Goal: Task Accomplishment & Management: Use online tool/utility

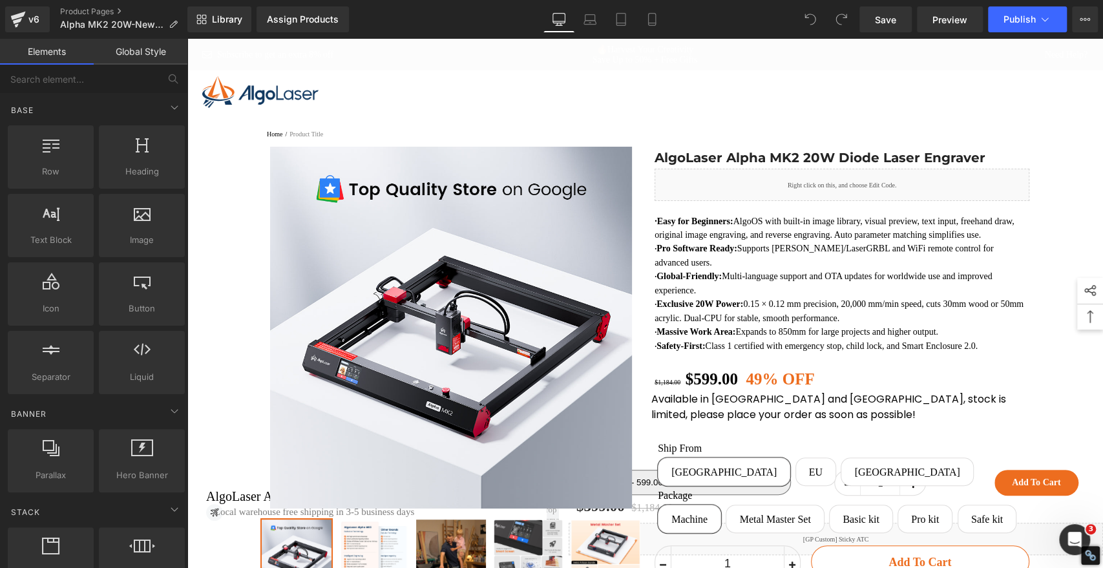
drag, startPoint x: 1096, startPoint y: 144, endPoint x: 1191, endPoint y: 41, distance: 140.4
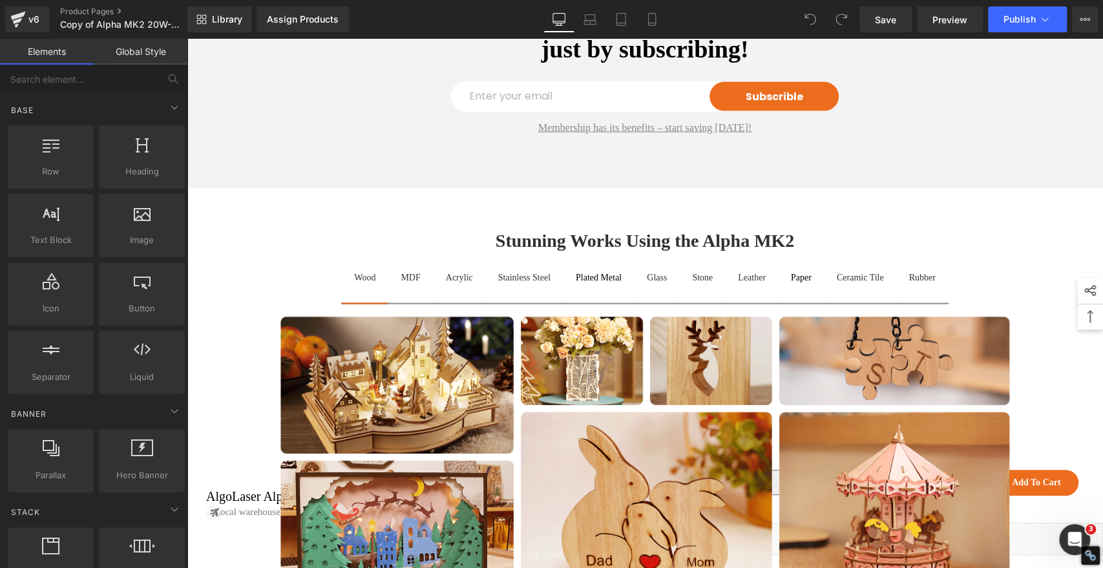
scroll to position [2235, 0]
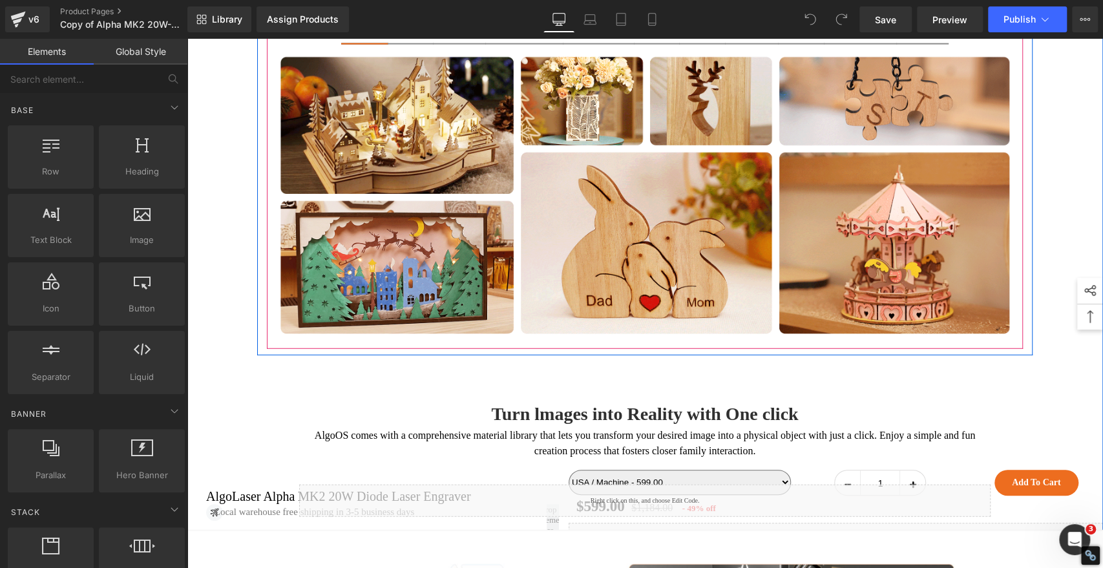
click at [619, 25] on icon at bounding box center [623, 20] width 9 height 9
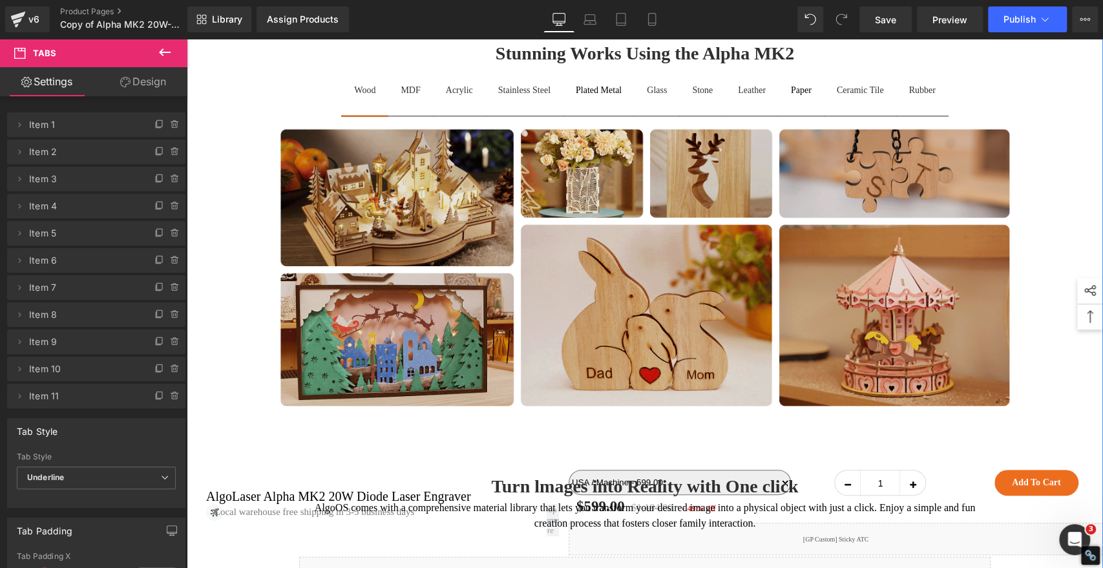
scroll to position [2163, 0]
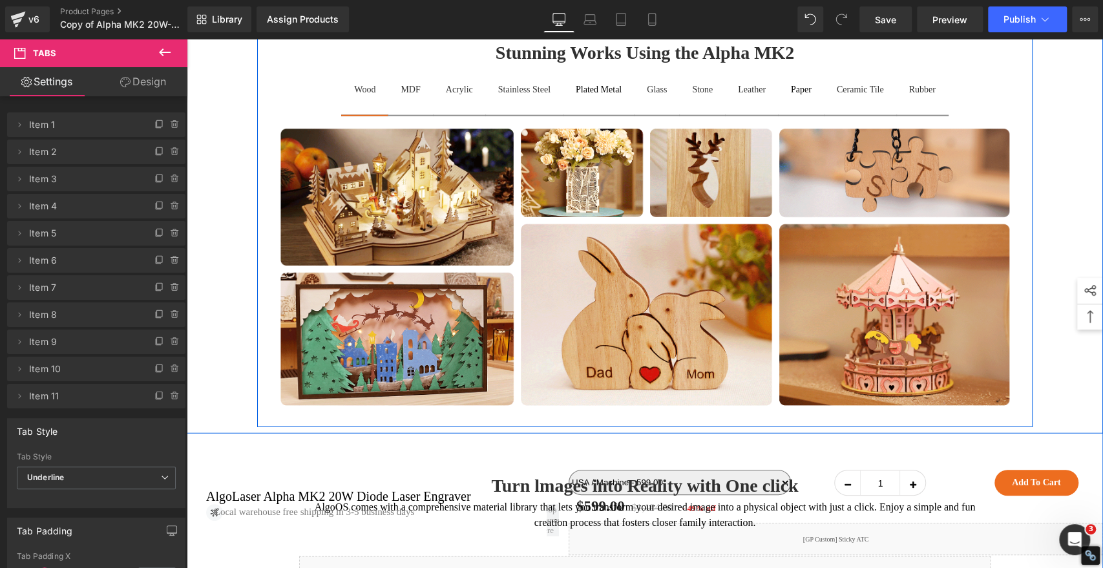
click at [306, 33] on icon at bounding box center [307, 30] width 3 height 6
click at [321, 34] on icon at bounding box center [325, 29] width 9 height 9
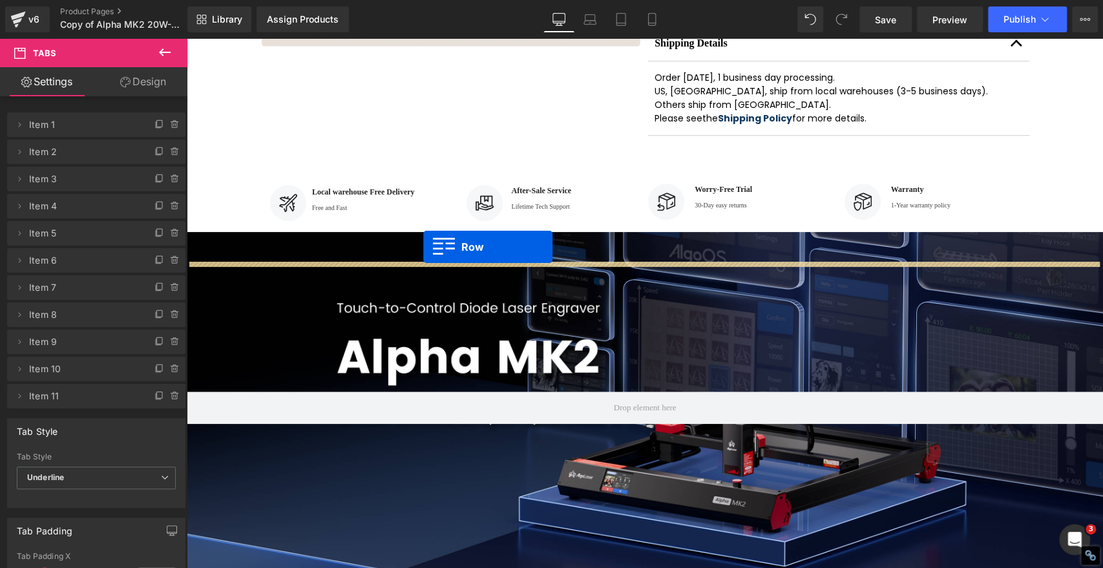
scroll to position [656, 0]
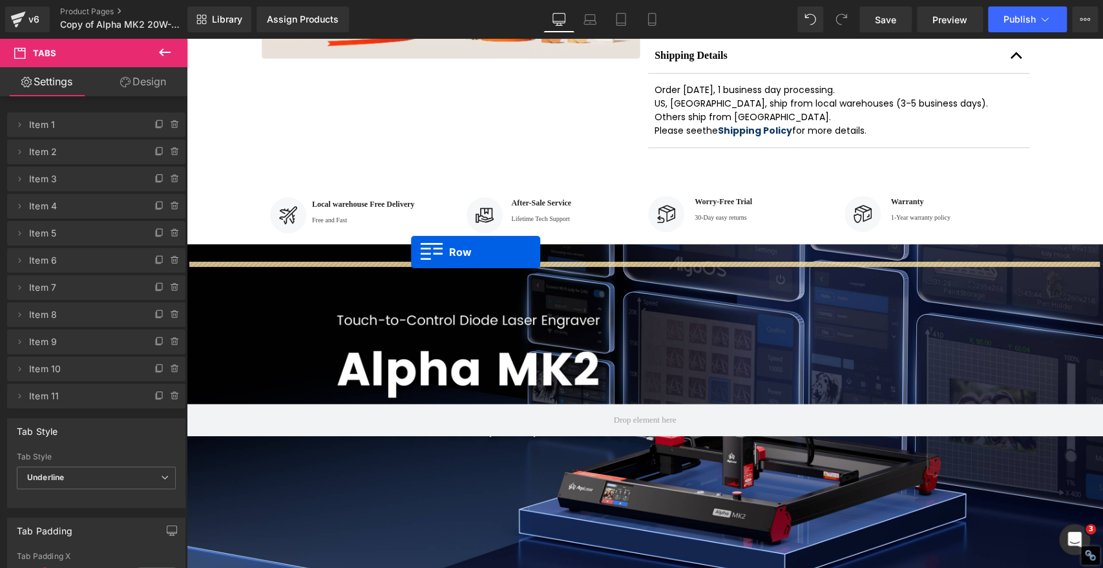
drag, startPoint x: 260, startPoint y: 317, endPoint x: 411, endPoint y: 252, distance: 163.9
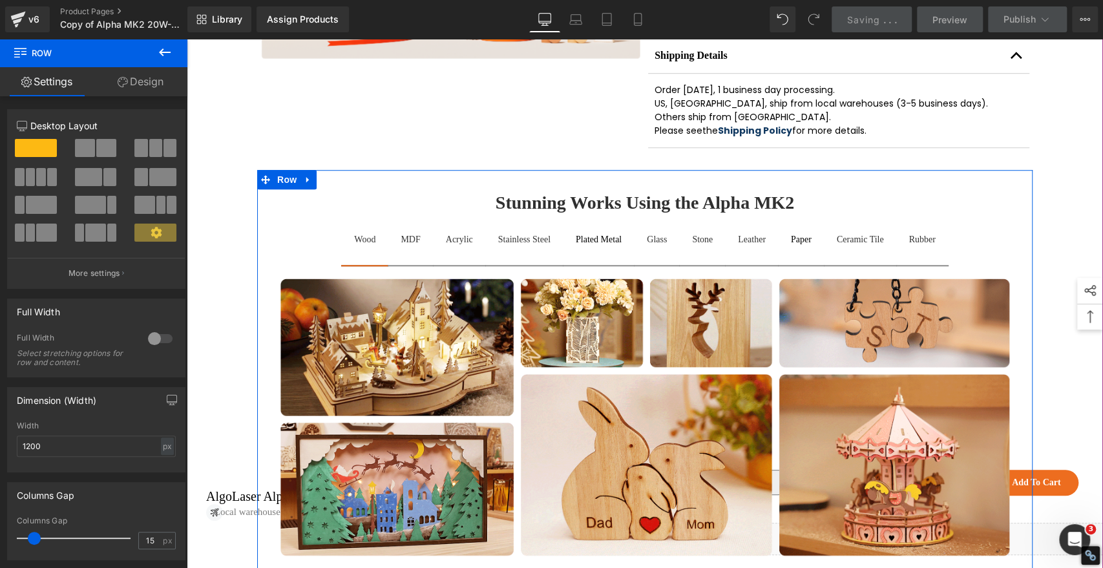
scroll to position [728, 0]
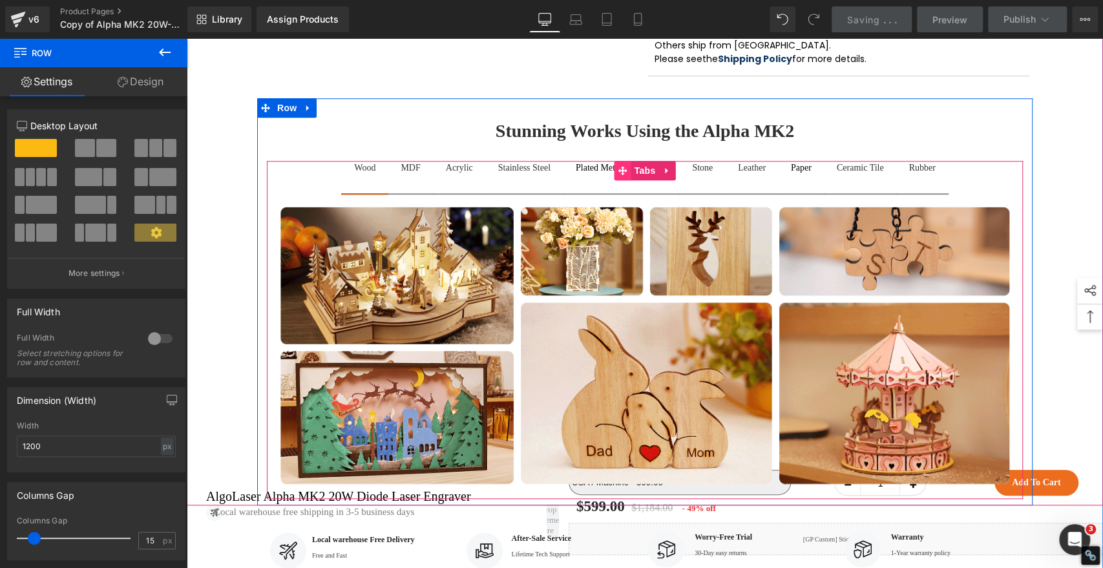
click at [619, 176] on icon at bounding box center [623, 171] width 9 height 10
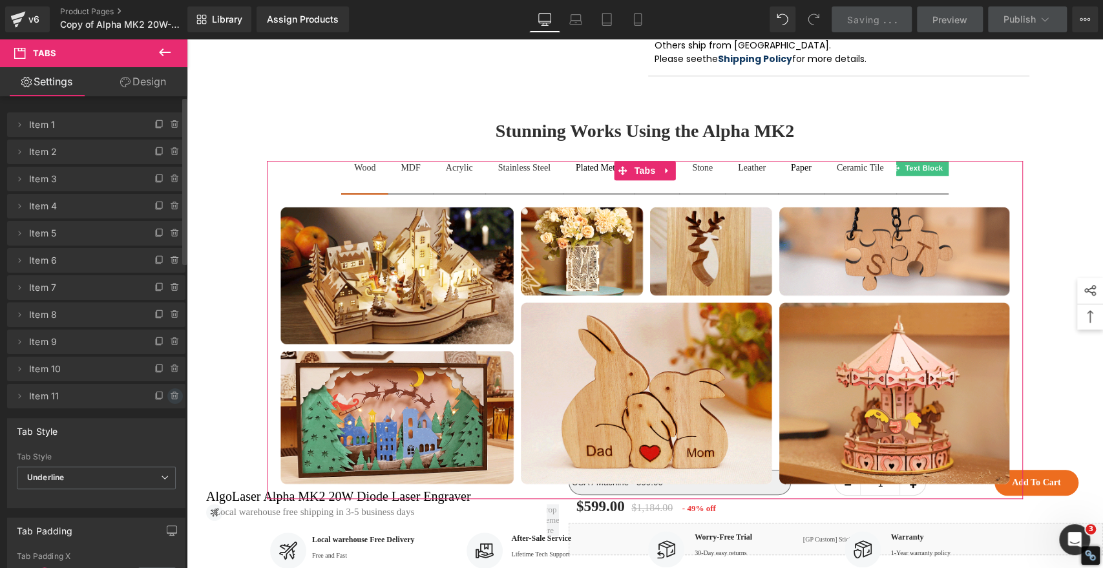
click at [174, 395] on icon at bounding box center [174, 396] width 0 height 3
click at [168, 395] on button "Delete" at bounding box center [161, 396] width 41 height 17
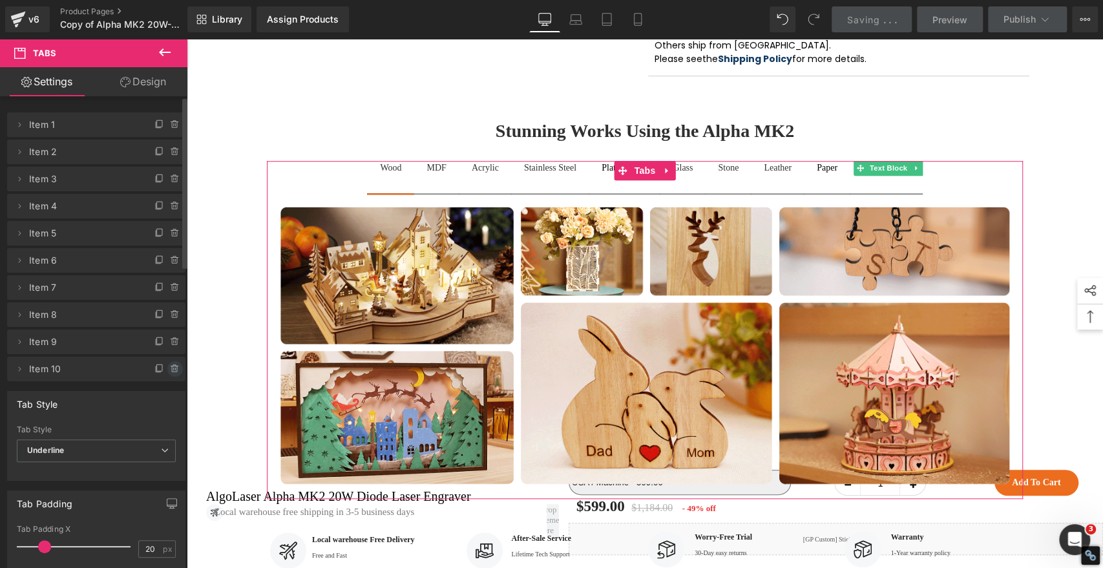
click at [170, 368] on icon at bounding box center [175, 369] width 10 height 10
click at [167, 371] on button "Delete" at bounding box center [161, 369] width 41 height 17
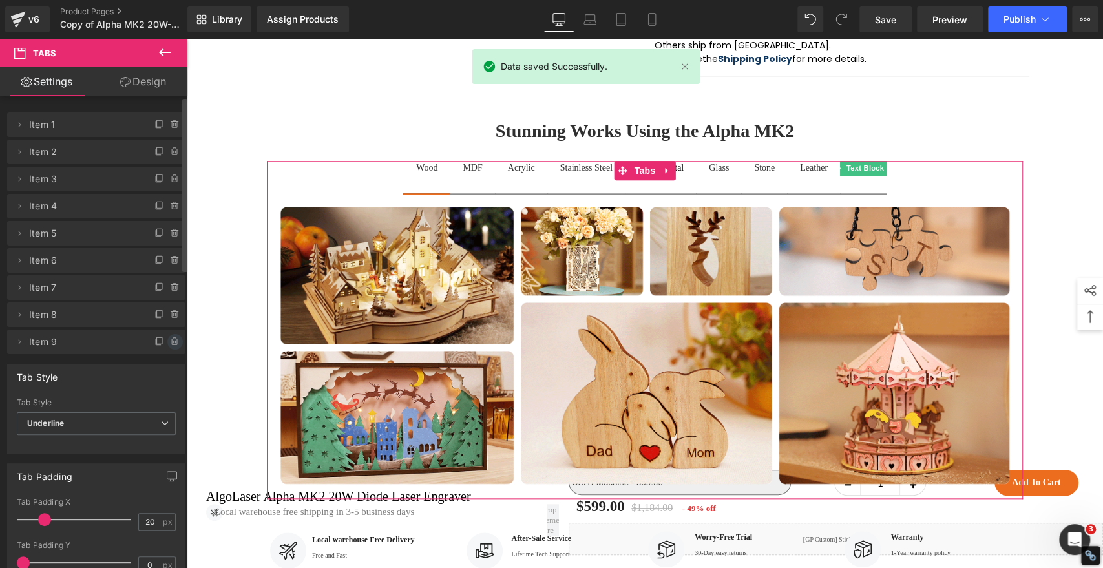
click at [171, 341] on icon at bounding box center [175, 342] width 10 height 10
click at [168, 340] on button "Delete" at bounding box center [161, 342] width 41 height 17
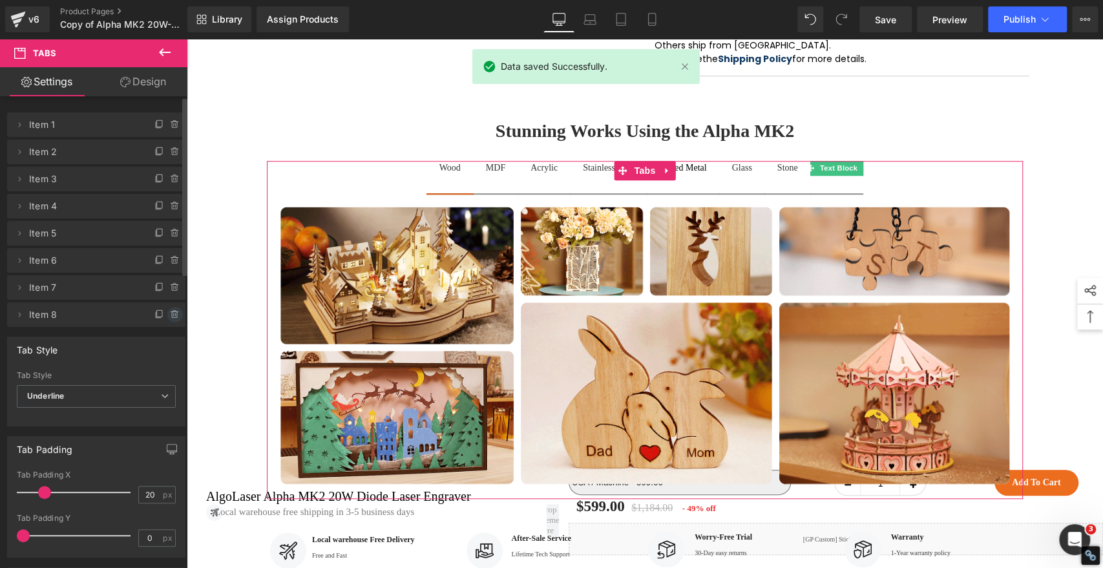
click at [171, 312] on icon at bounding box center [174, 312] width 7 height 0
click at [171, 311] on button "Delete" at bounding box center [161, 315] width 41 height 17
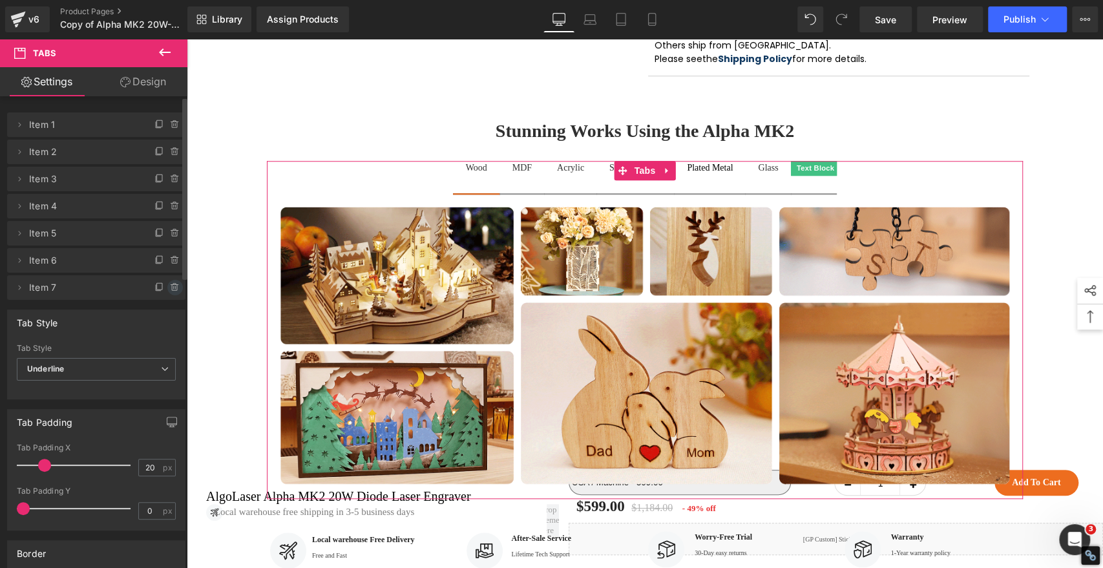
click at [170, 282] on icon at bounding box center [175, 287] width 10 height 10
click at [171, 290] on button "Delete" at bounding box center [161, 288] width 41 height 17
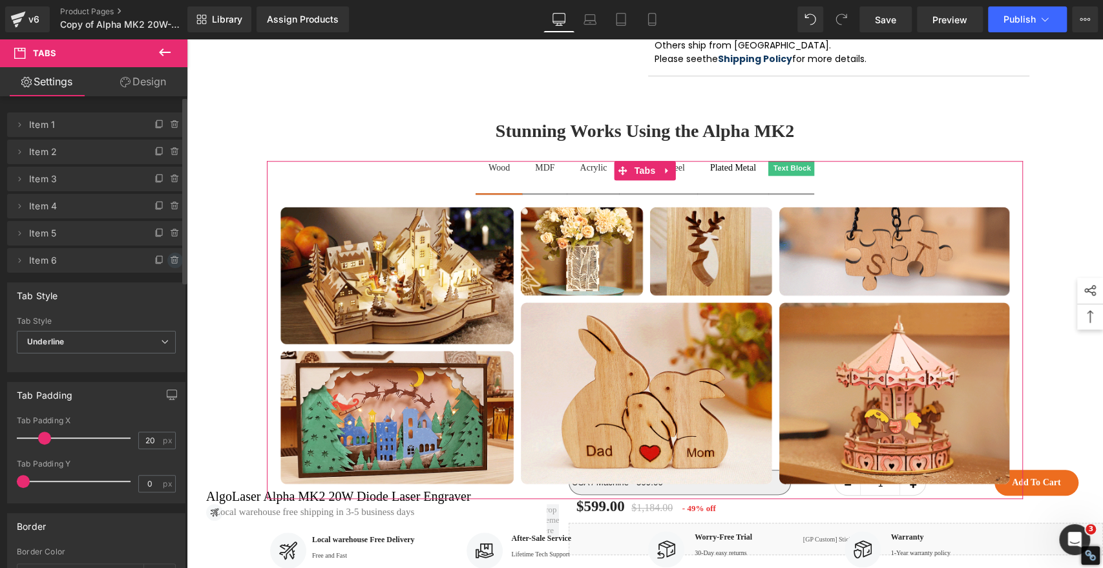
click at [170, 257] on icon at bounding box center [175, 260] width 10 height 10
click at [162, 258] on button "Delete" at bounding box center [161, 261] width 41 height 17
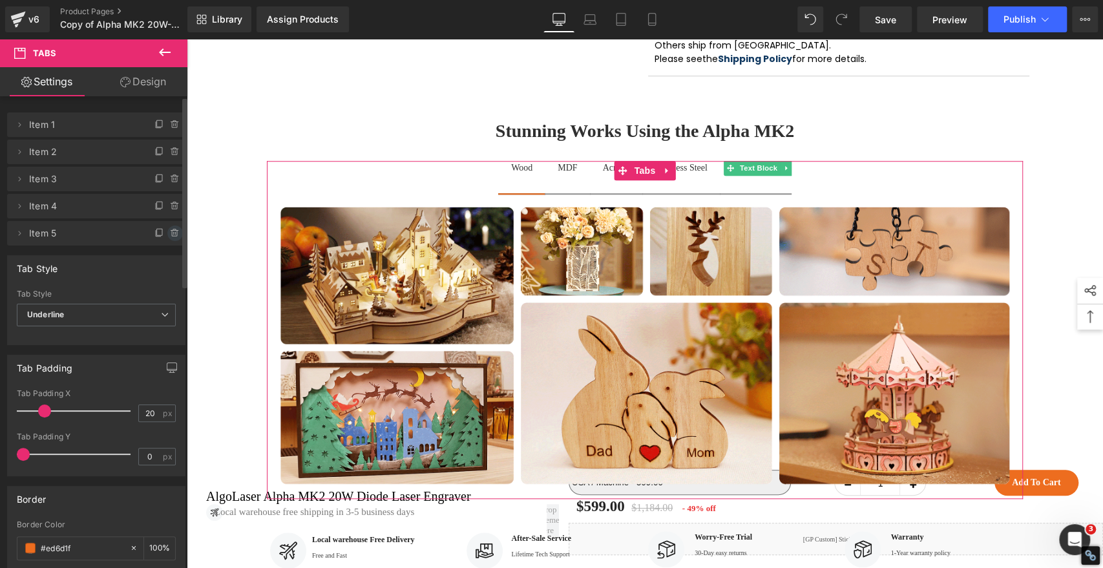
click at [171, 228] on icon at bounding box center [175, 233] width 10 height 10
click at [164, 235] on button "Delete" at bounding box center [161, 234] width 41 height 17
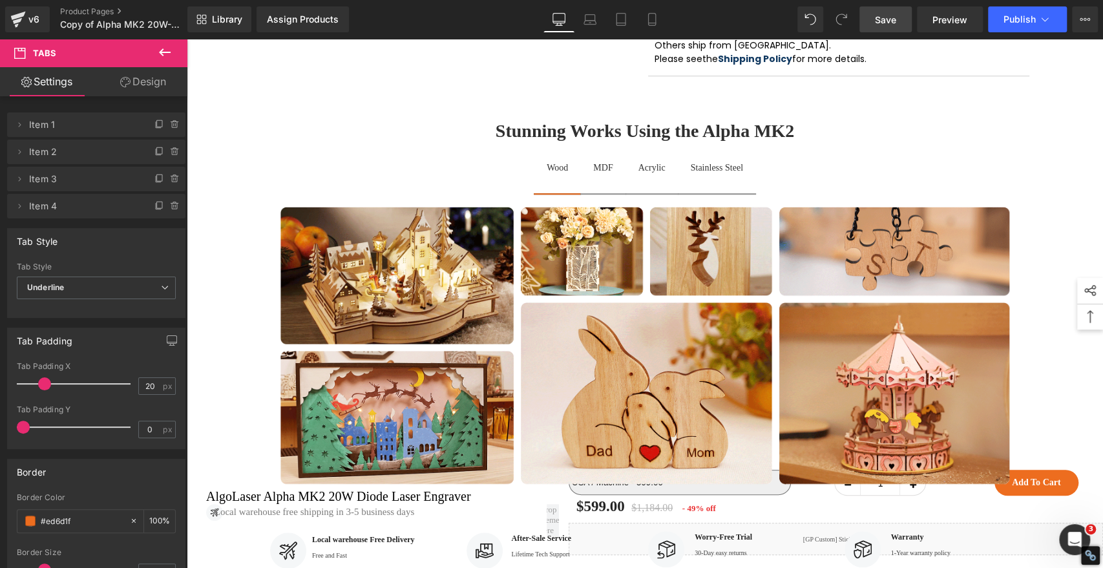
click at [888, 14] on span "Save" at bounding box center [885, 20] width 21 height 14
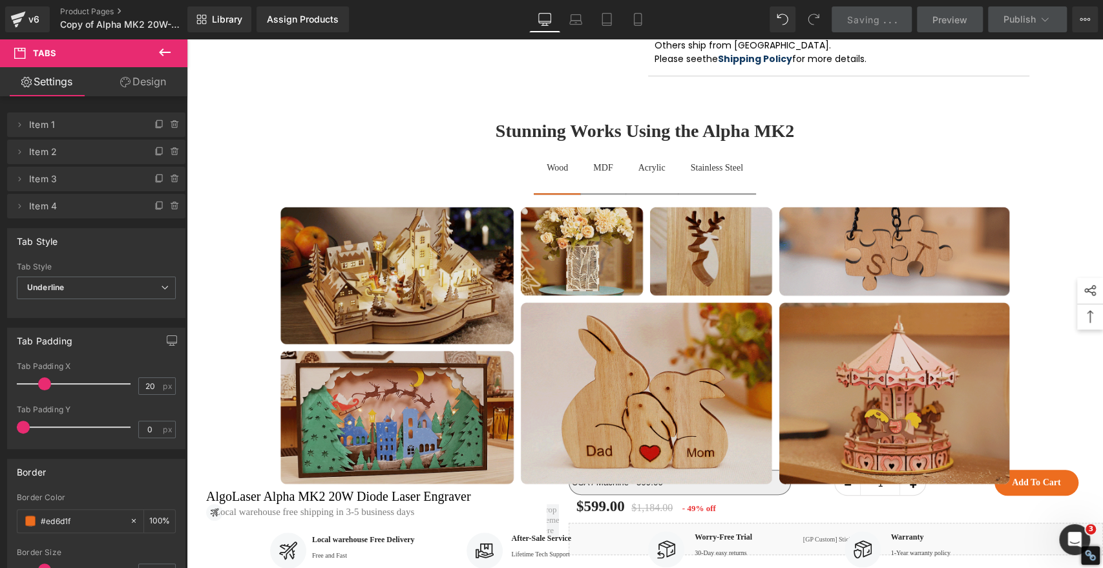
click at [593, 257] on img at bounding box center [645, 345] width 730 height 279
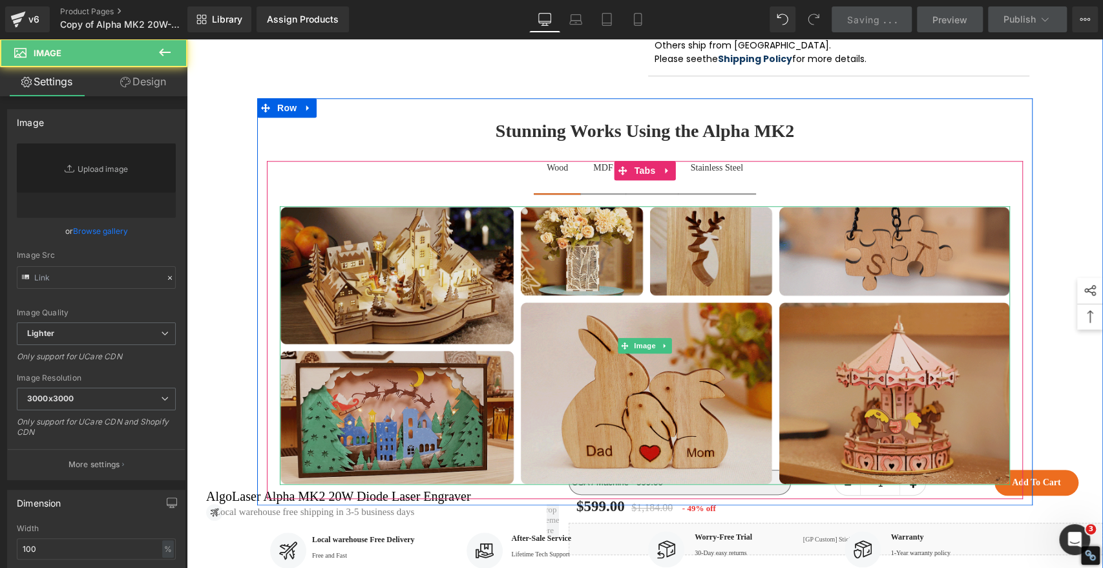
scroll to position [871, 0]
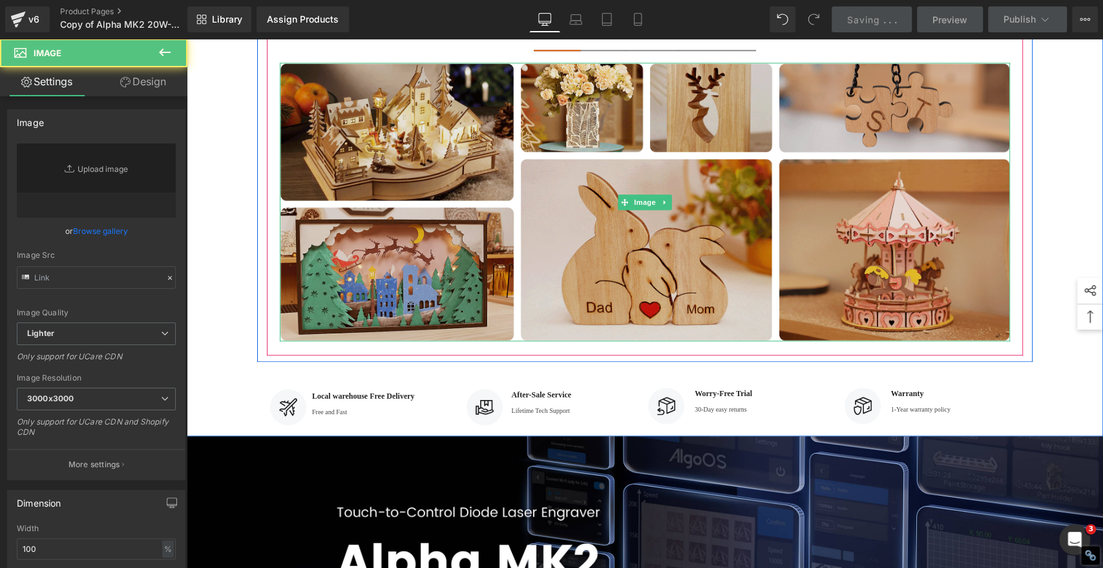
type input "https://ucarecdn.com/aa8fab49-f9ac-474b-b147-d21ea17162a5/-/format/auto/-/previ…"
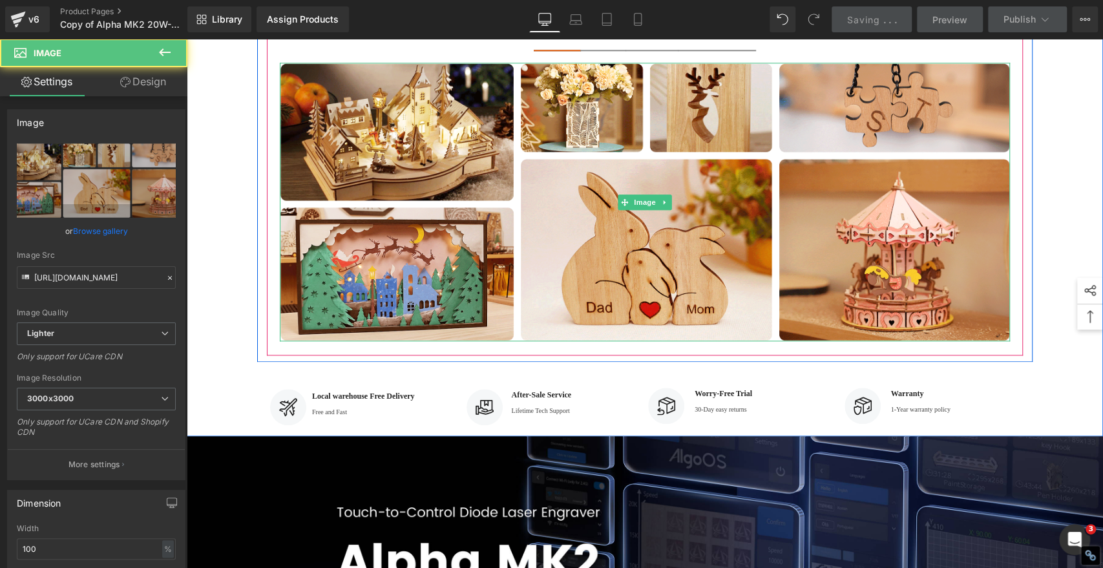
click at [553, 31] on div "Wood" at bounding box center [557, 24] width 21 height 14
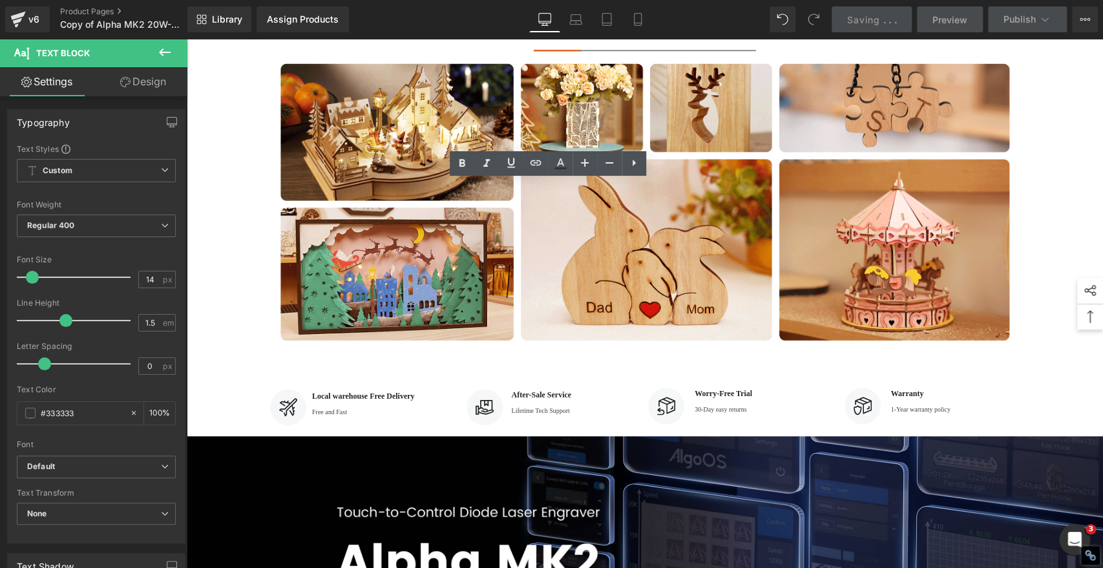
scroll to position [800, 0]
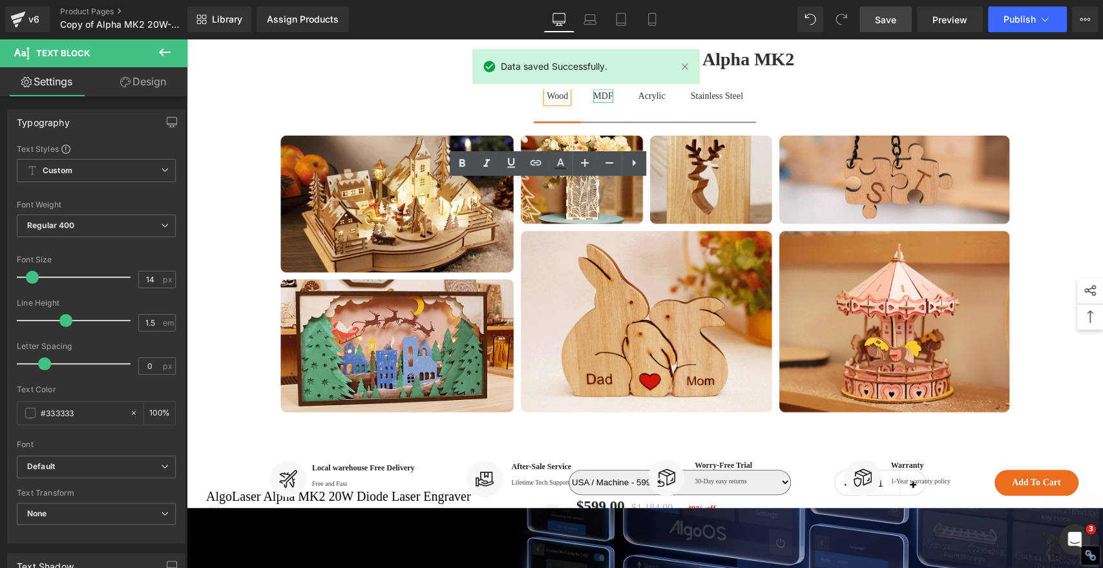
click at [593, 103] on div "MDF" at bounding box center [602, 96] width 19 height 14
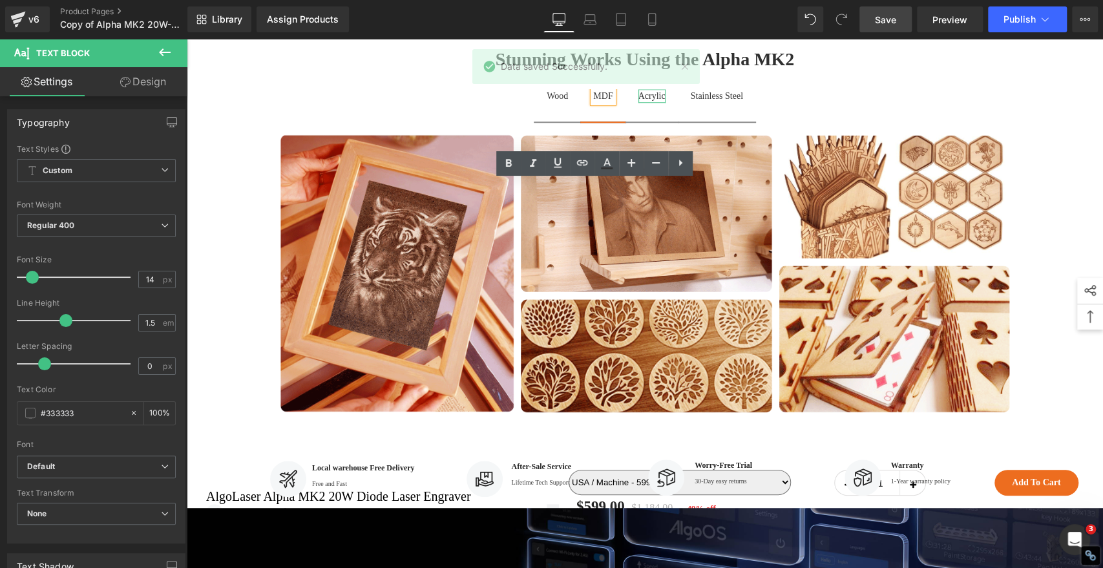
click at [641, 103] on div "Acrylic" at bounding box center [652, 96] width 27 height 14
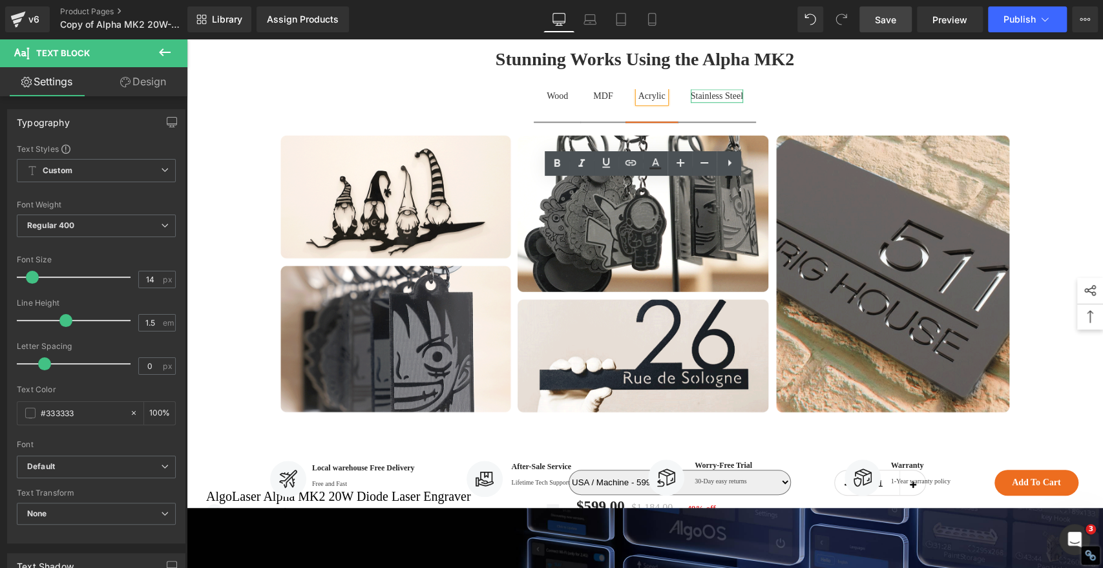
click at [703, 103] on div "Stainless Steel" at bounding box center [717, 96] width 52 height 14
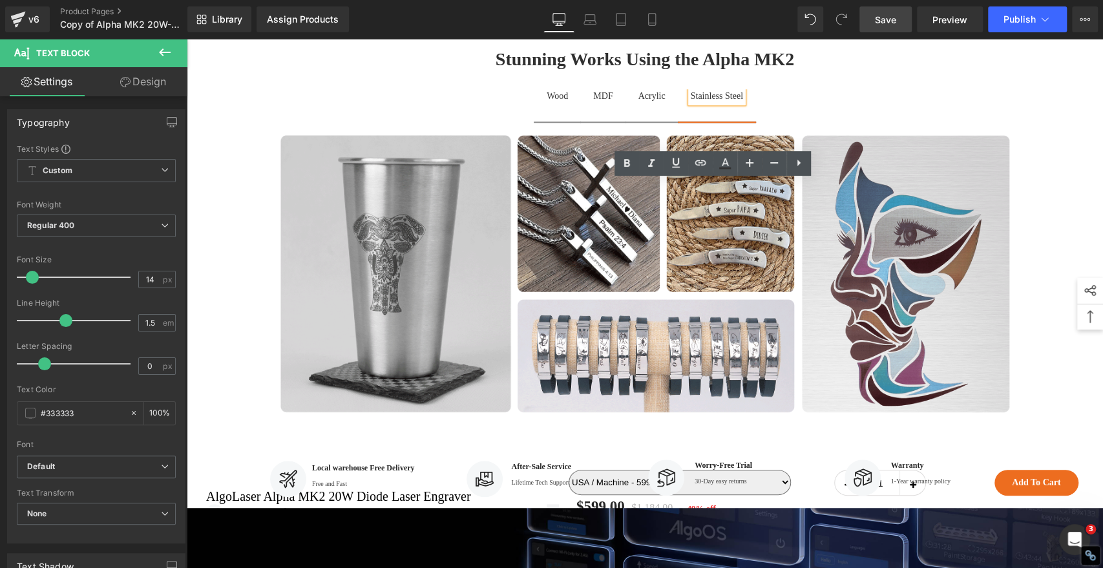
drag, startPoint x: 994, startPoint y: 213, endPoint x: 911, endPoint y: 169, distance: 94.0
click at [187, 39] on div at bounding box center [187, 39] width 0 height 0
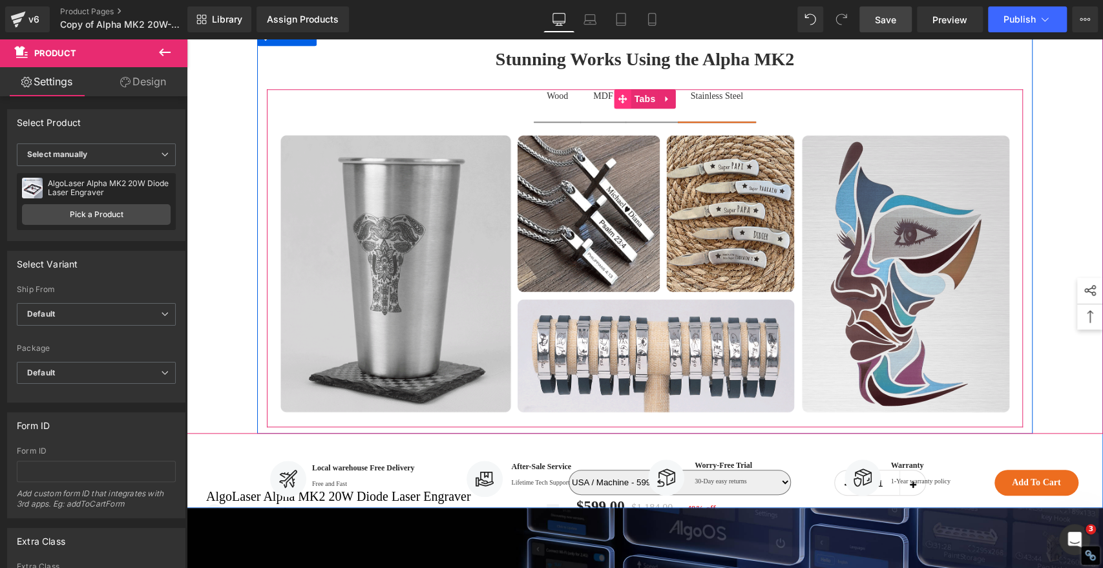
click at [619, 103] on icon at bounding box center [623, 98] width 9 height 9
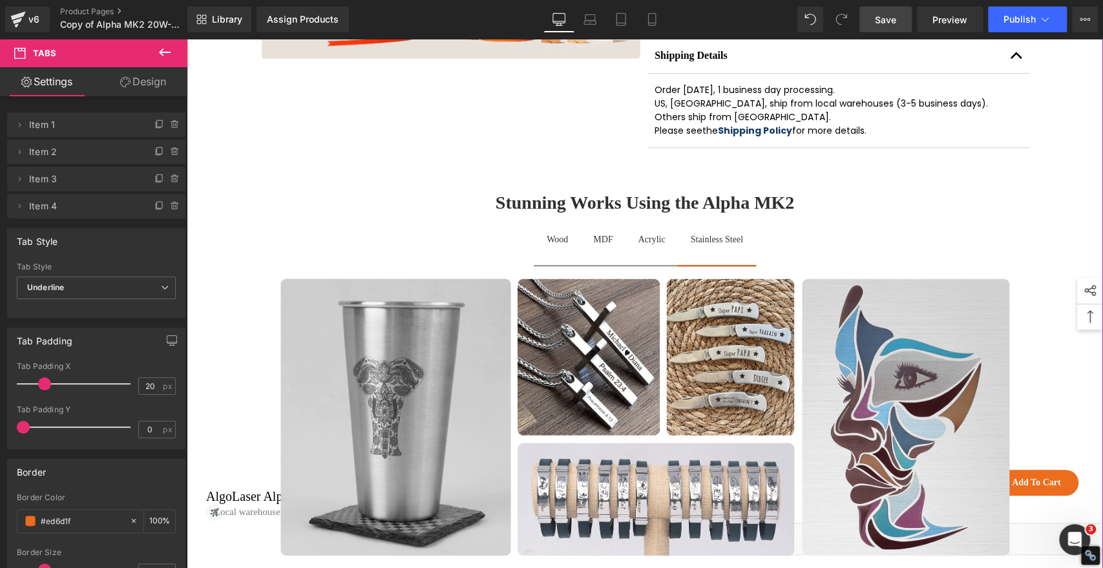
scroll to position [728, 0]
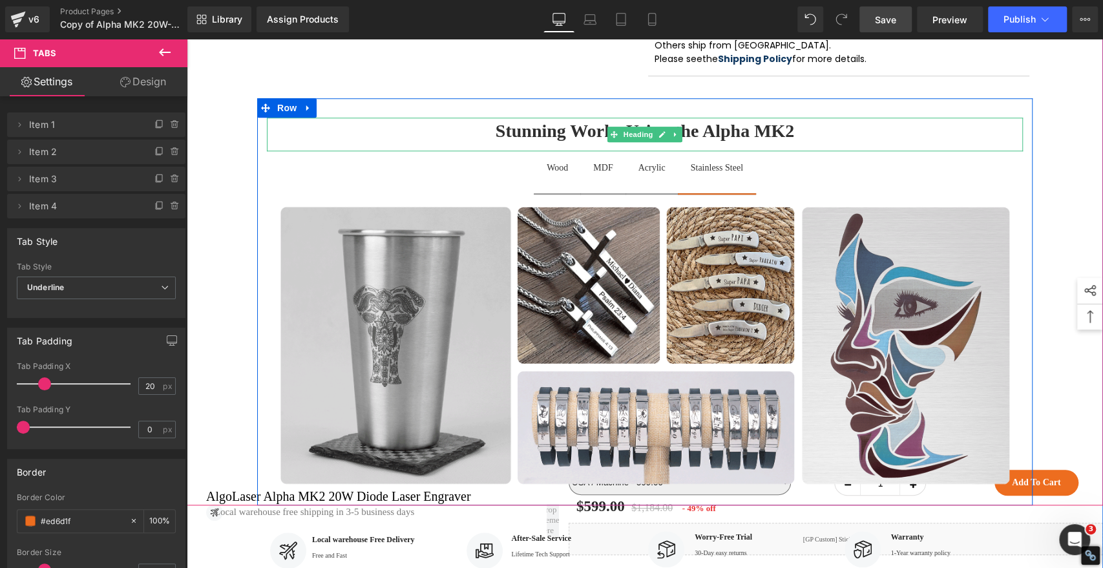
click at [921, 145] on h1 "Stunning Works Using the Alpha MK2" at bounding box center [645, 131] width 756 height 27
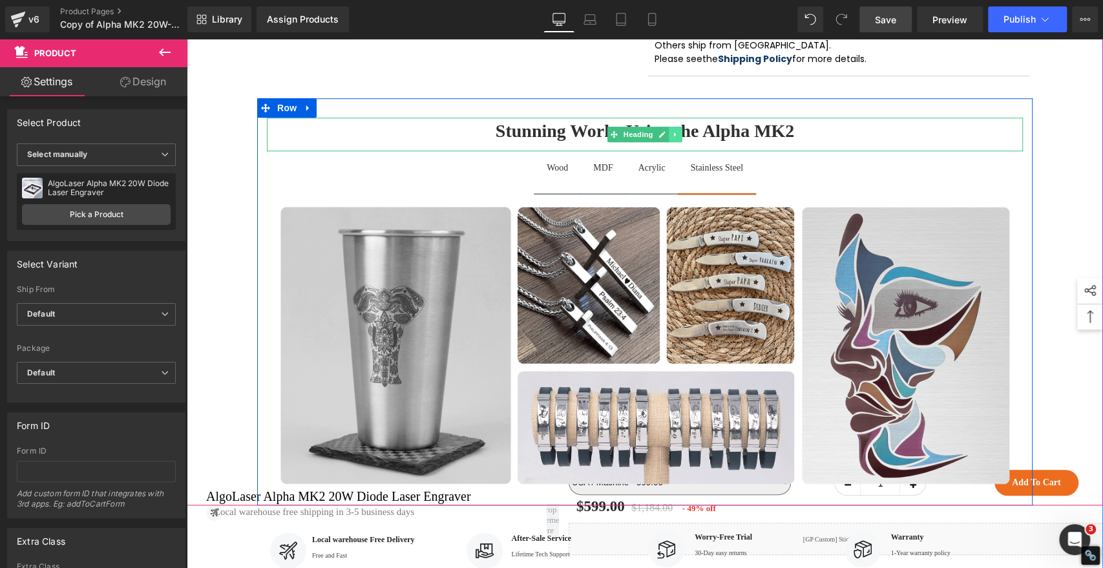
click at [672, 138] on icon at bounding box center [675, 135] width 7 height 8
click at [679, 138] on icon at bounding box center [682, 134] width 7 height 7
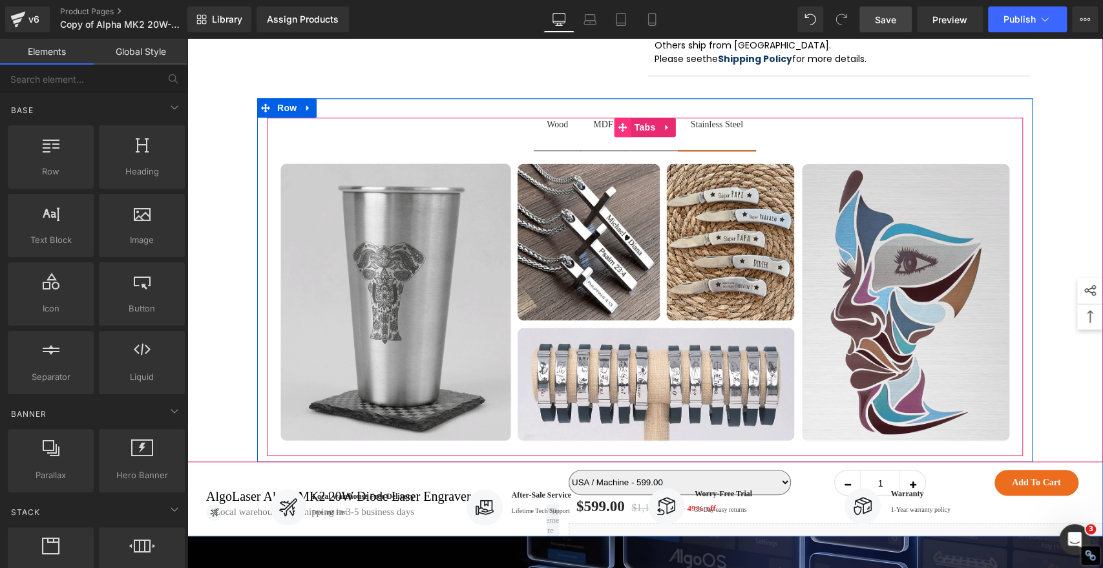
click at [619, 132] on icon at bounding box center [623, 127] width 9 height 9
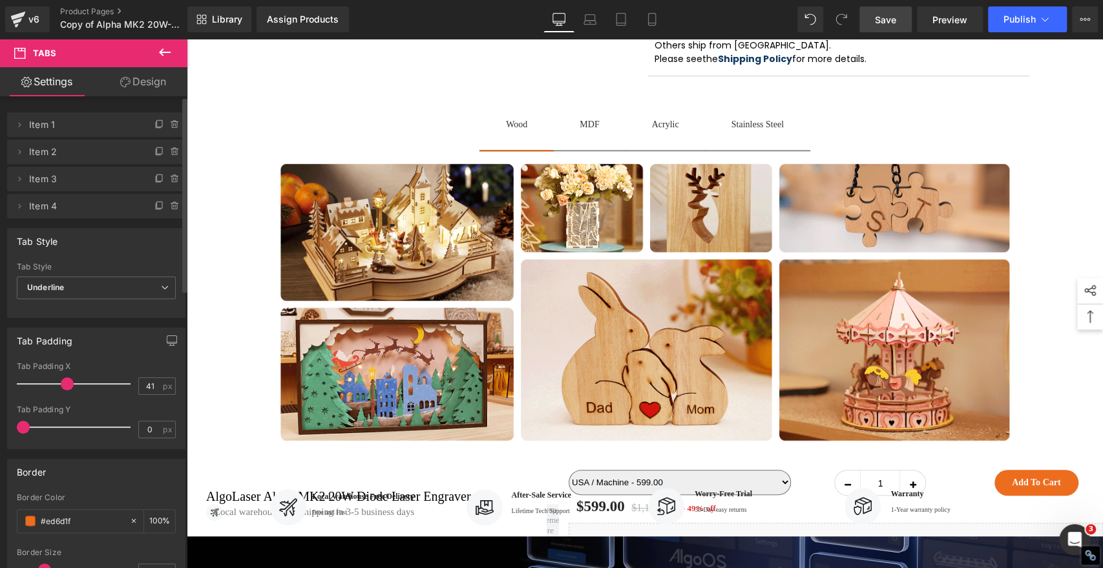
type input "40"
drag, startPoint x: 46, startPoint y: 381, endPoint x: 67, endPoint y: 385, distance: 20.9
click at [67, 385] on span at bounding box center [65, 383] width 13 height 13
click at [876, 19] on span "Save" at bounding box center [885, 20] width 21 height 14
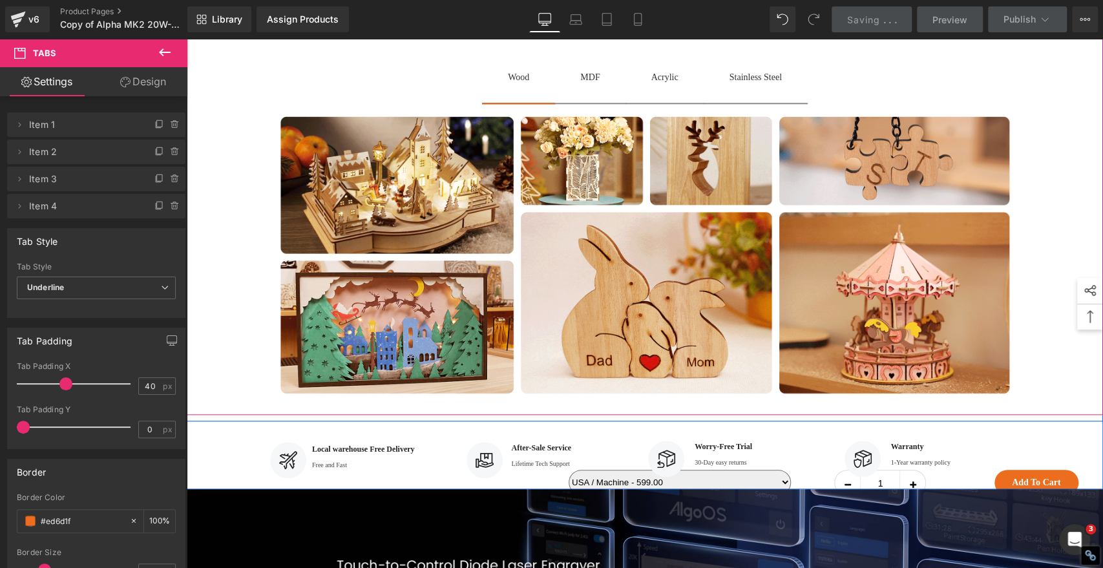
scroll to position [800, 0]
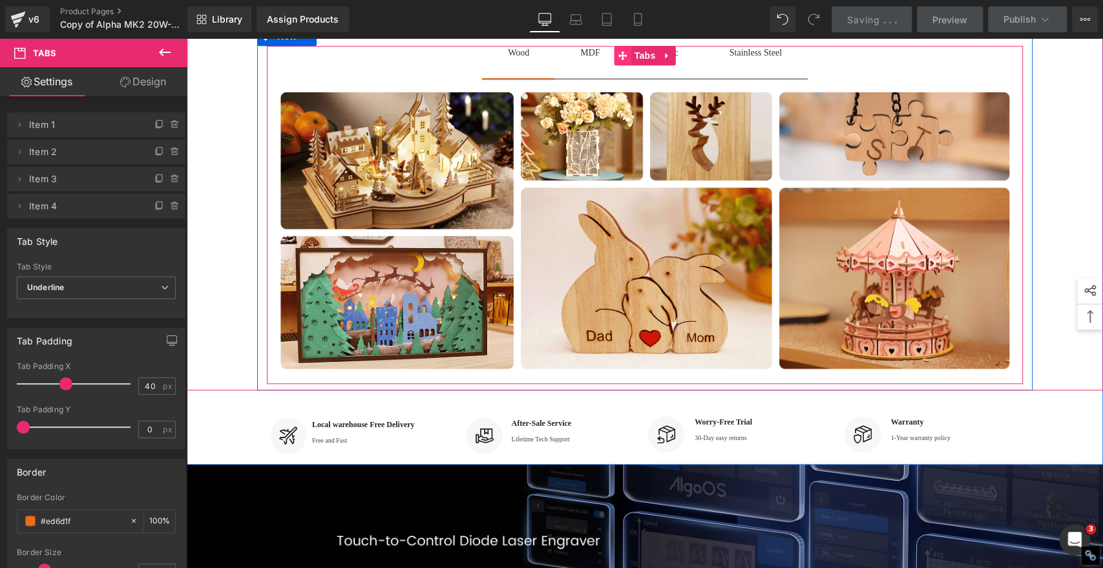
click at [619, 60] on icon at bounding box center [623, 55] width 9 height 9
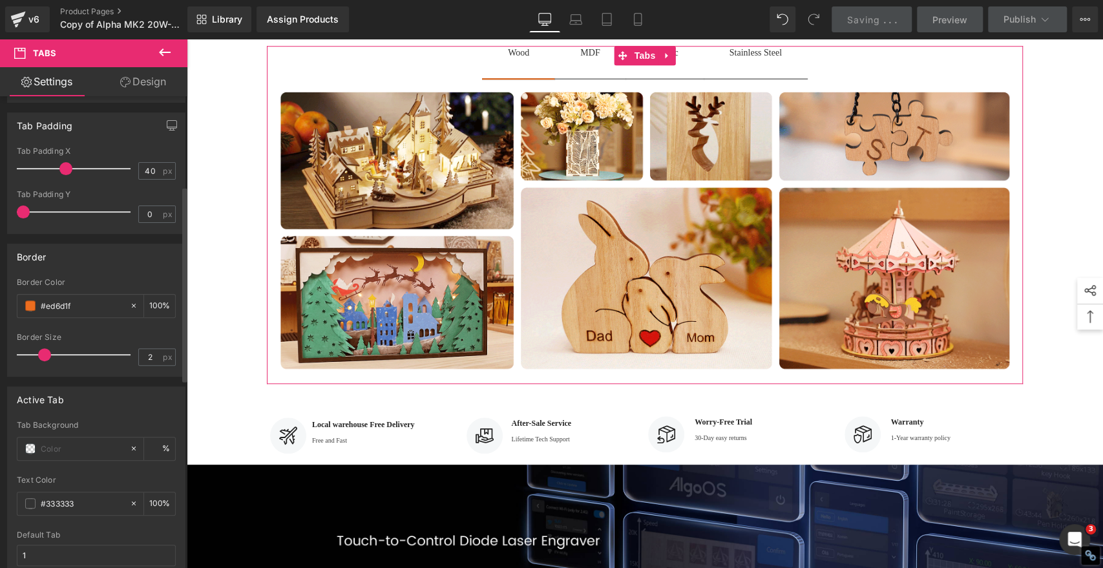
scroll to position [0, 0]
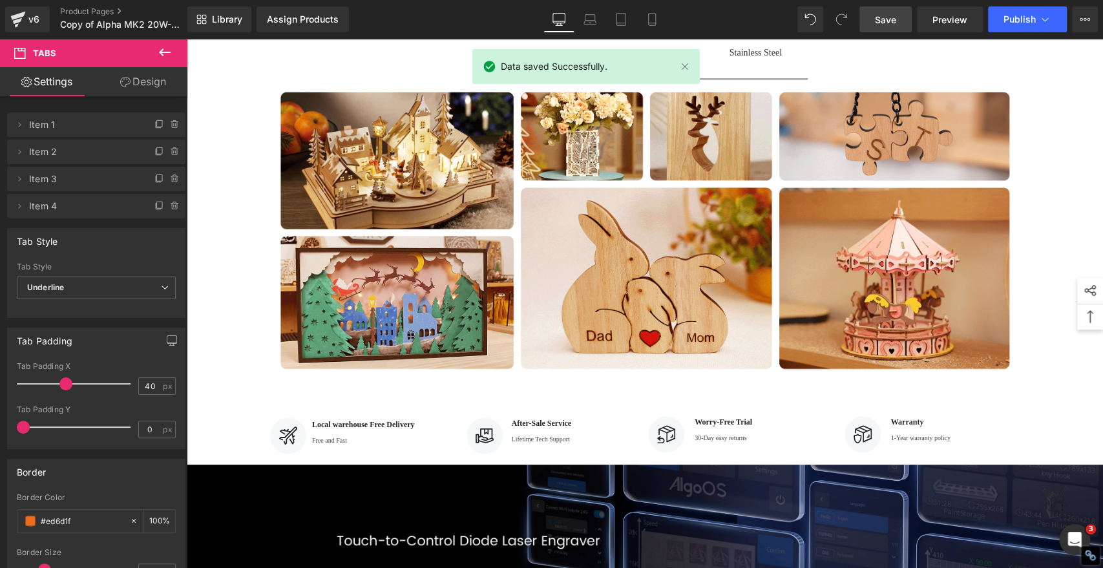
click at [157, 51] on icon at bounding box center [165, 53] width 16 height 16
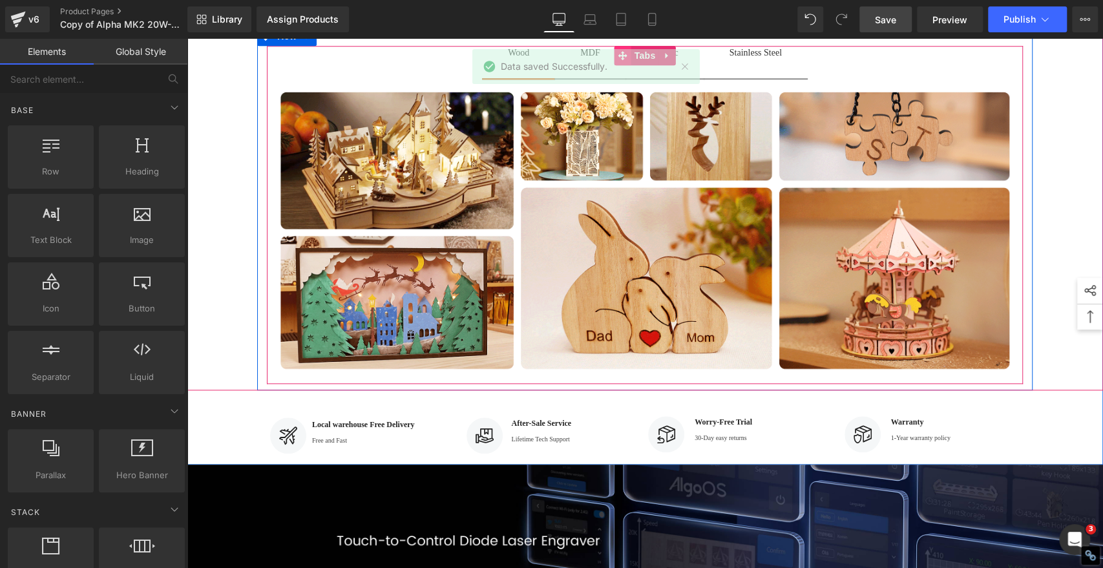
click at [619, 61] on icon at bounding box center [623, 56] width 9 height 10
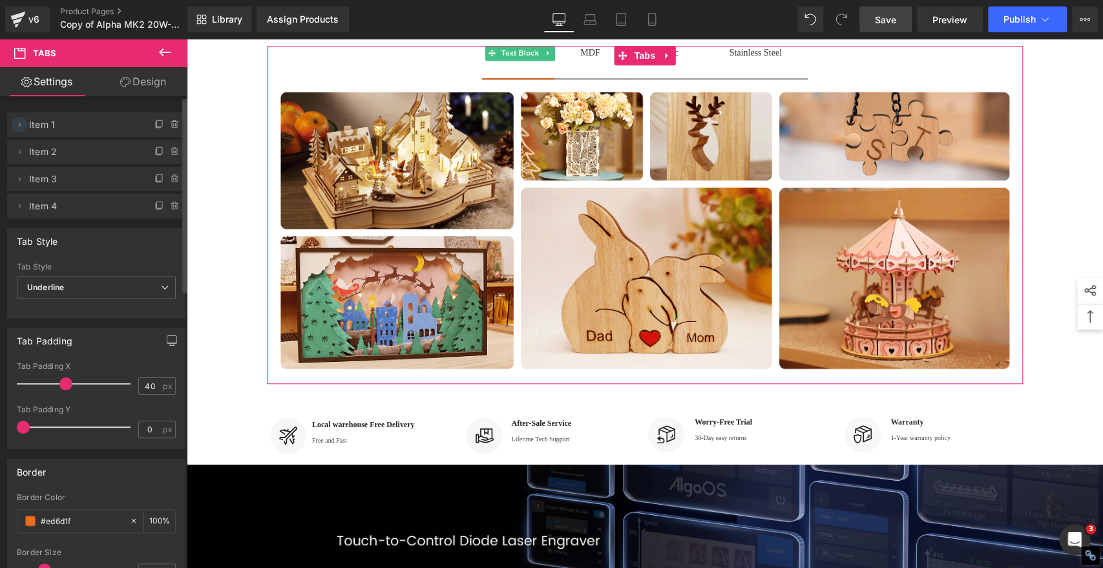
click at [22, 124] on icon at bounding box center [19, 125] width 10 height 10
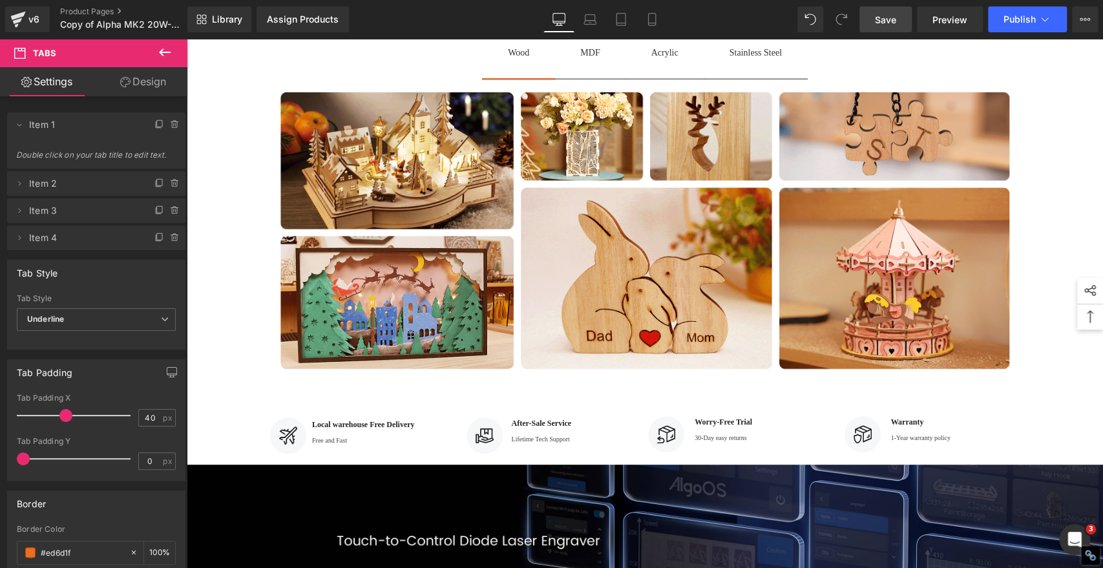
scroll to position [287, 0]
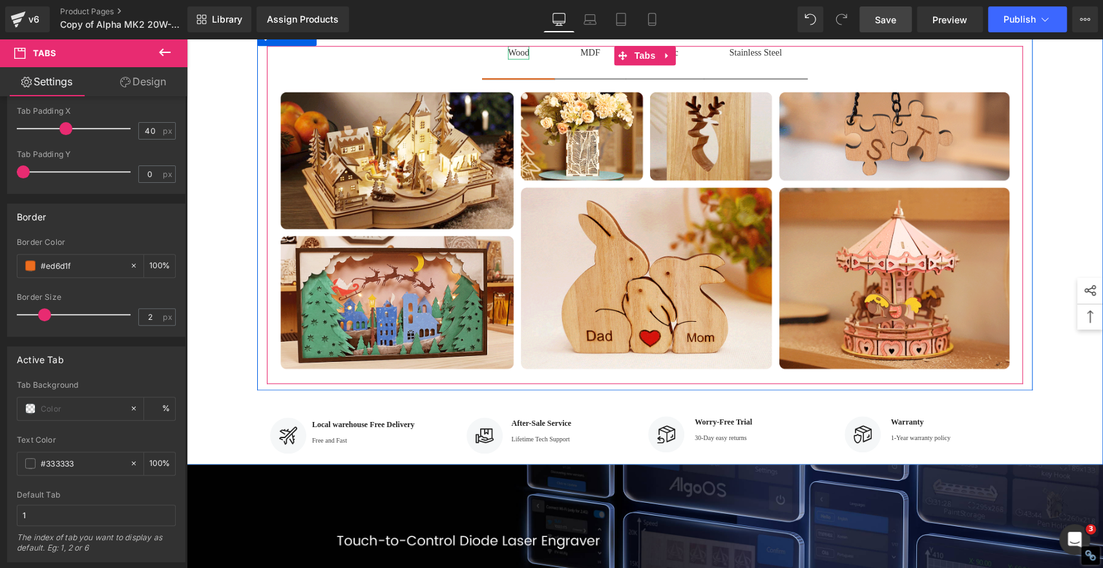
click at [508, 59] on div "Wood" at bounding box center [518, 53] width 21 height 14
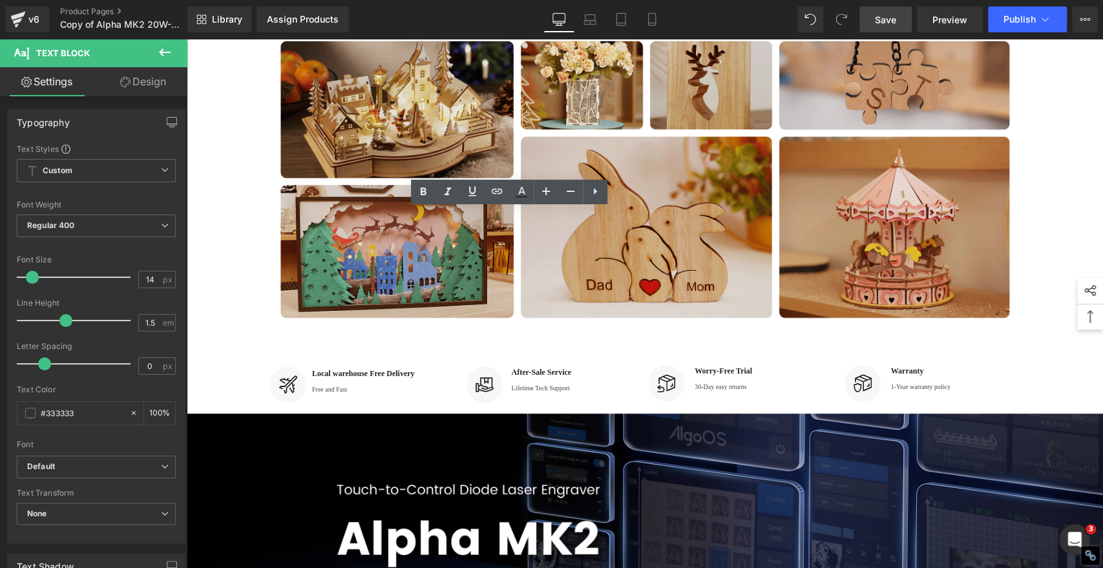
scroll to position [728, 0]
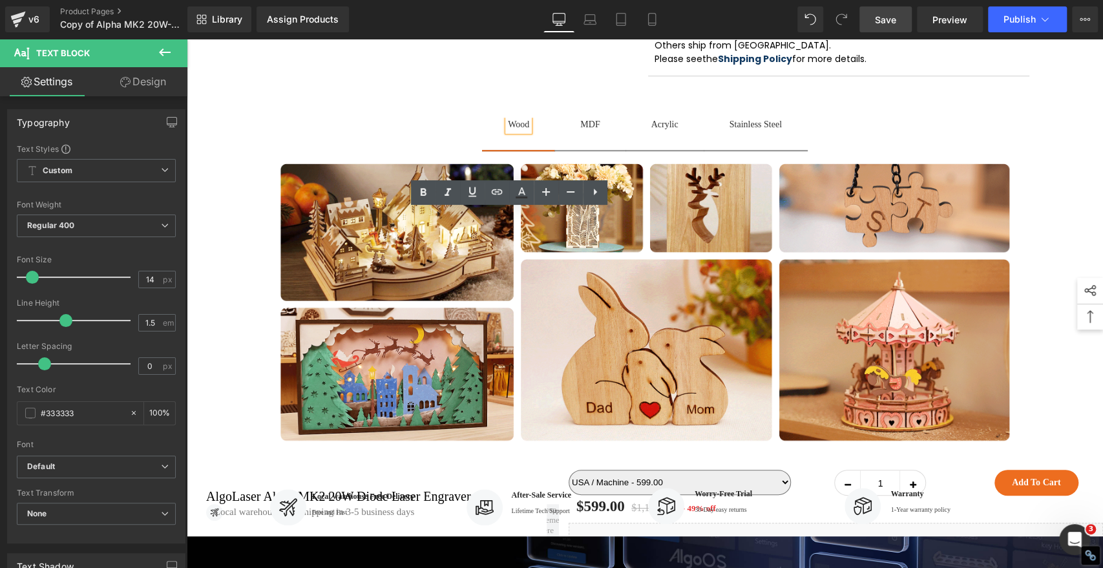
click at [626, 150] on span "Acrylic Text Block" at bounding box center [665, 134] width 79 height 32
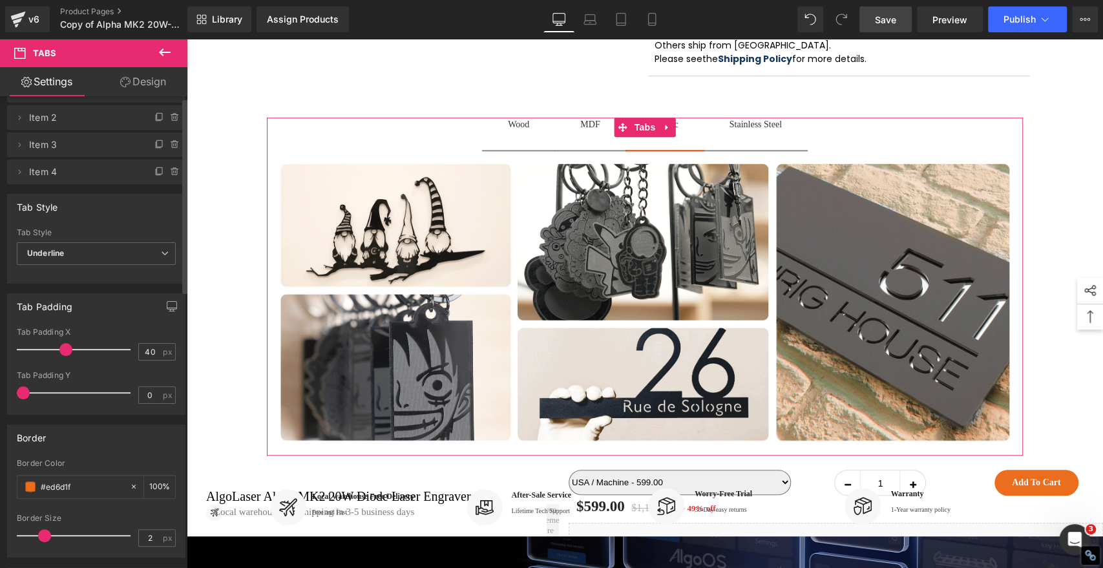
scroll to position [0, 0]
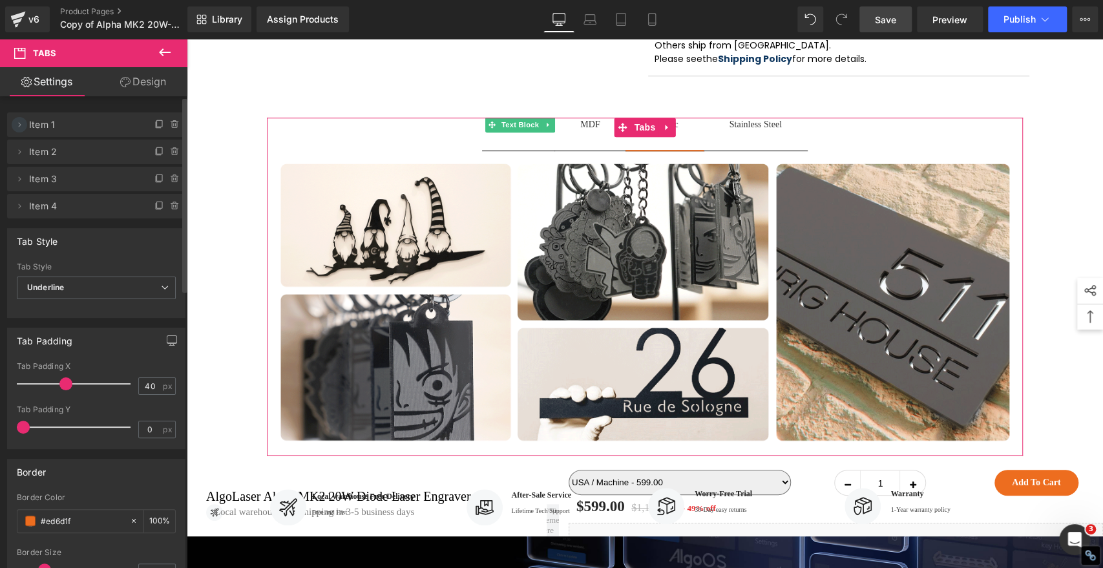
click at [21, 124] on icon at bounding box center [20, 124] width 3 height 5
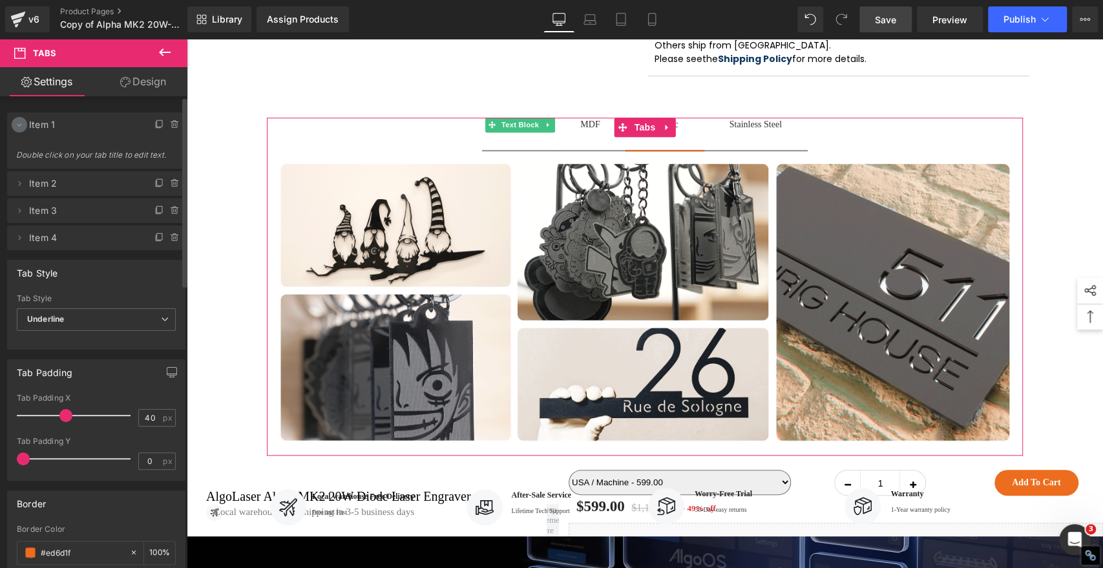
click at [21, 124] on icon at bounding box center [19, 125] width 5 height 3
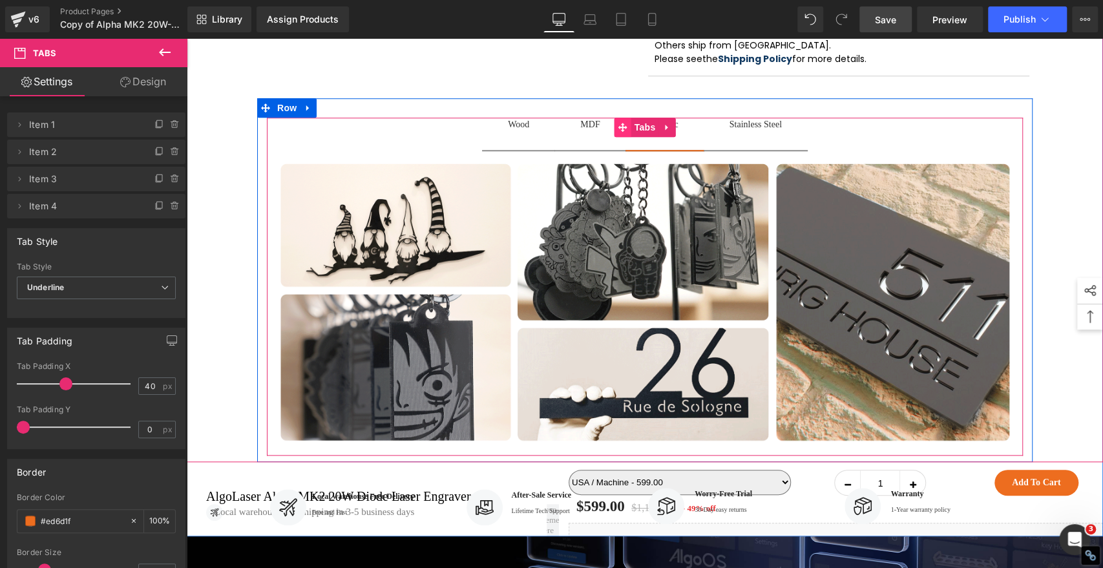
click at [619, 132] on icon at bounding box center [623, 127] width 9 height 9
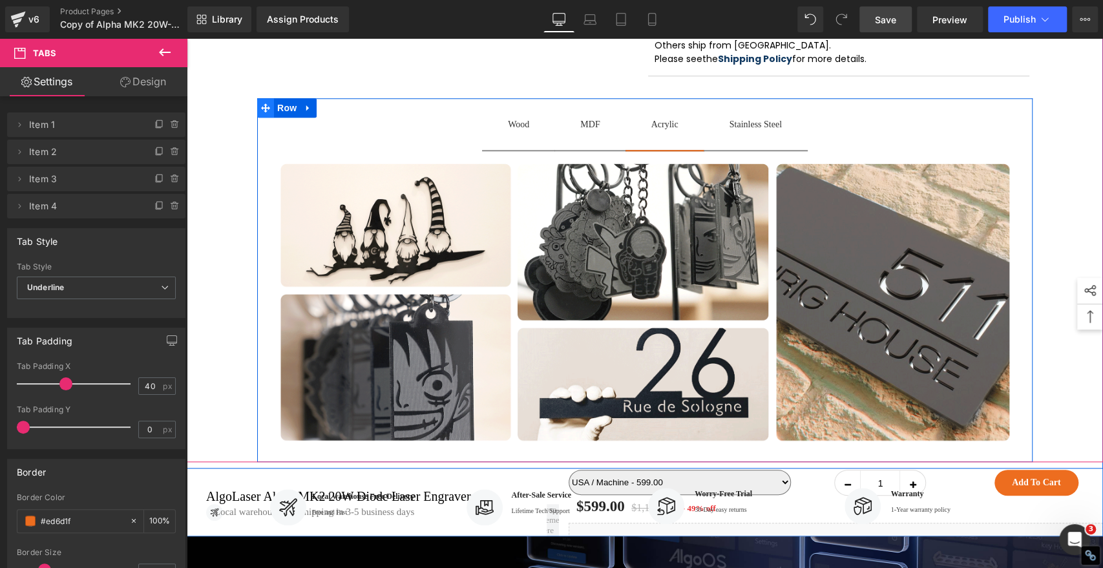
click at [261, 113] on icon at bounding box center [265, 108] width 9 height 10
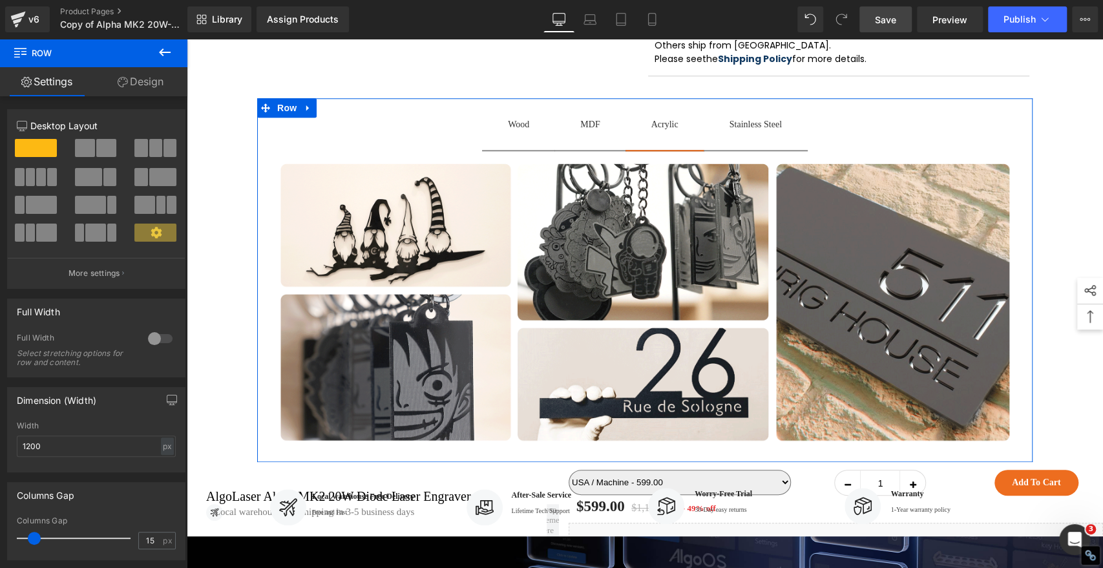
click at [141, 84] on link "Design" at bounding box center [141, 81] width 94 height 29
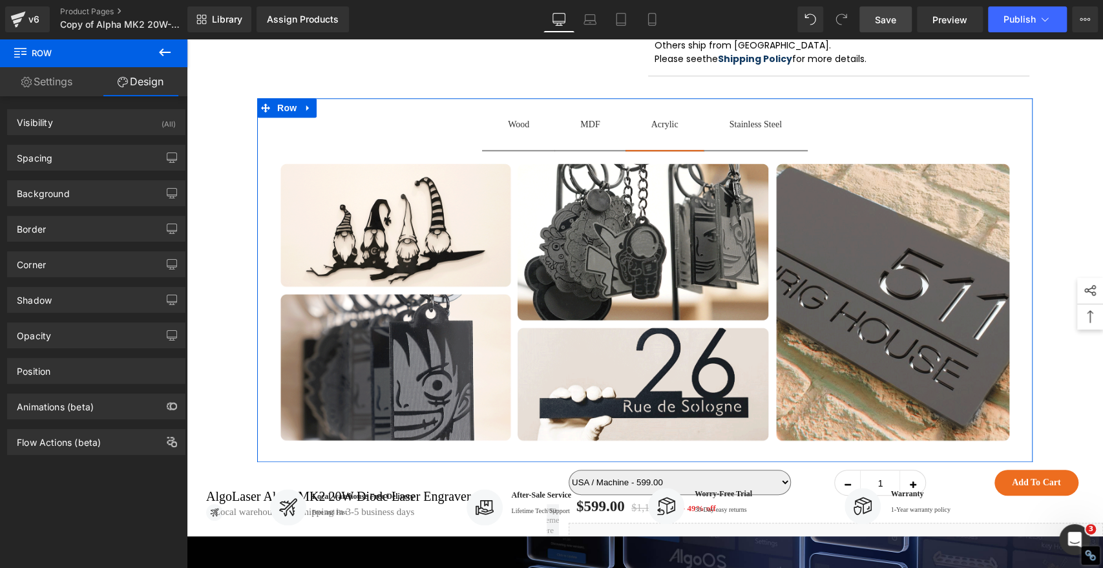
click at [38, 81] on link "Settings" at bounding box center [47, 81] width 94 height 29
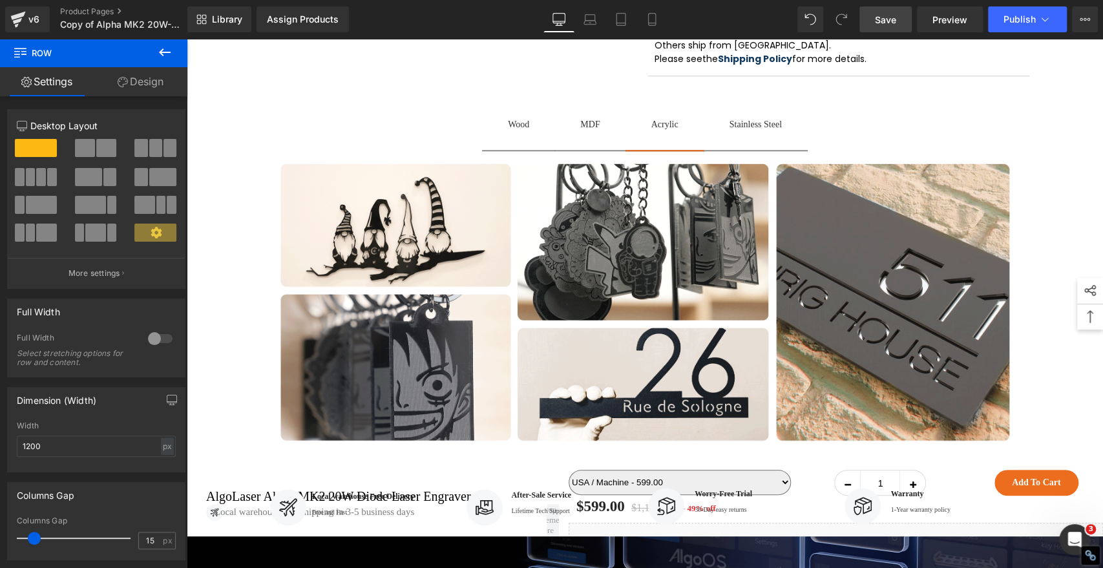
click at [158, 50] on icon at bounding box center [165, 53] width 16 height 16
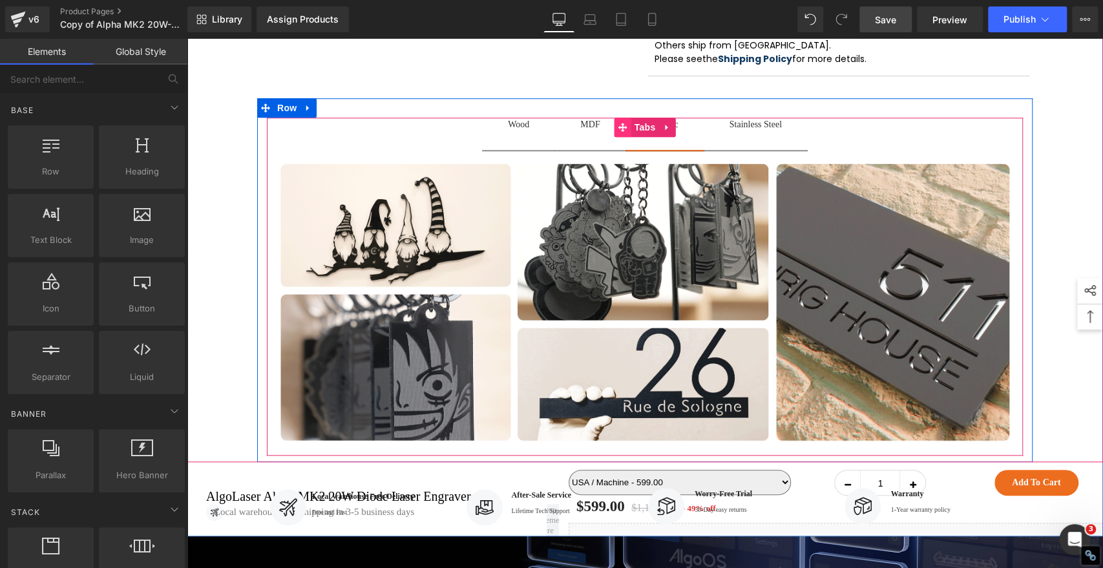
click at [620, 132] on icon at bounding box center [623, 128] width 9 height 10
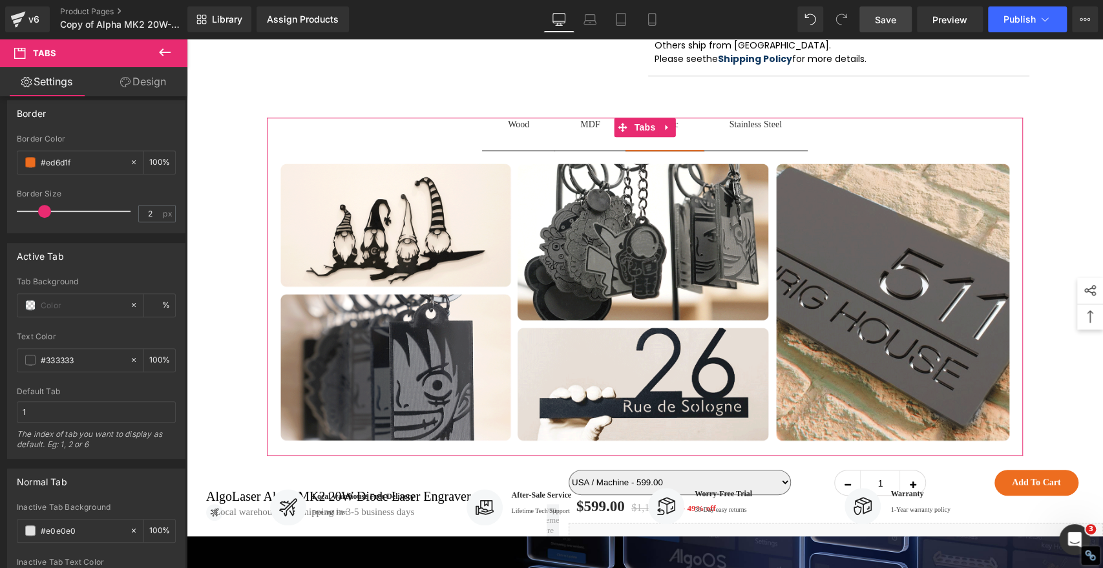
scroll to position [72, 0]
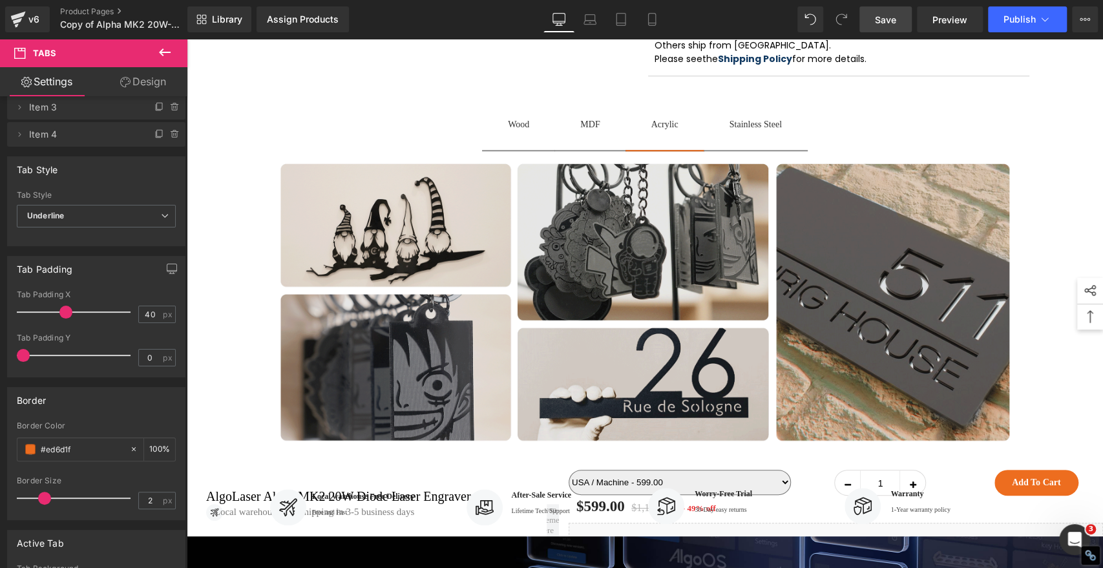
click at [408, 297] on img at bounding box center [645, 302] width 730 height 279
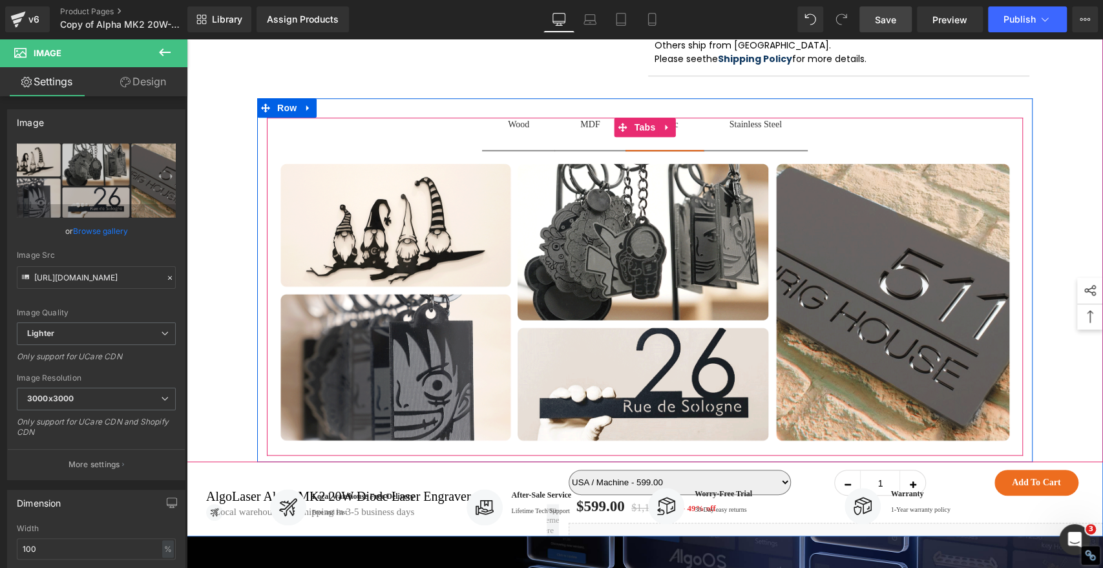
click at [520, 131] on div "Wood Text Block" at bounding box center [518, 125] width 21 height 14
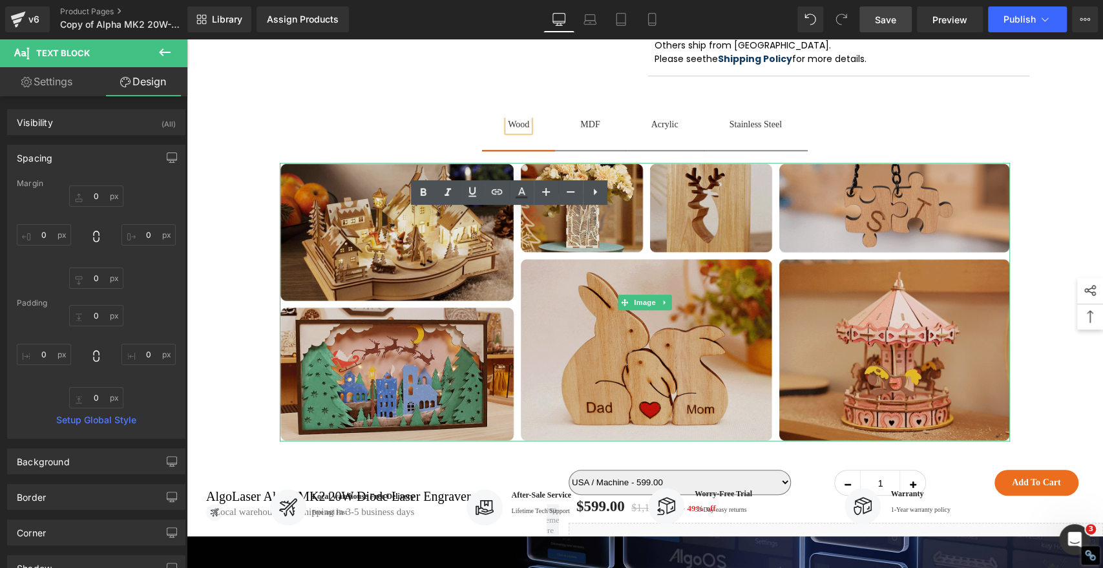
click at [423, 291] on img at bounding box center [645, 302] width 730 height 279
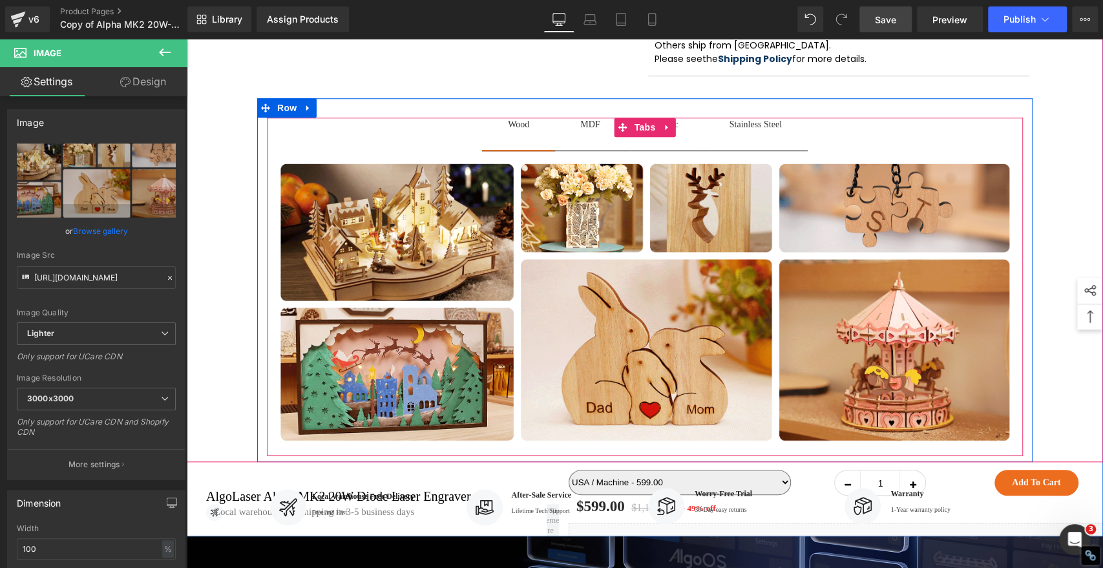
click at [187, 39] on div at bounding box center [187, 39] width 0 height 0
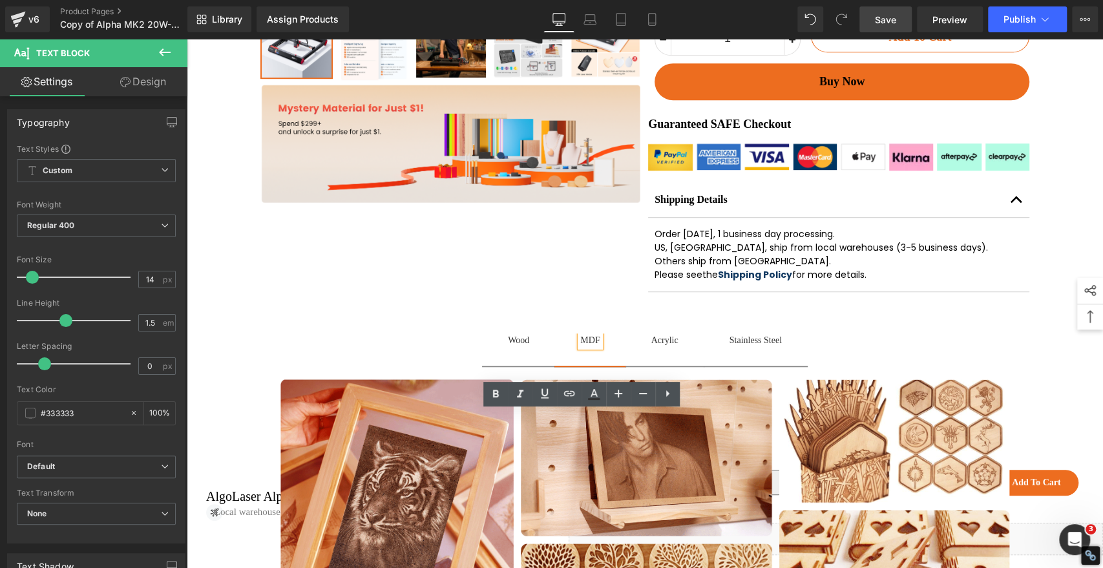
scroll to position [800, 0]
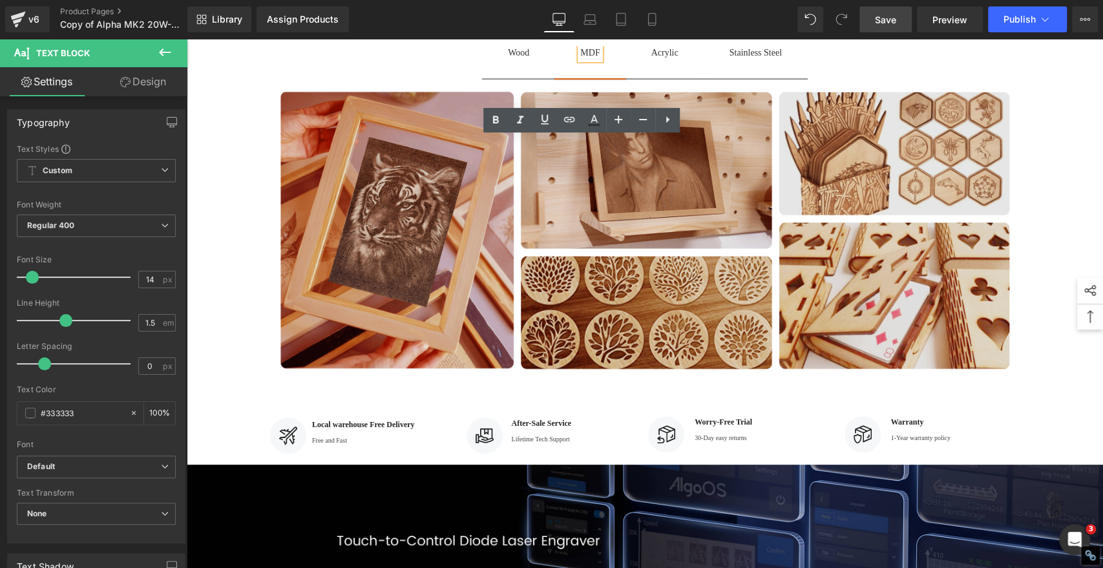
click at [374, 257] on img at bounding box center [645, 230] width 730 height 279
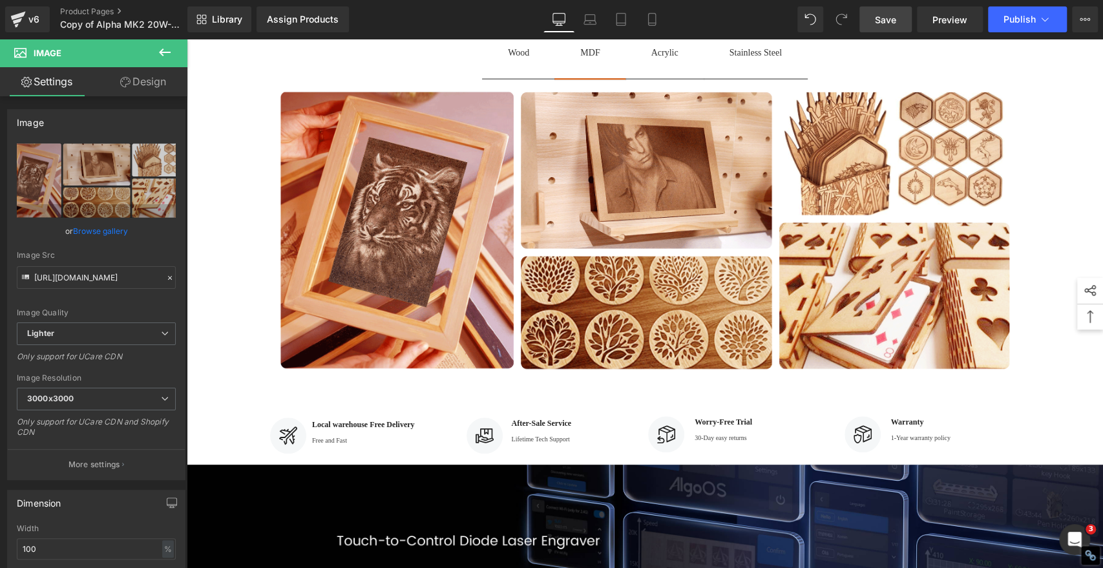
click at [157, 54] on icon at bounding box center [165, 53] width 16 height 16
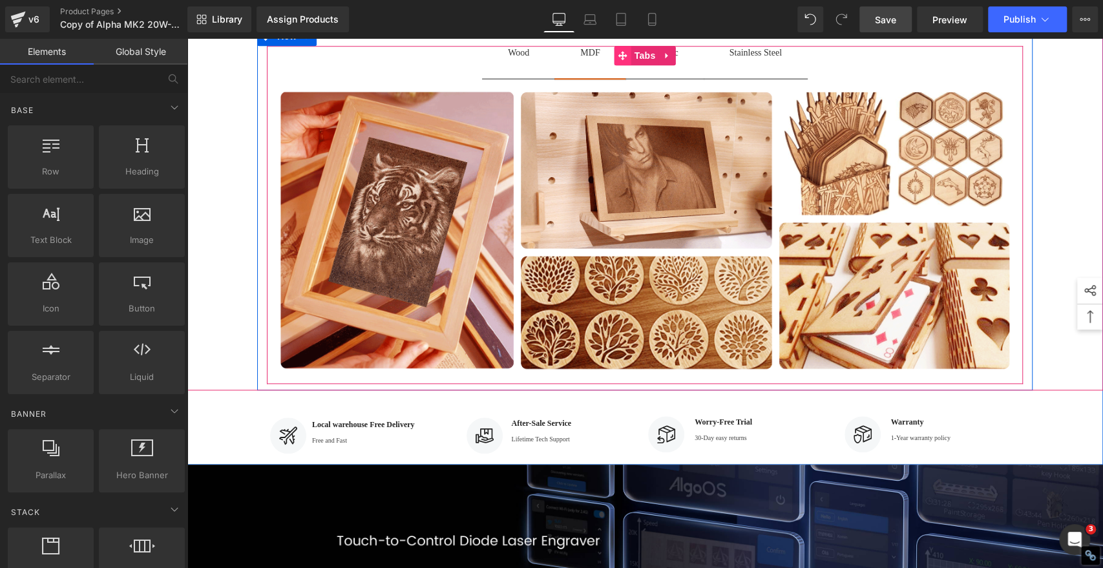
click at [619, 61] on icon at bounding box center [623, 56] width 9 height 10
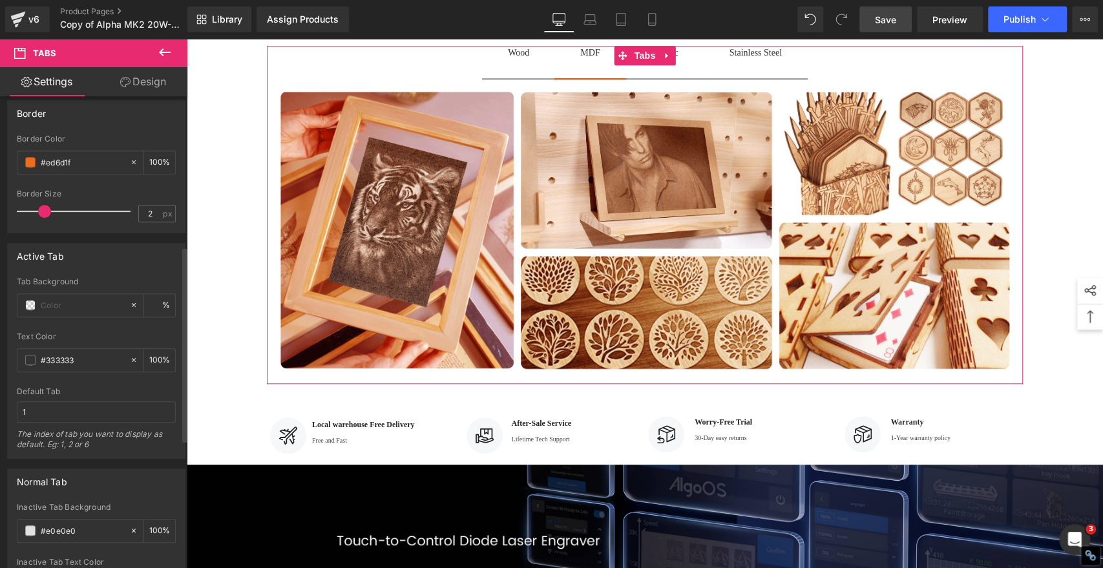
scroll to position [574, 0]
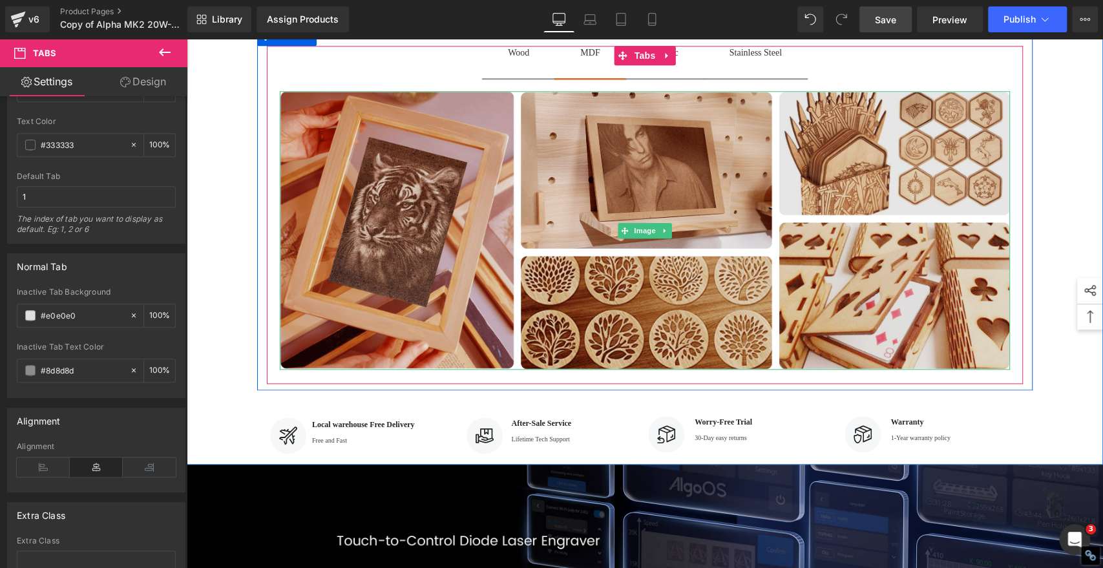
click at [390, 271] on img at bounding box center [645, 230] width 730 height 279
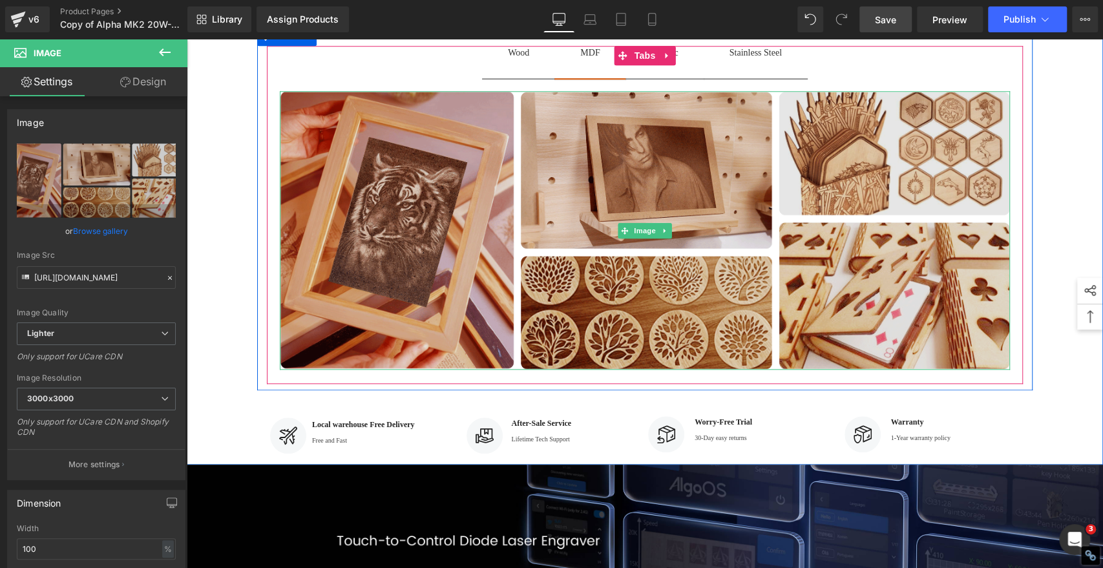
click at [577, 240] on img at bounding box center [645, 230] width 730 height 279
click at [626, 370] on img at bounding box center [645, 230] width 730 height 279
click at [819, 258] on img at bounding box center [645, 230] width 730 height 279
click at [865, 370] on img at bounding box center [645, 230] width 730 height 279
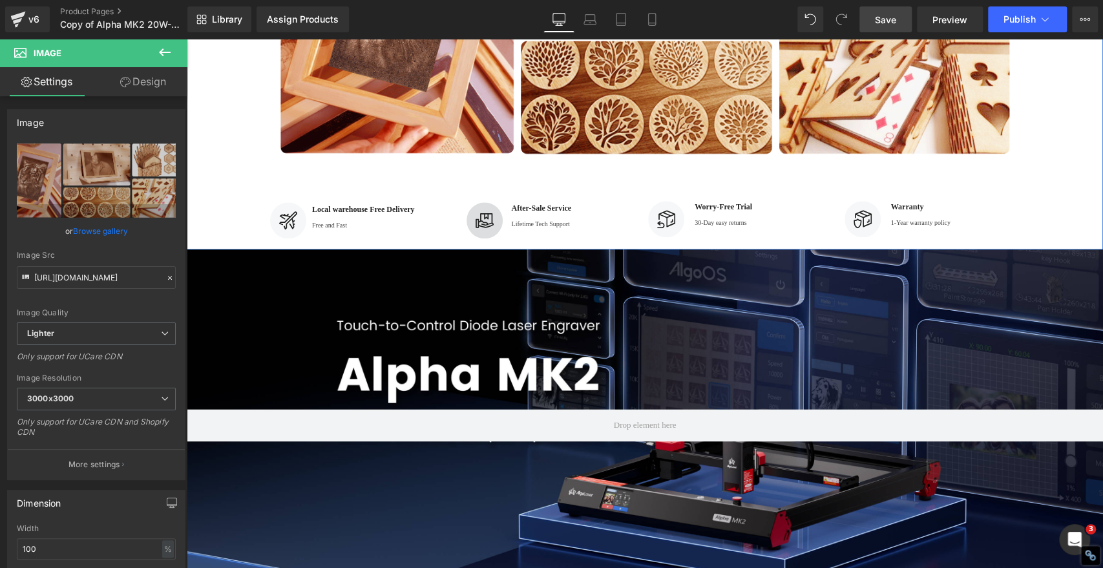
scroll to position [728, 0]
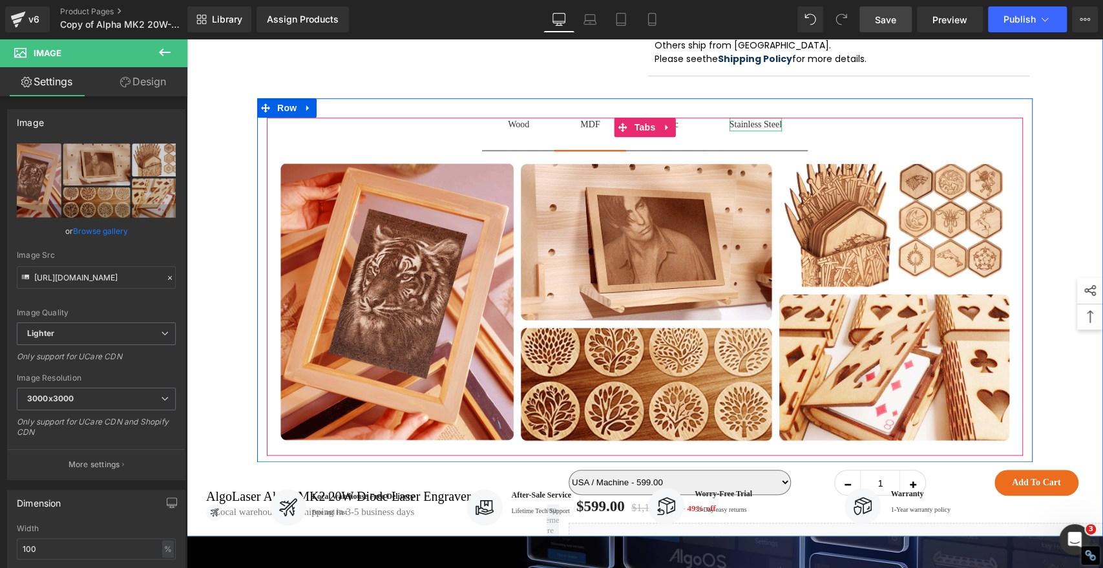
click at [741, 131] on div "Stainless Steel" at bounding box center [756, 125] width 52 height 14
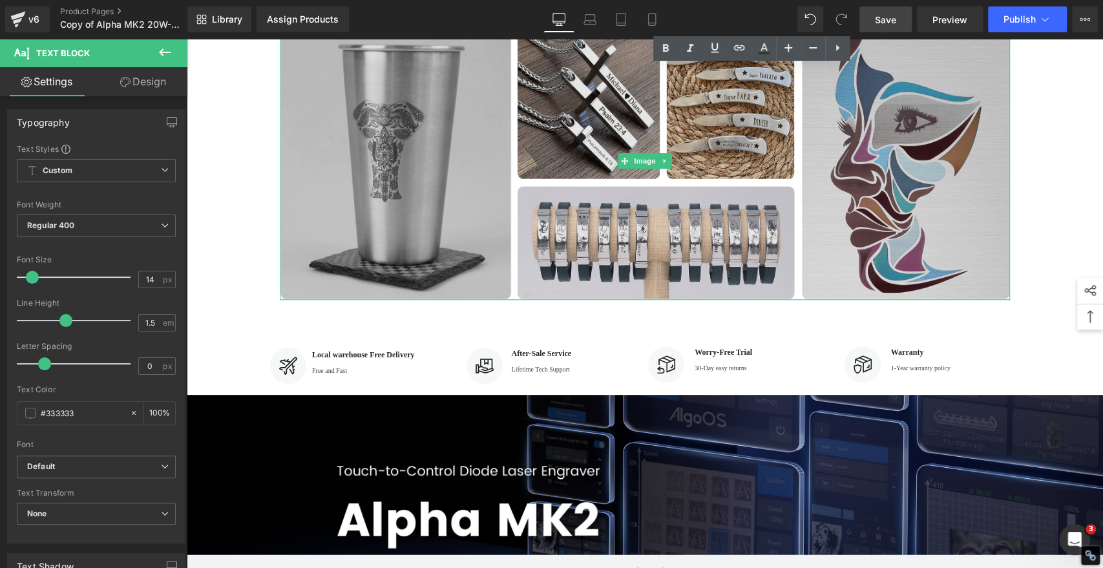
scroll to position [871, 0]
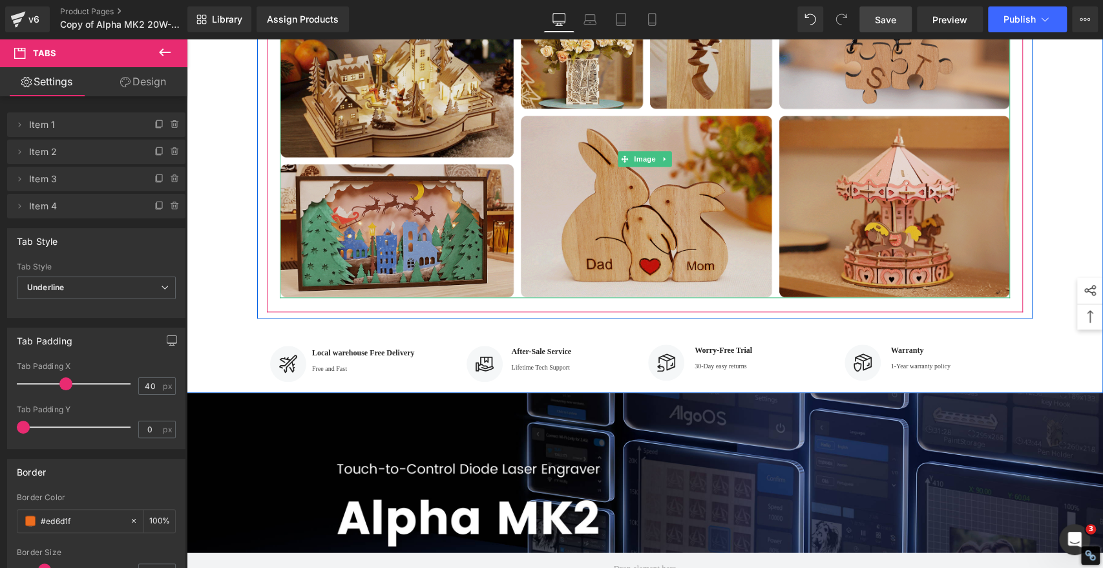
click at [369, 176] on img at bounding box center [645, 158] width 730 height 279
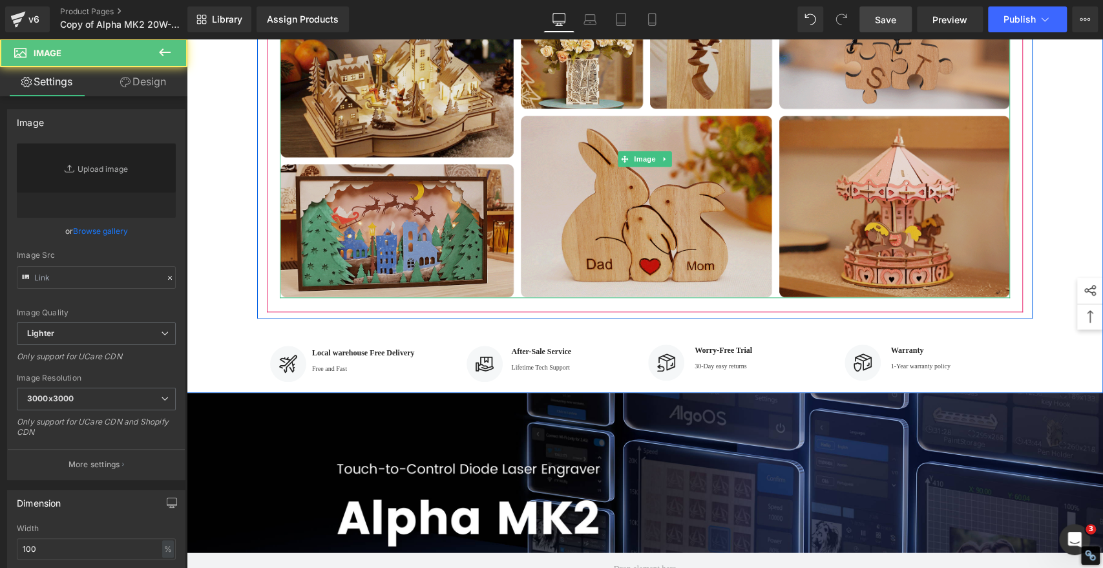
type input "https://ucarecdn.com/aa8fab49-f9ac-474b-b147-d21ea17162a5/-/format/auto/-/previ…"
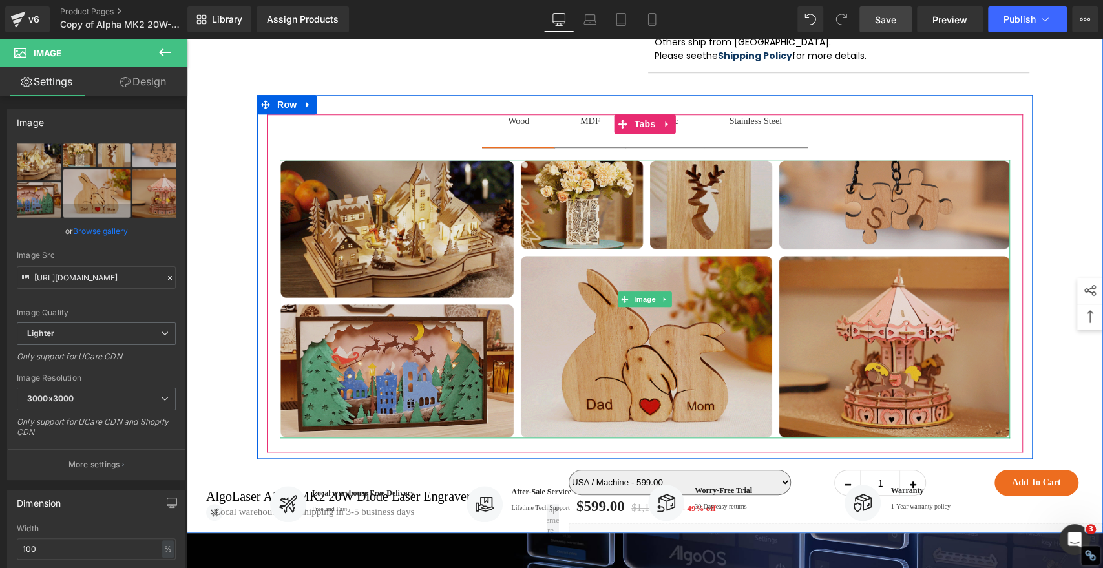
scroll to position [728, 0]
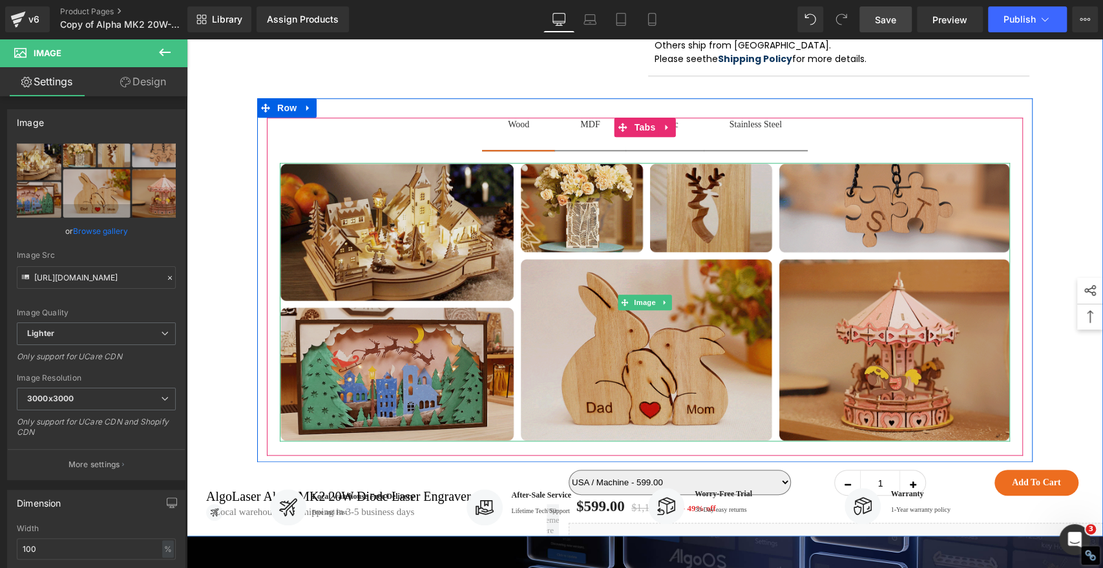
click at [440, 315] on img at bounding box center [645, 302] width 730 height 279
click at [609, 412] on img at bounding box center [645, 302] width 730 height 279
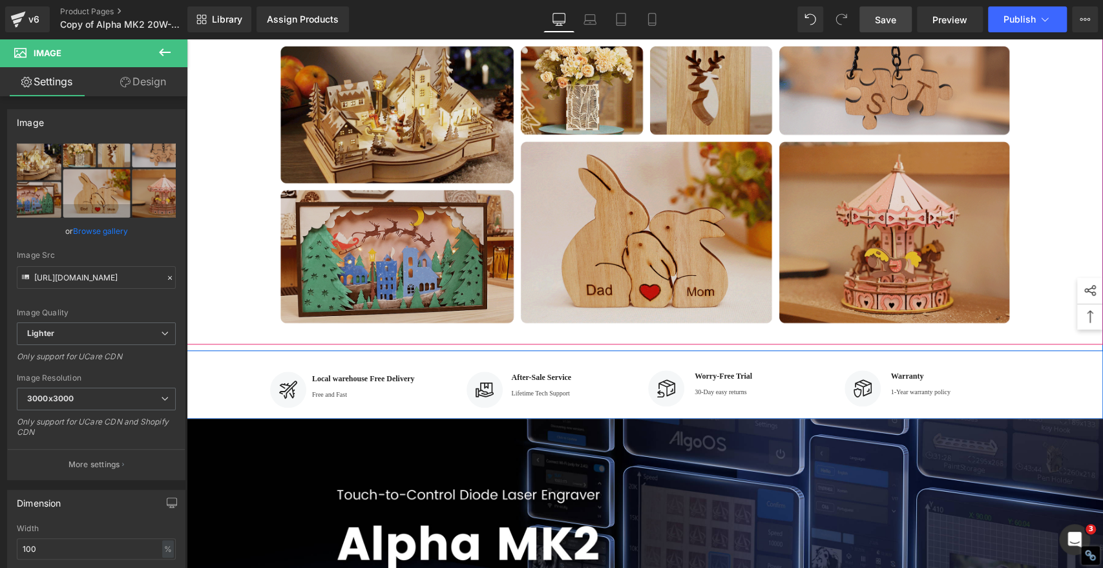
scroll to position [774, 0]
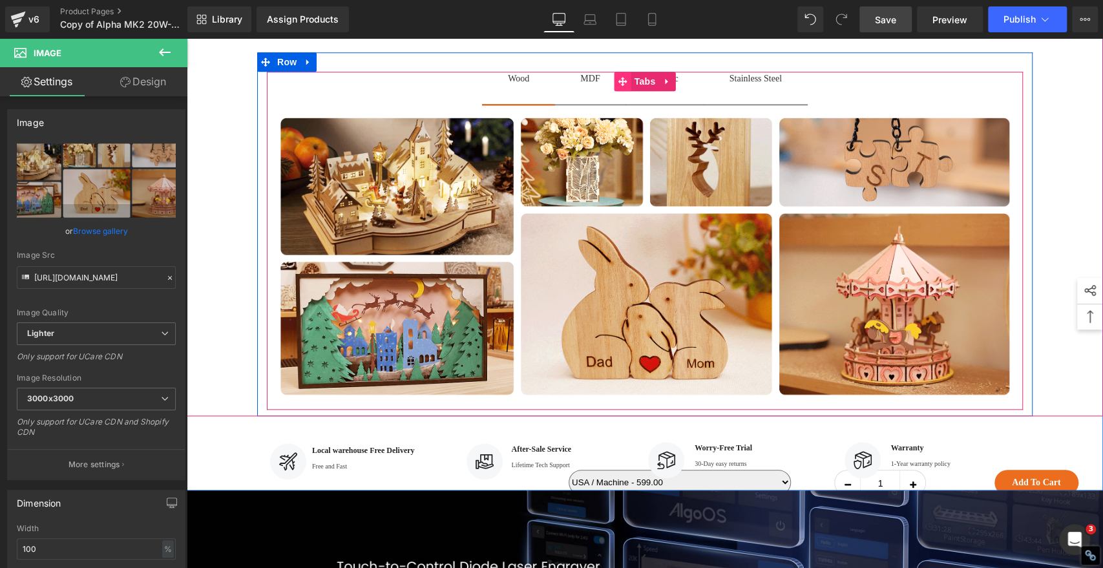
click at [619, 86] on icon at bounding box center [623, 81] width 9 height 9
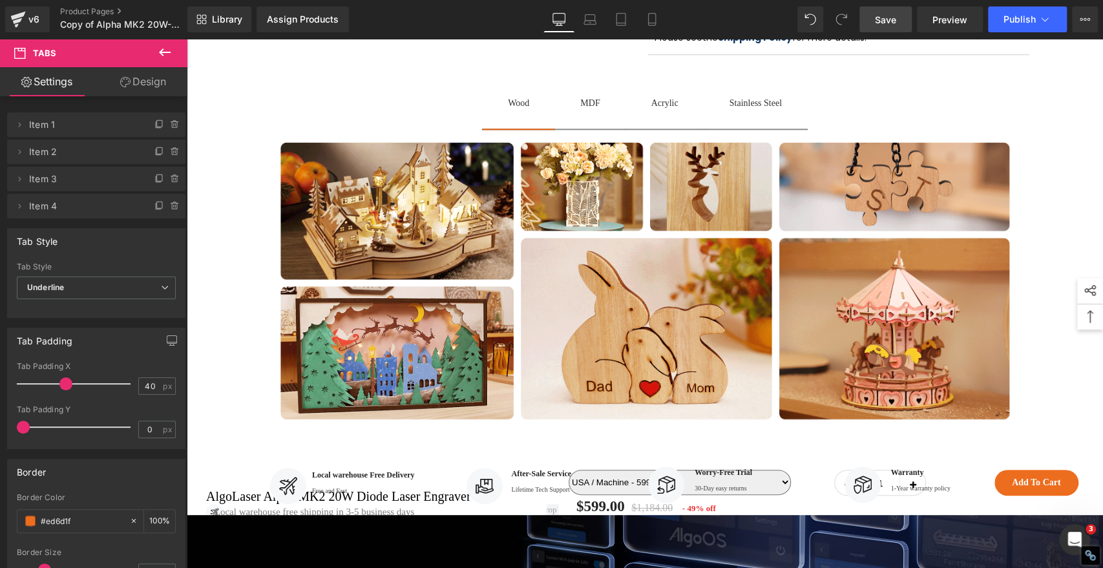
scroll to position [702, 0]
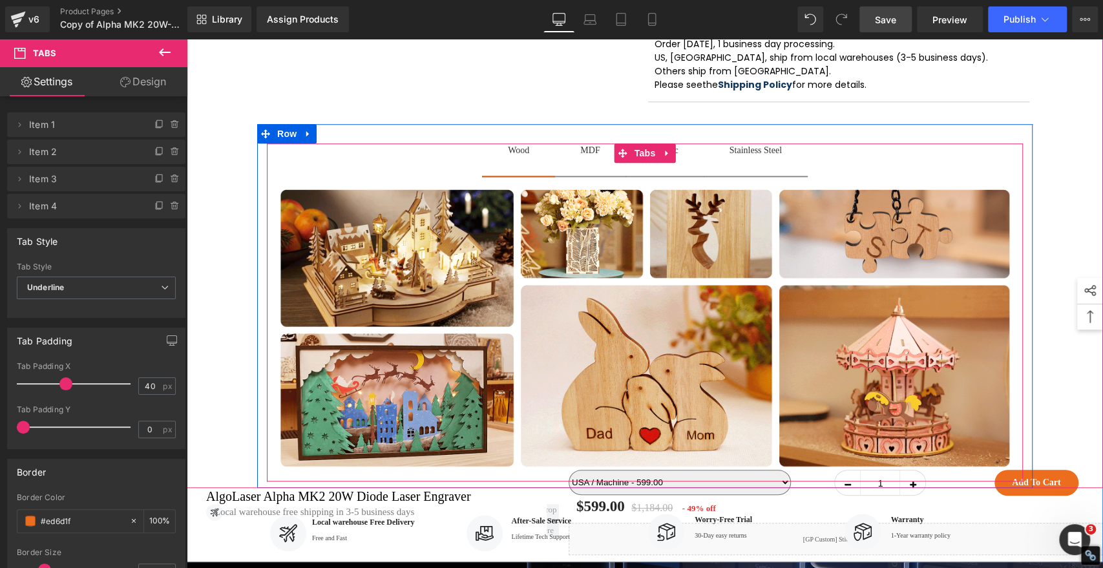
click at [511, 157] on div "Wood" at bounding box center [518, 150] width 21 height 14
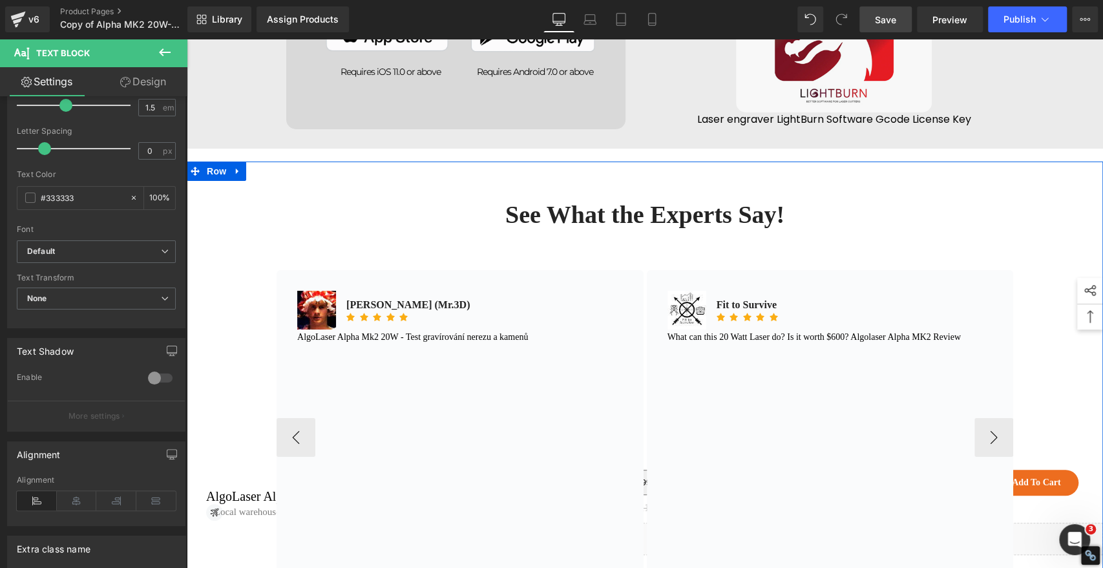
scroll to position [9734, 0]
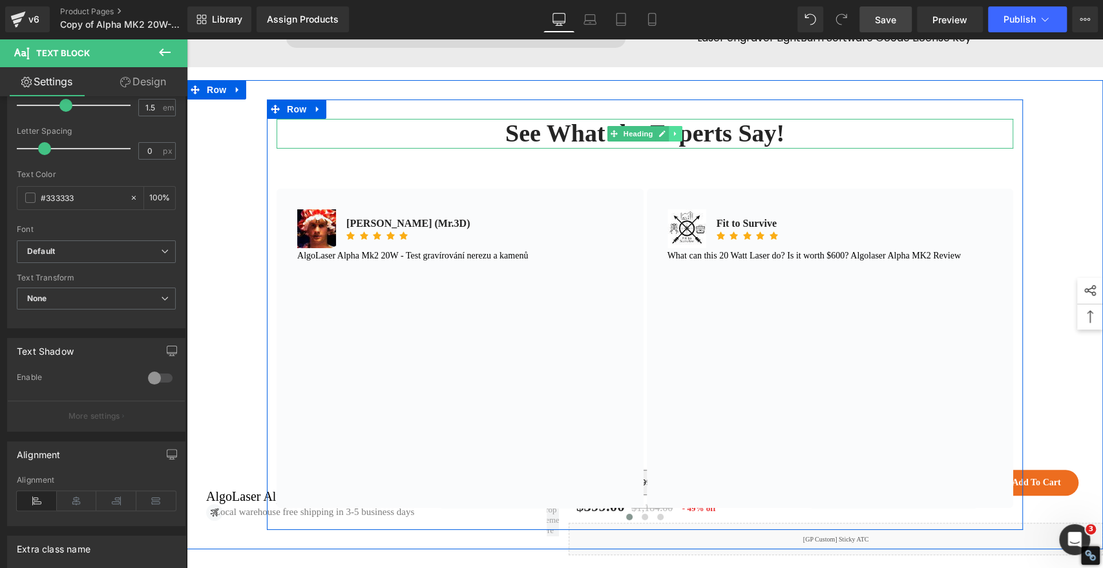
click at [669, 142] on link at bounding box center [676, 134] width 14 height 16
click at [732, 149] on h2 "See What the Experts Say!" at bounding box center [645, 134] width 737 height 30
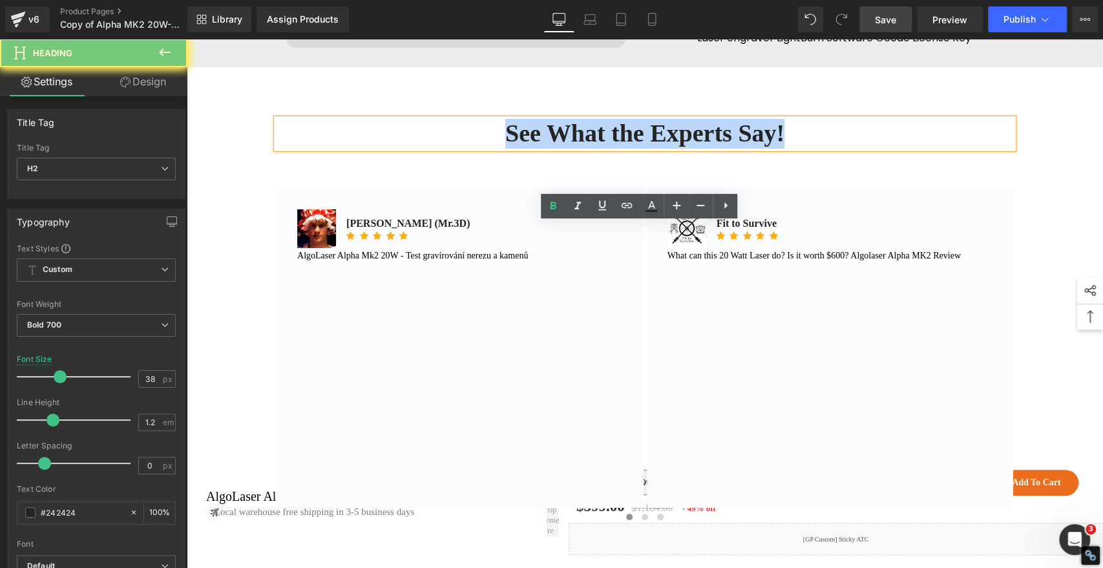
click at [732, 149] on h2 "See What the Experts Say!" at bounding box center [645, 134] width 737 height 30
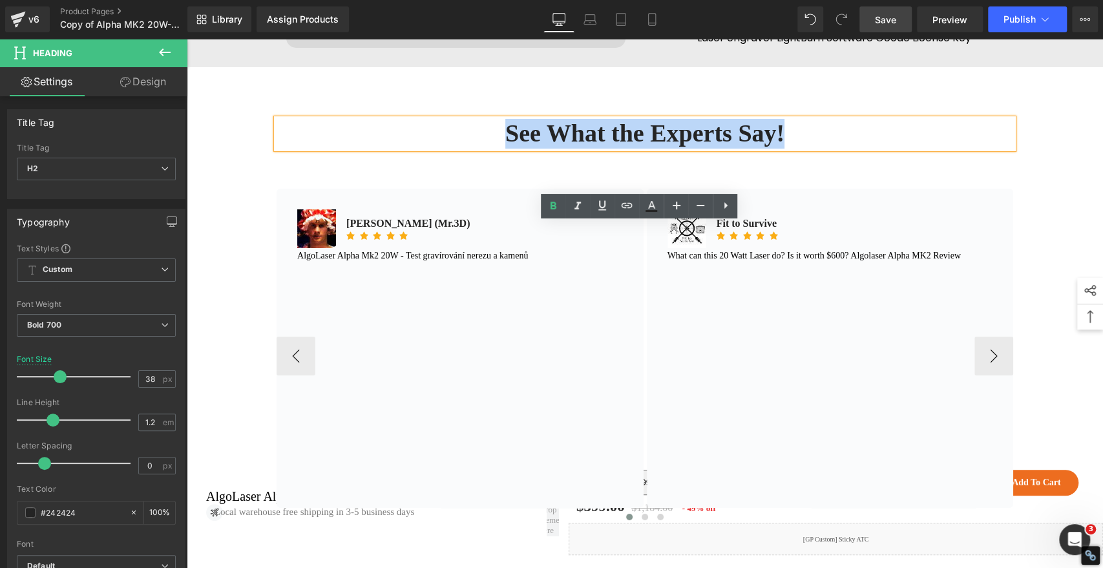
copy h2 "See What the Experts Say!"
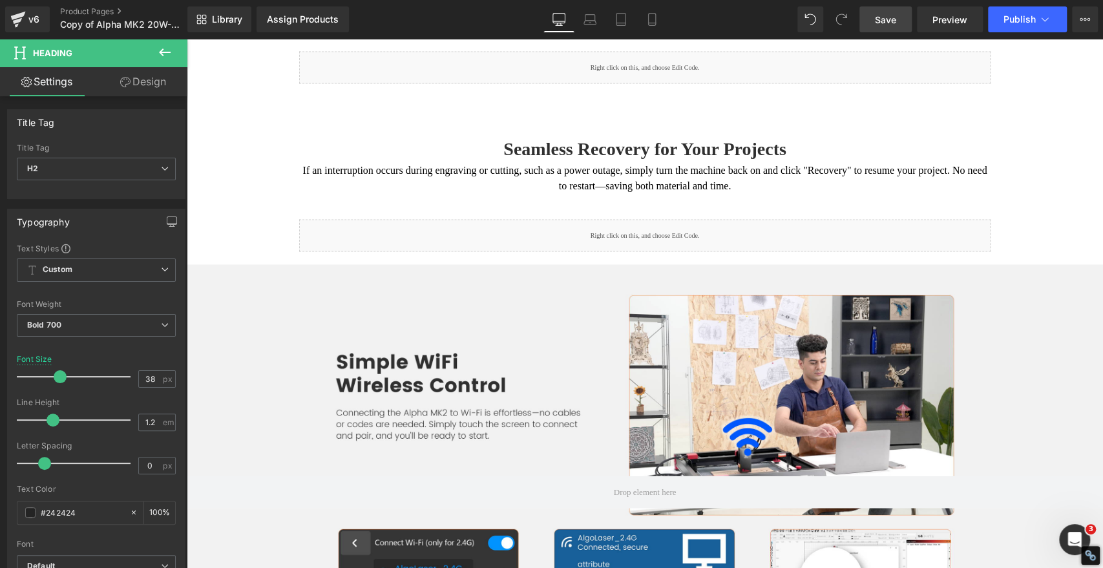
scroll to position [0, 0]
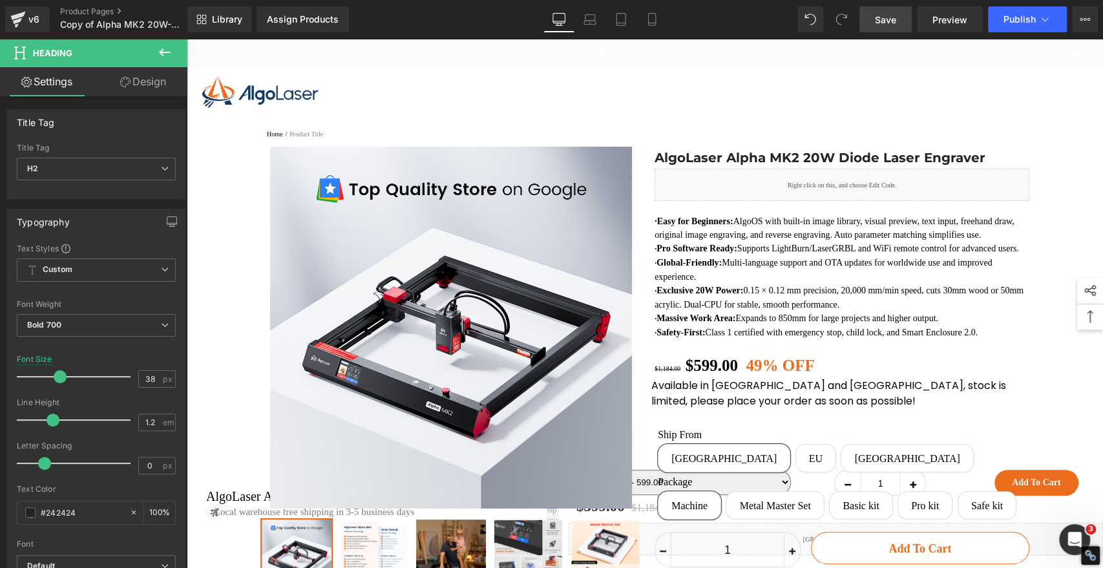
drag, startPoint x: 1097, startPoint y: 427, endPoint x: 1280, endPoint y: 76, distance: 394.9
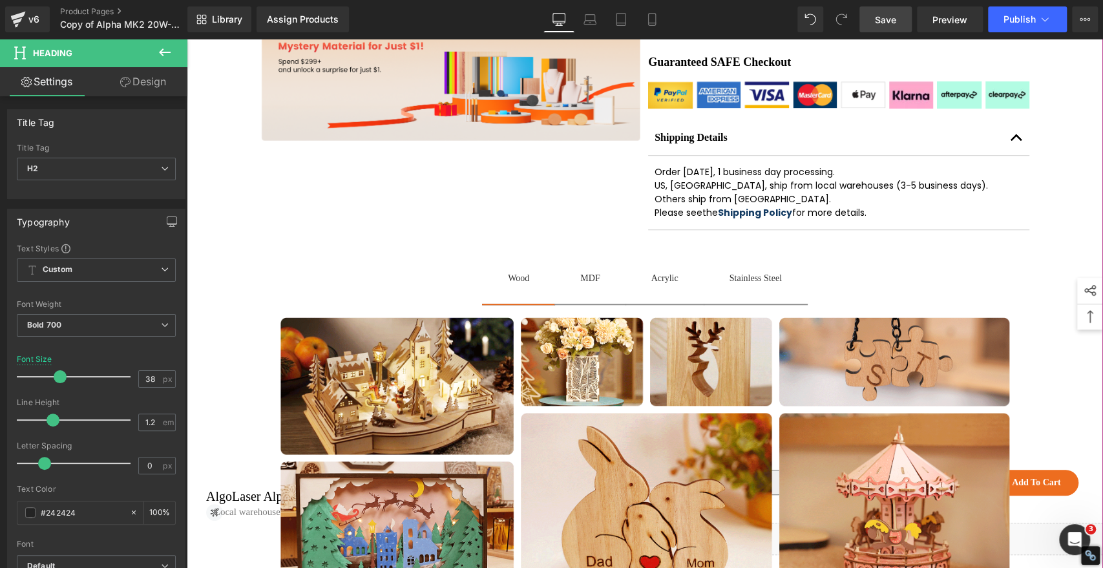
scroll to position [790, 0]
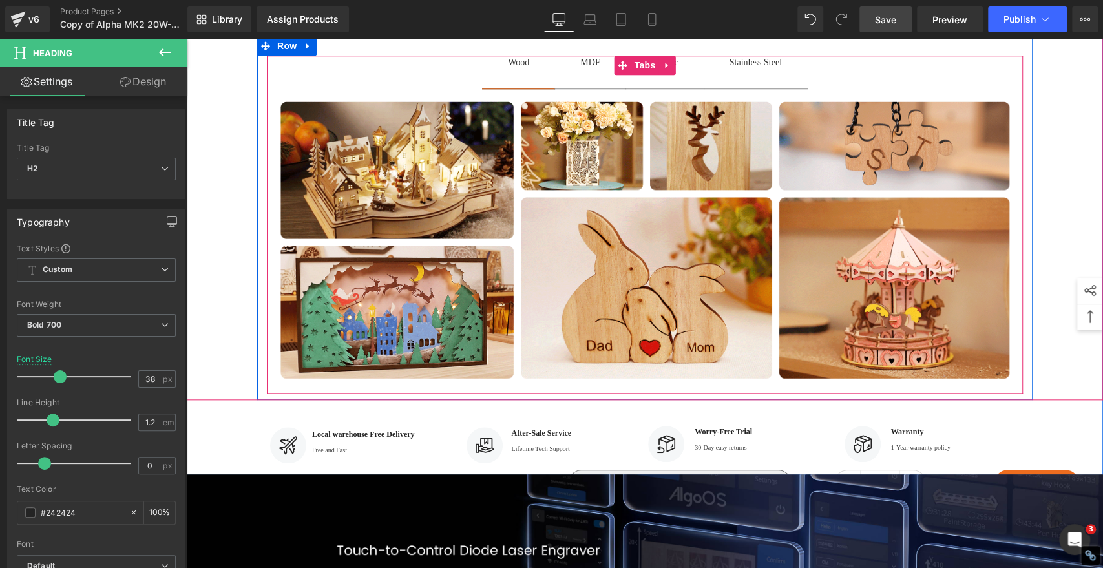
click at [509, 69] on div "Wood" at bounding box center [518, 63] width 21 height 14
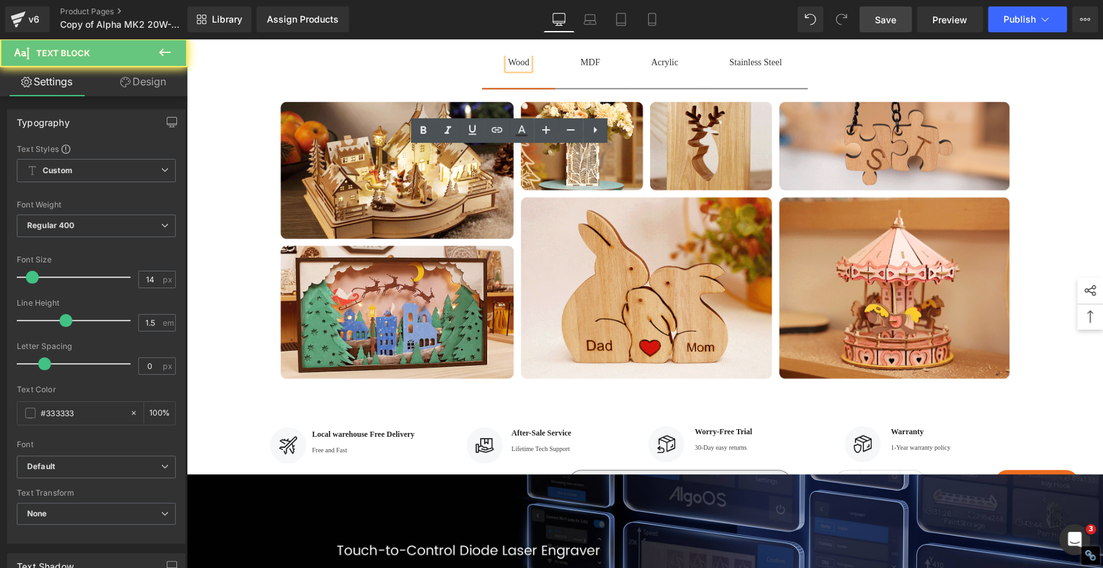
click at [509, 69] on div "Wood" at bounding box center [518, 63] width 21 height 14
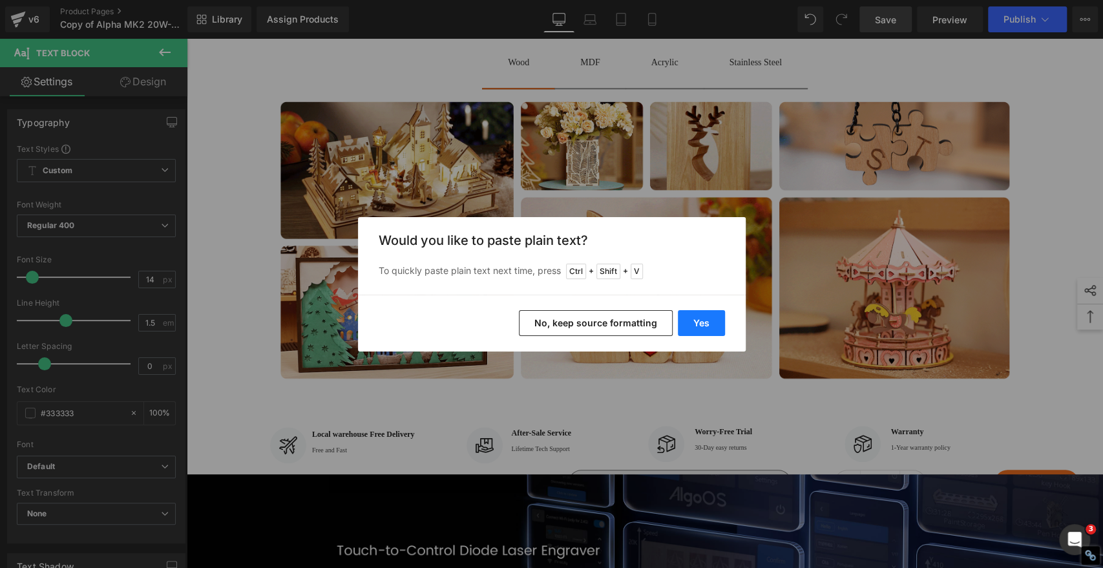
click at [709, 327] on button "Yes" at bounding box center [701, 323] width 47 height 26
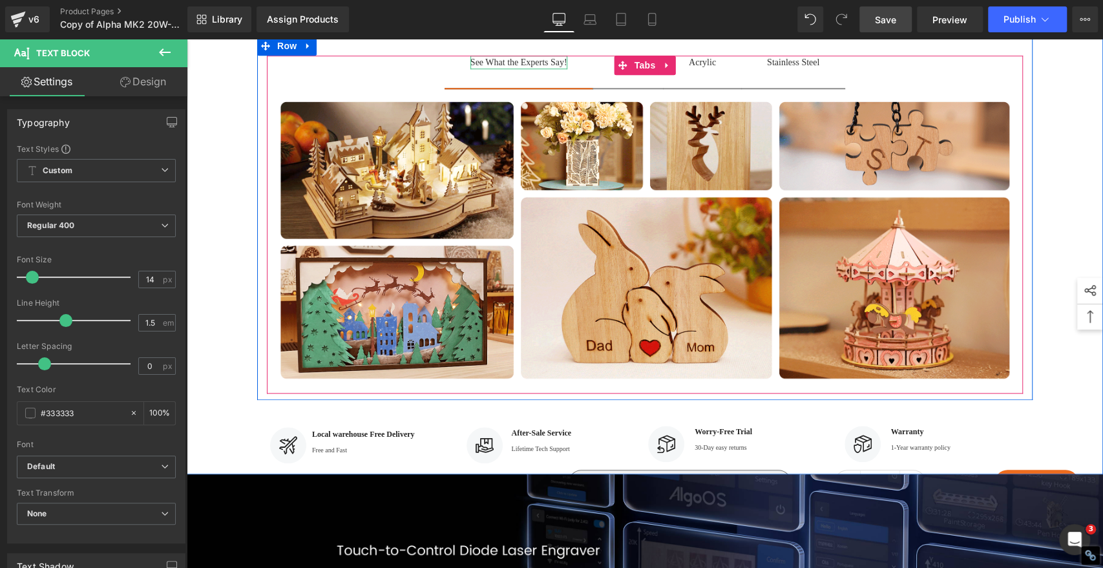
click at [516, 69] on div "See What the Experts Say!" at bounding box center [519, 63] width 97 height 14
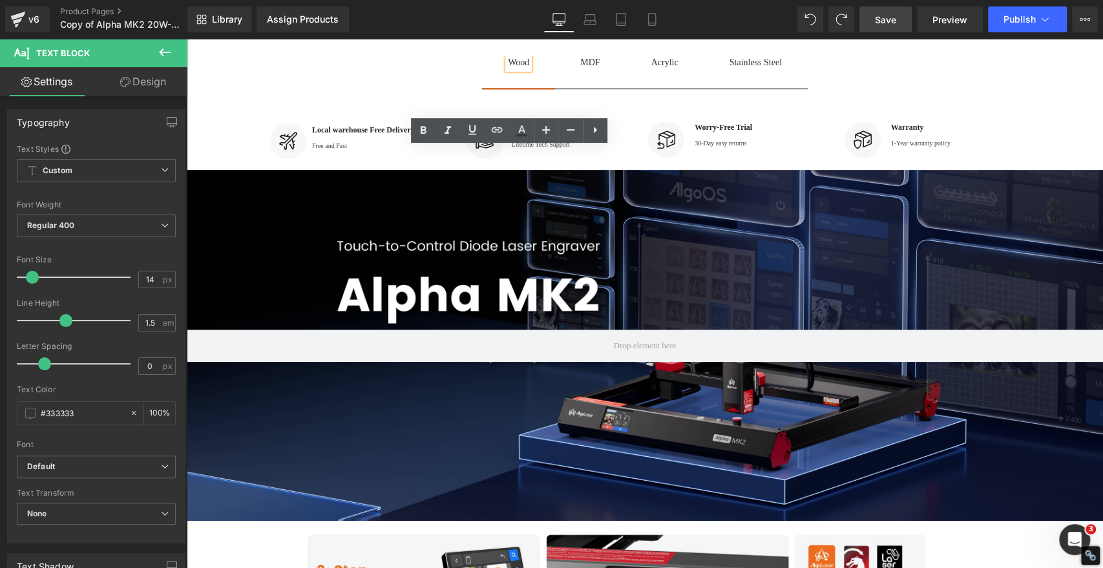
click at [517, 69] on div "Wood" at bounding box center [518, 63] width 21 height 14
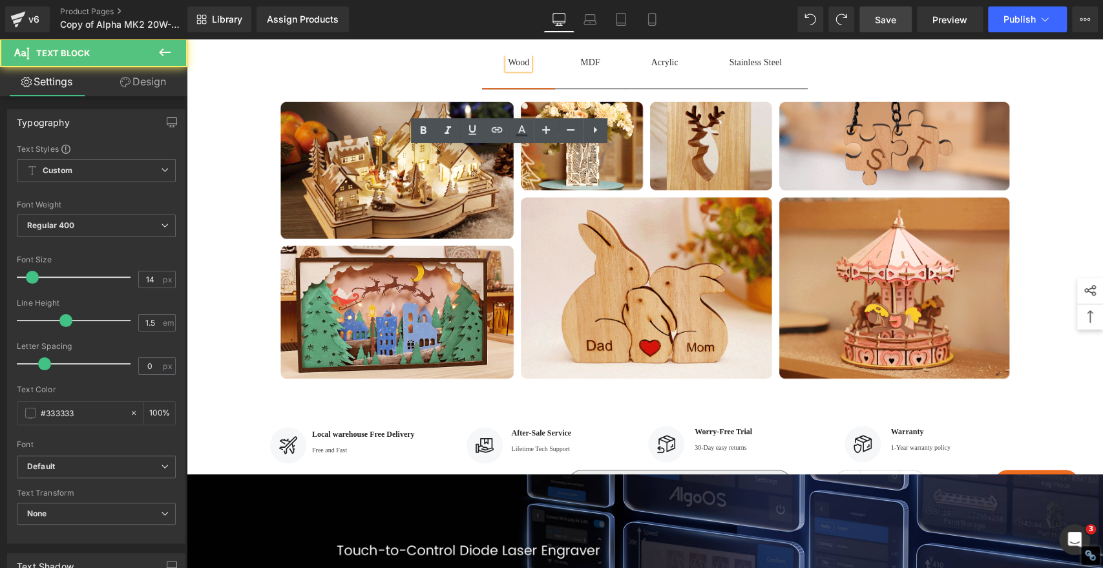
click at [517, 69] on div "Wood" at bounding box center [518, 63] width 21 height 14
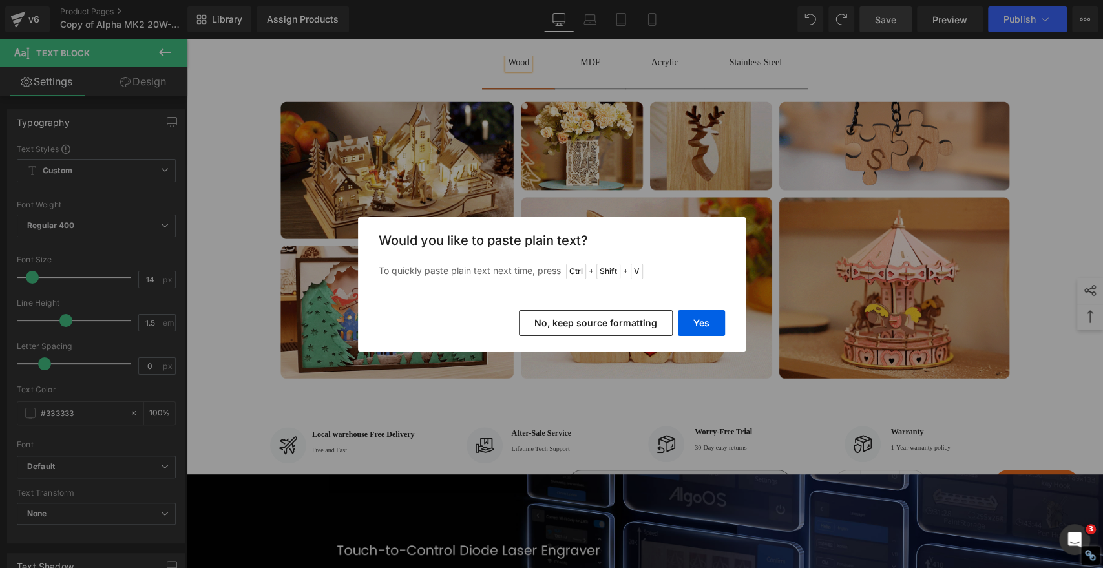
click at [576, 312] on button "No, keep source formatting" at bounding box center [596, 323] width 154 height 26
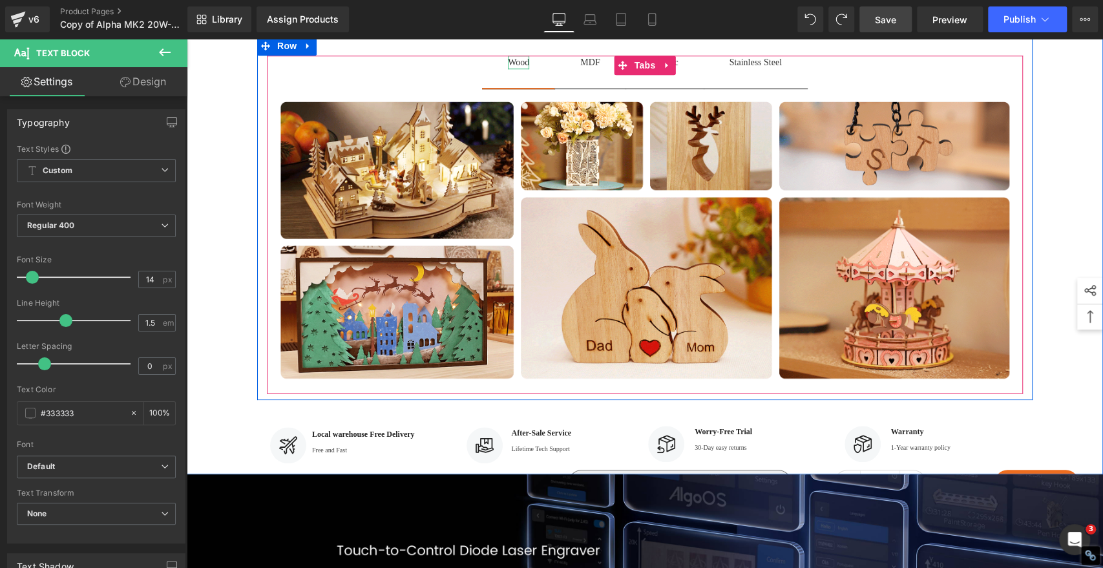
click at [513, 69] on div "Wood" at bounding box center [518, 63] width 21 height 14
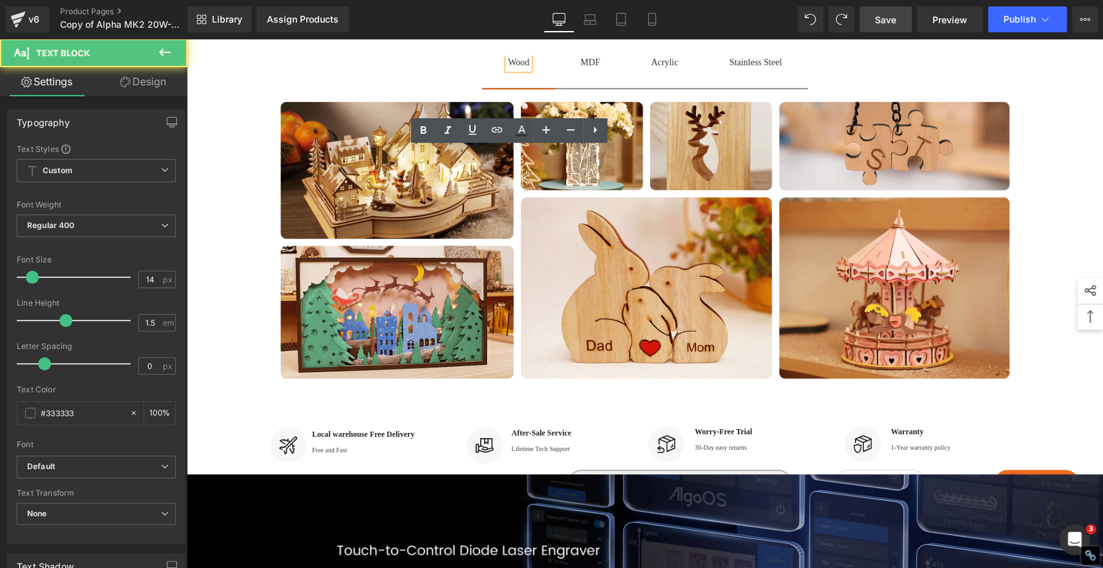
click at [513, 69] on div "Wood" at bounding box center [518, 63] width 21 height 14
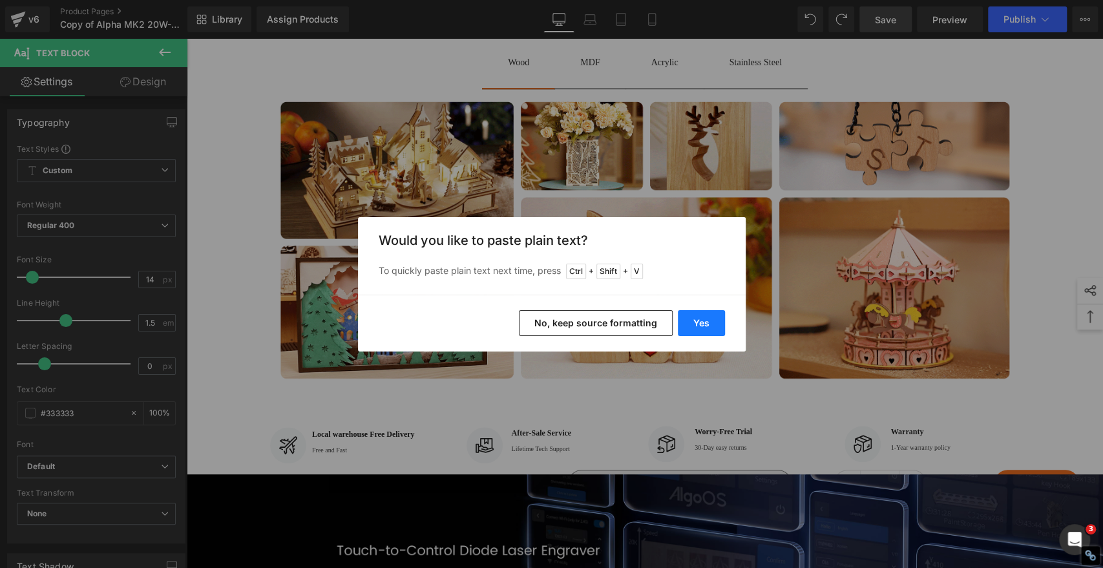
click at [711, 317] on button "Yes" at bounding box center [701, 323] width 47 height 26
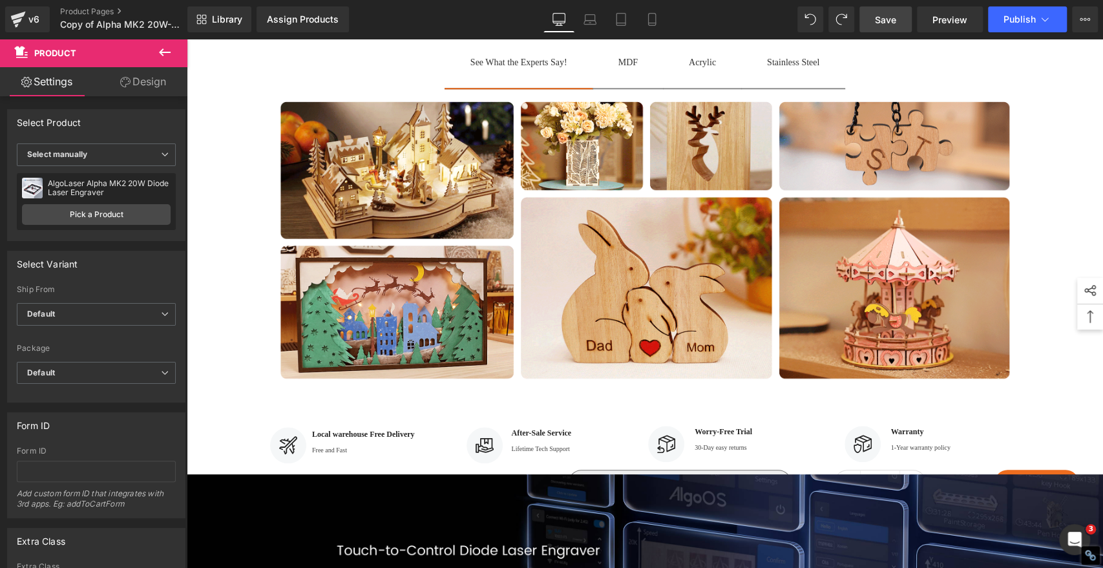
click at [887, 15] on span "Save" at bounding box center [885, 20] width 21 height 14
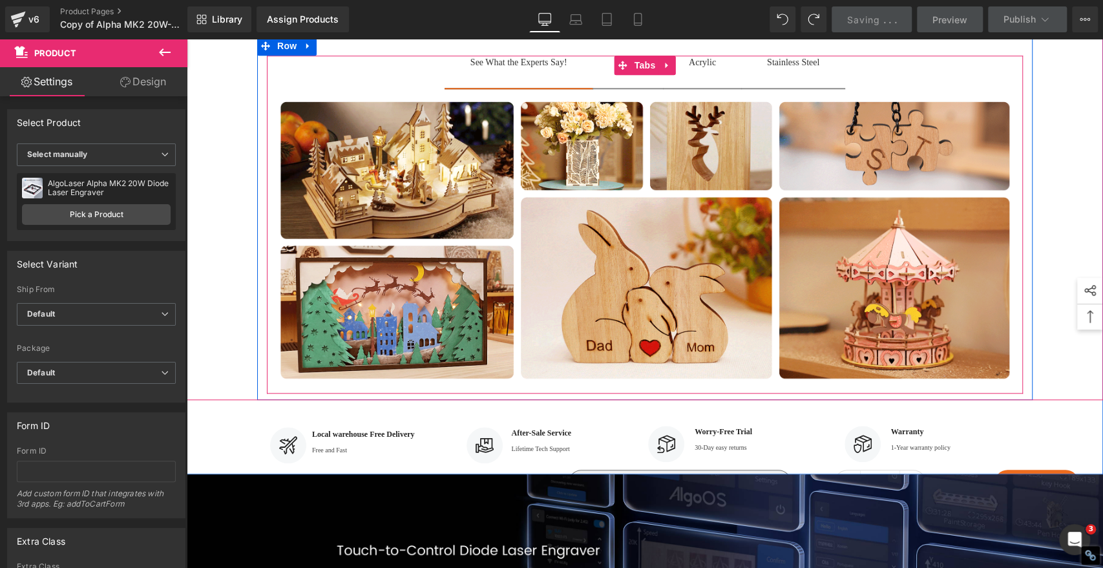
click at [600, 88] on span "MDF Text Block" at bounding box center [628, 72] width 71 height 32
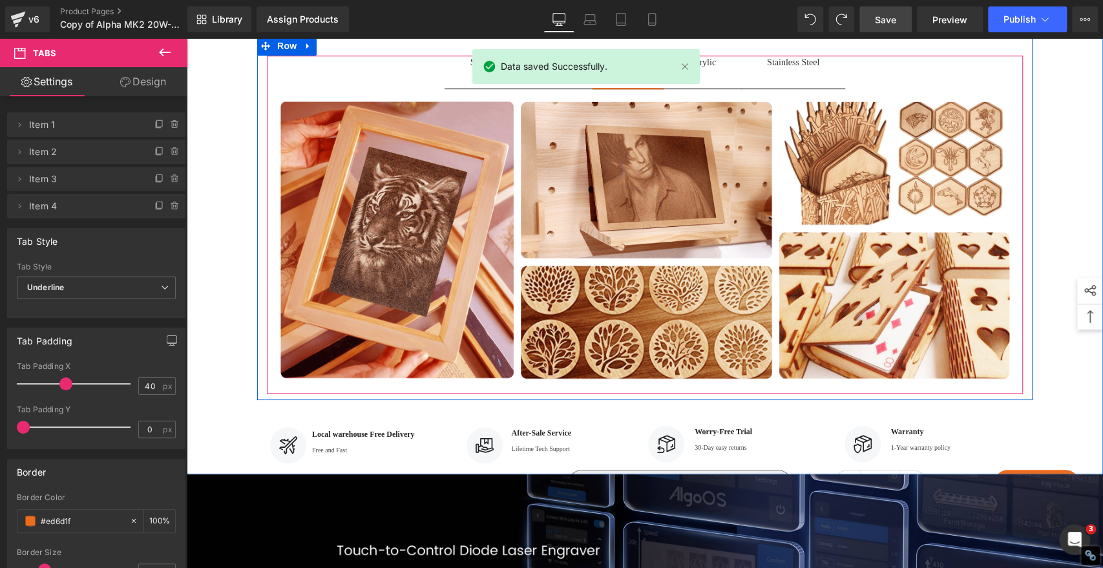
click at [619, 70] on icon at bounding box center [623, 65] width 9 height 9
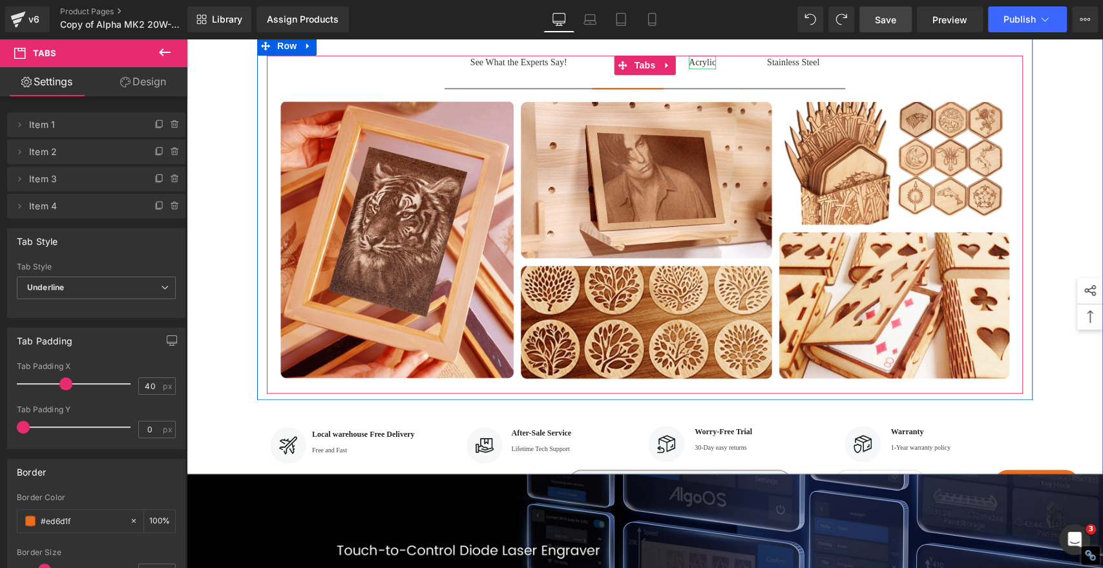
click at [691, 69] on div "Acrylic" at bounding box center [702, 63] width 27 height 14
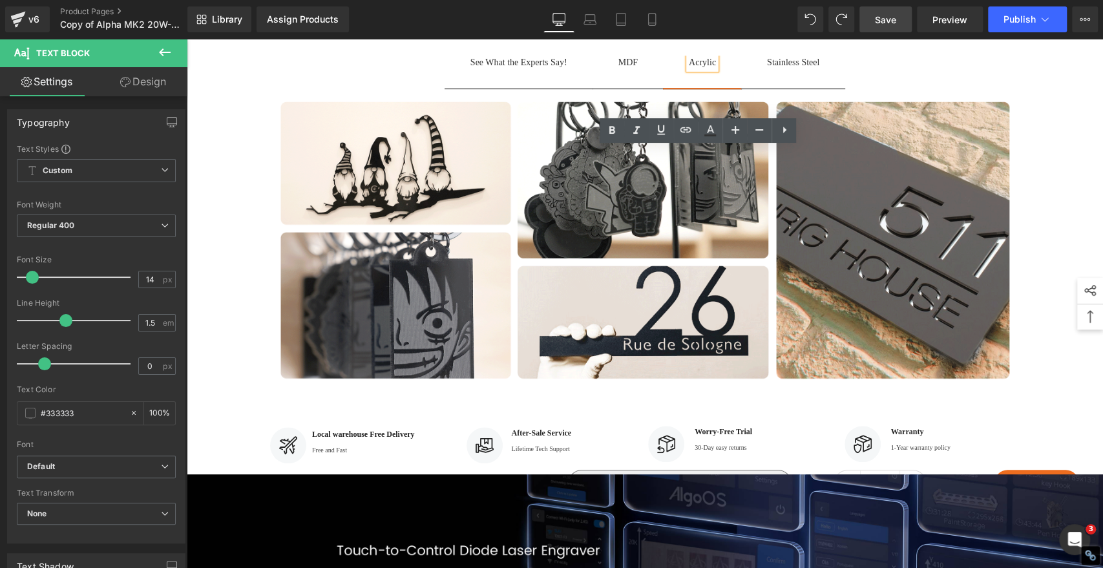
click at [636, 88] on span "MDF Text Block" at bounding box center [628, 72] width 71 height 32
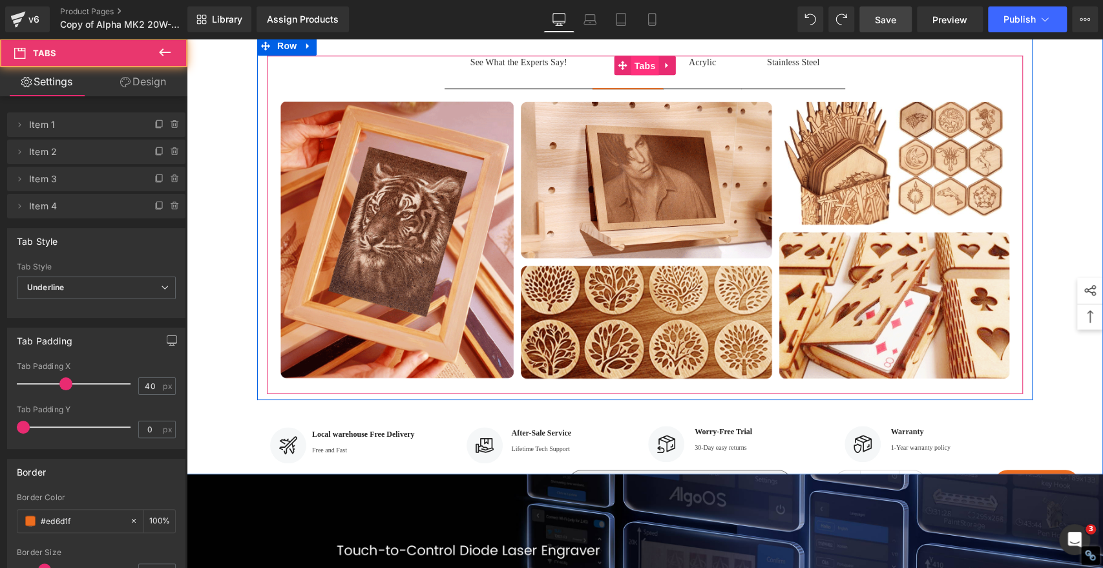
click at [631, 76] on span "Tabs" at bounding box center [645, 65] width 28 height 19
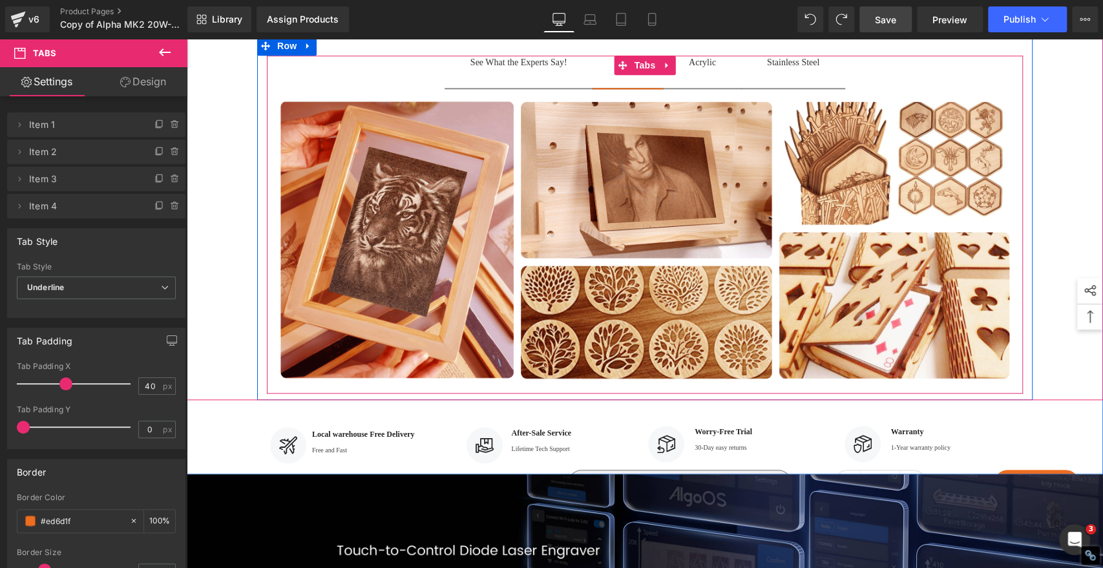
click at [597, 88] on span "MDF Text Block" at bounding box center [628, 72] width 71 height 32
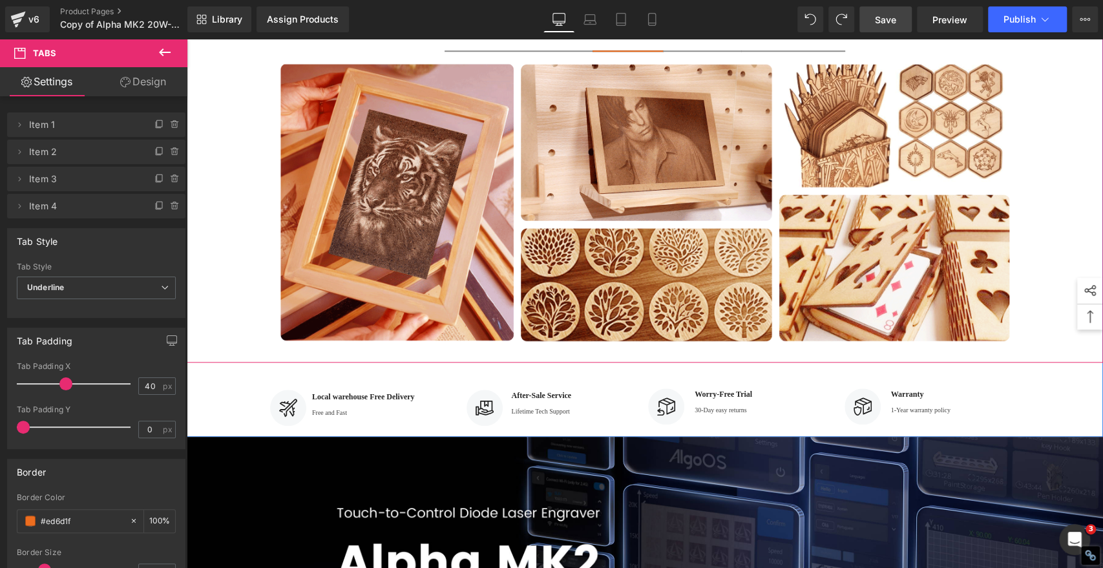
scroll to position [862, 0]
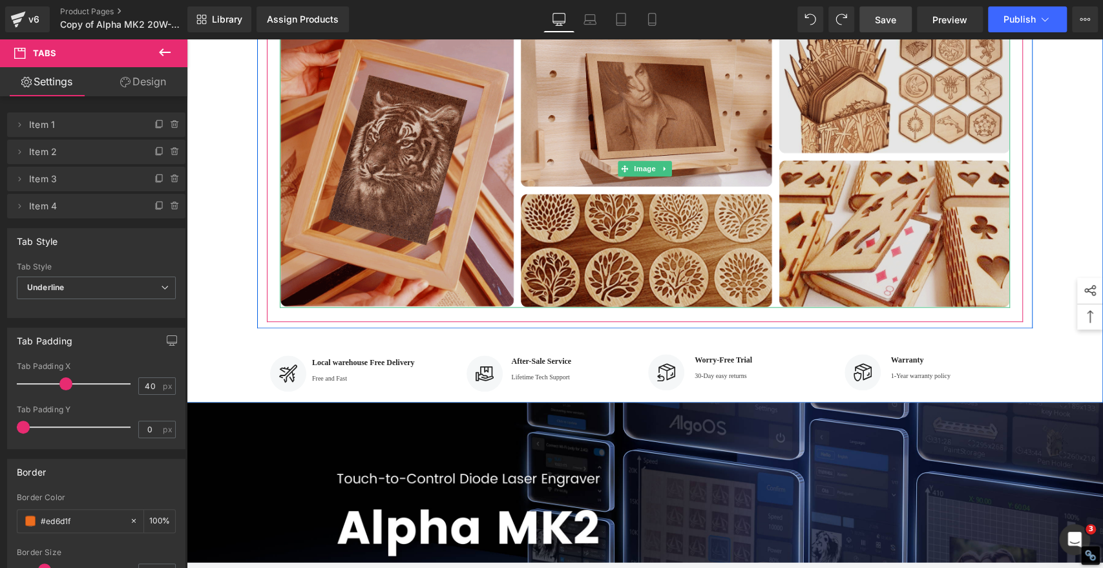
click at [464, 162] on img at bounding box center [645, 168] width 730 height 279
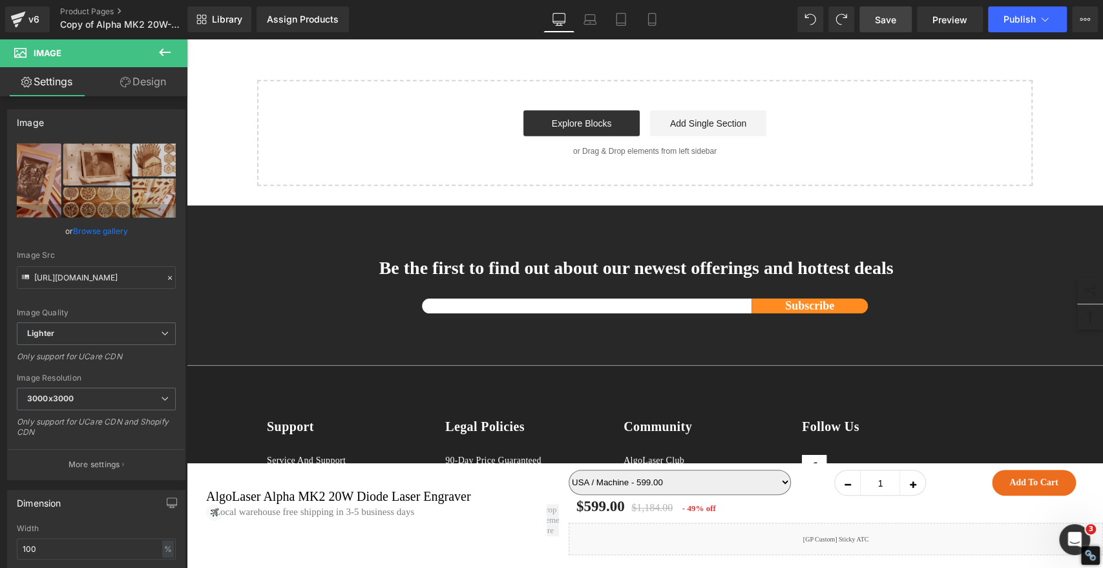
scroll to position [12340, 0]
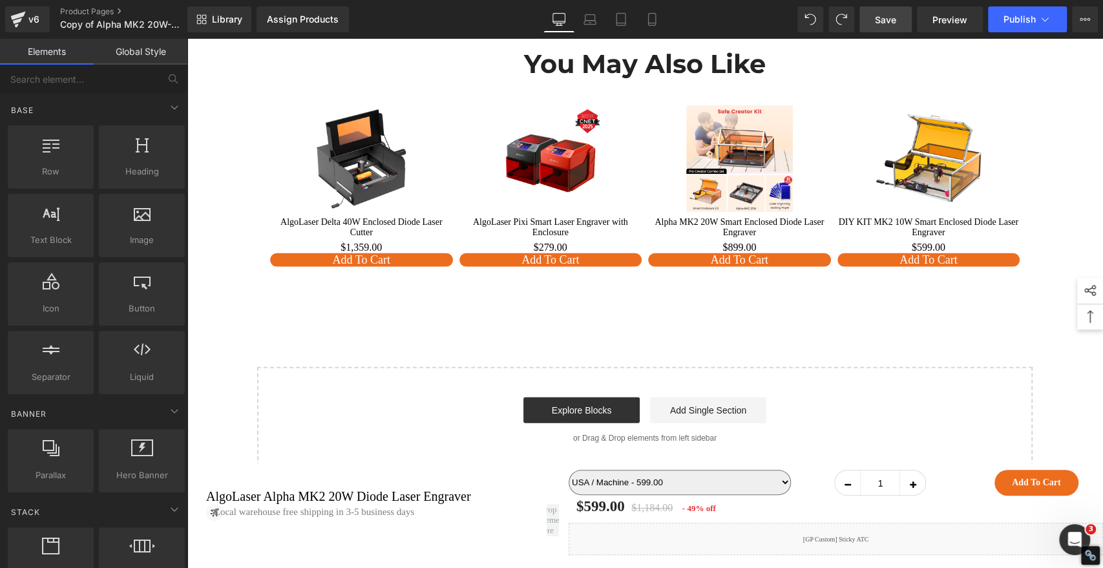
scroll to position [12053, 0]
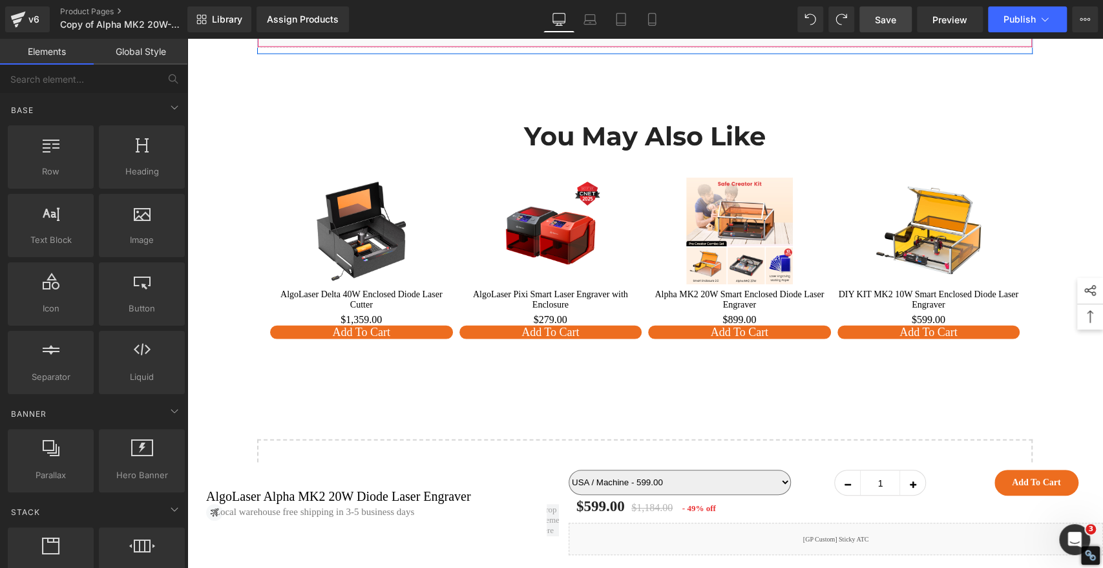
click at [607, 30] on icon at bounding box center [611, 25] width 9 height 9
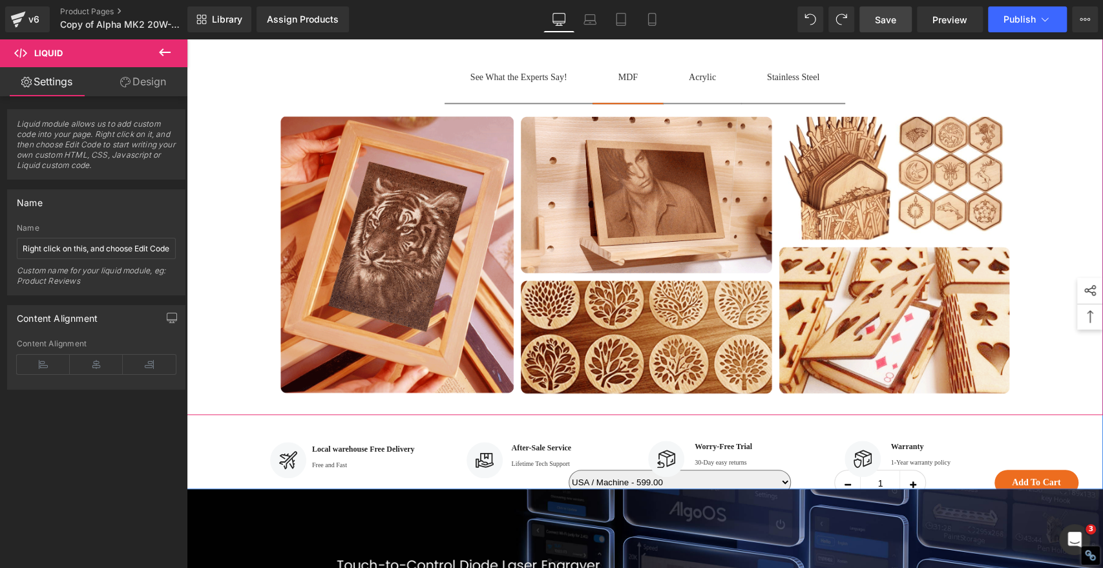
scroll to position [790, 0]
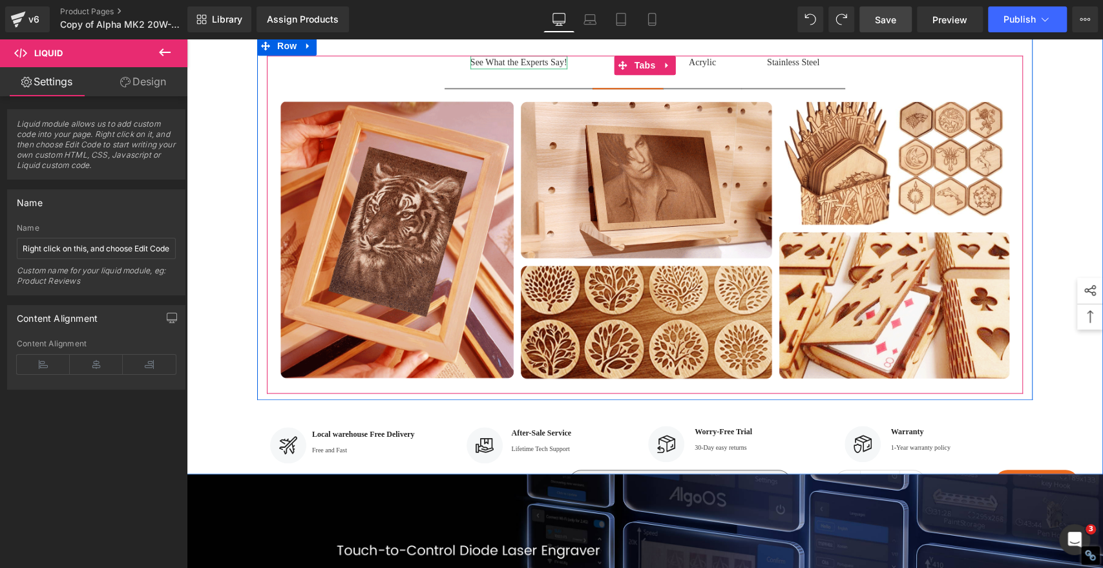
click at [526, 69] on div "See What the Experts Say! Text Block" at bounding box center [519, 63] width 97 height 14
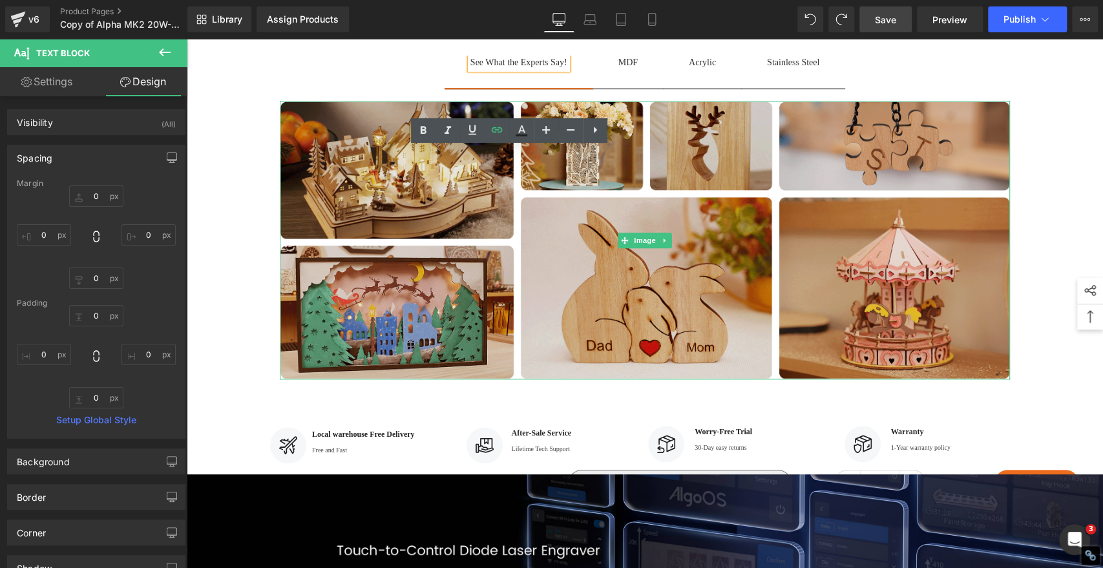
click at [429, 314] on img at bounding box center [645, 240] width 730 height 279
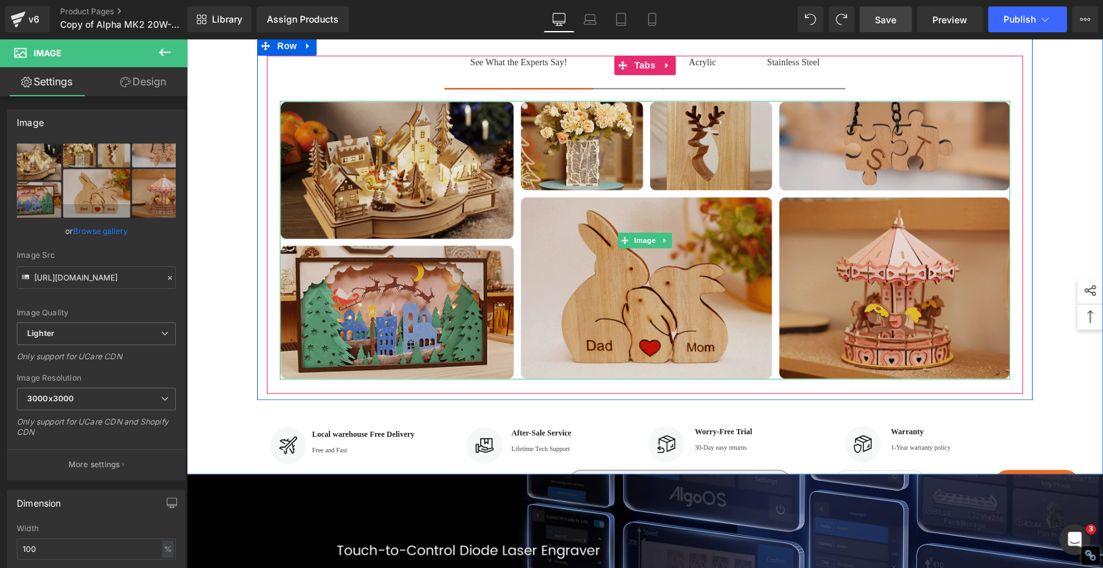
click at [505, 261] on img at bounding box center [645, 240] width 730 height 279
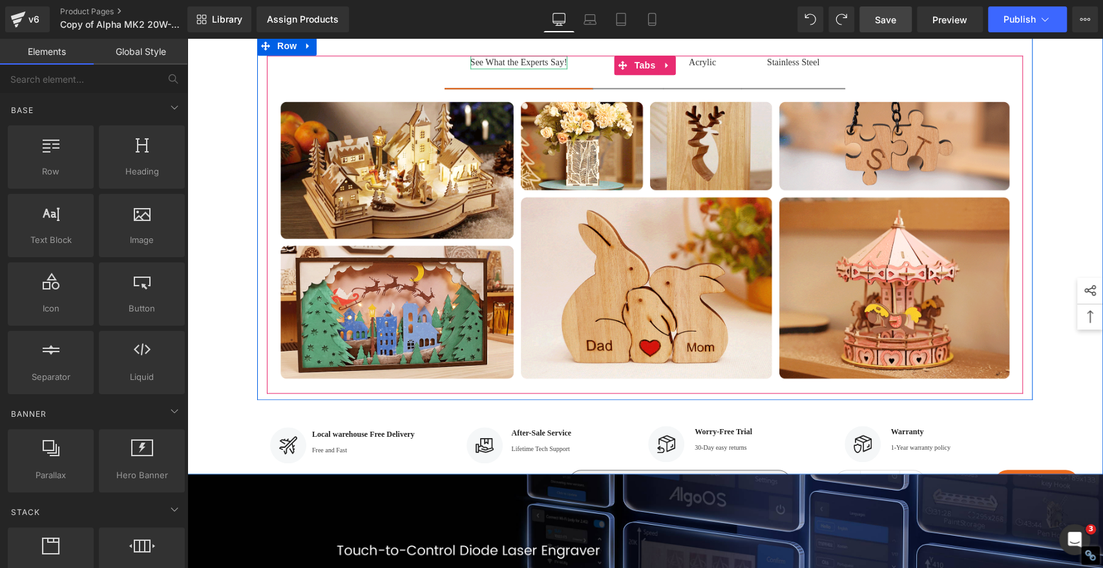
click at [493, 69] on div "See What the Experts Say!" at bounding box center [519, 63] width 97 height 14
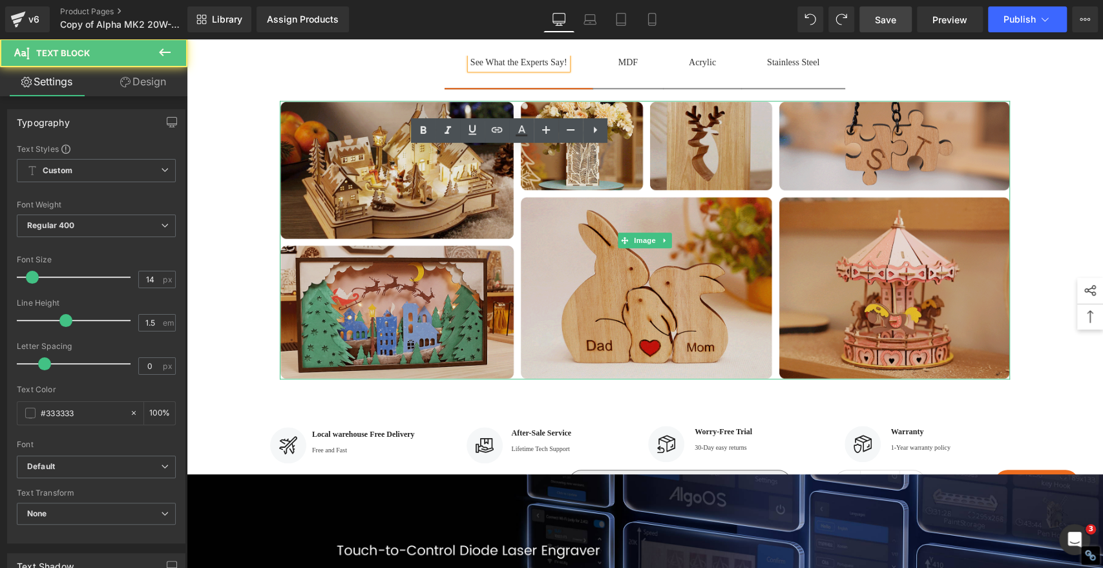
click at [608, 301] on img at bounding box center [645, 240] width 730 height 279
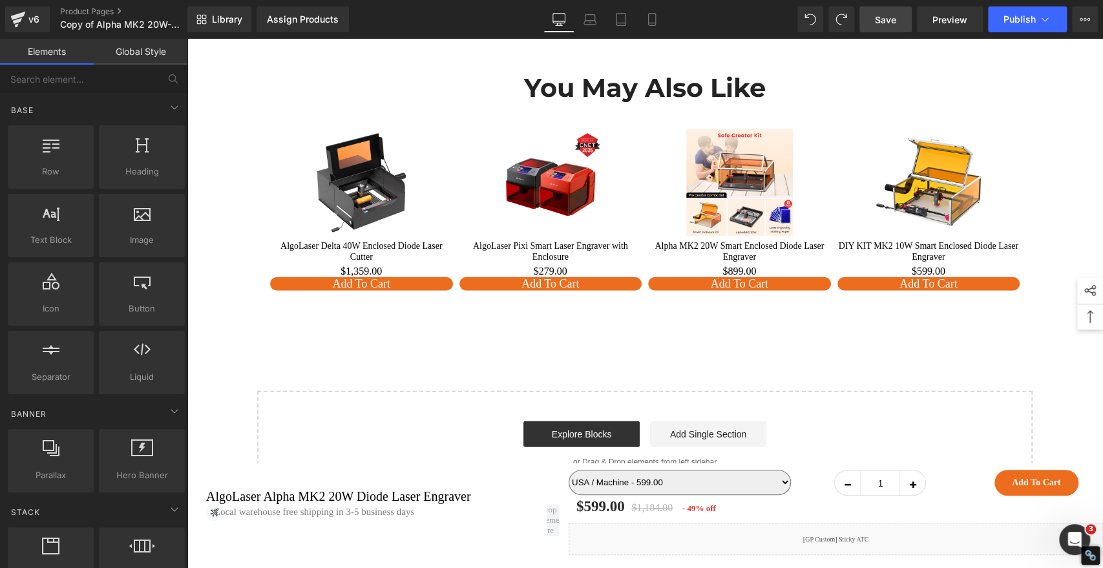
scroll to position [11766, 0]
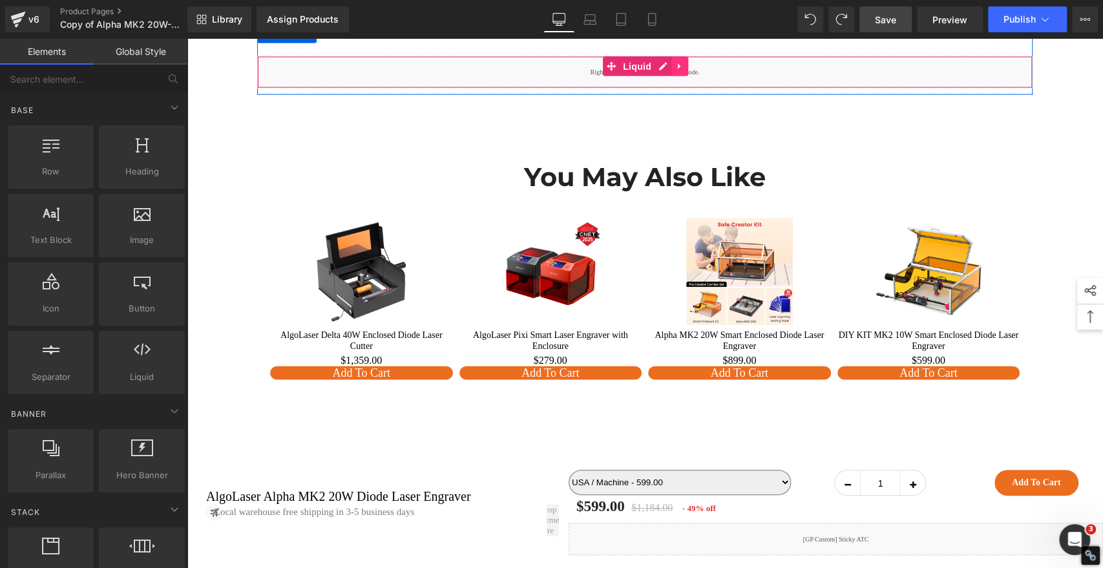
click at [675, 72] on icon at bounding box center [679, 67] width 9 height 10
click at [667, 71] on icon at bounding box center [671, 66] width 9 height 9
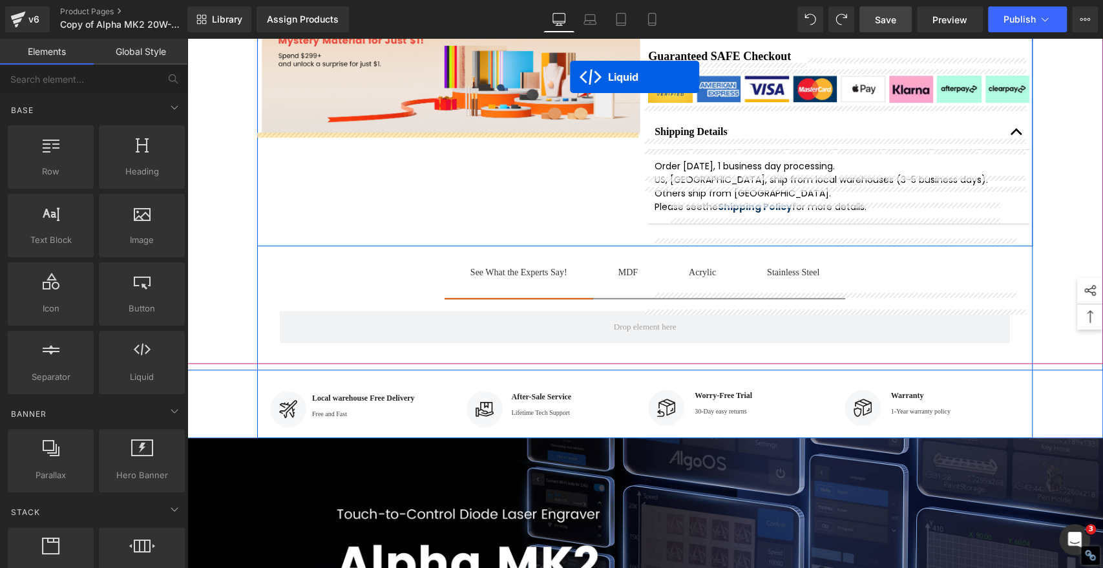
scroll to position [555, 0]
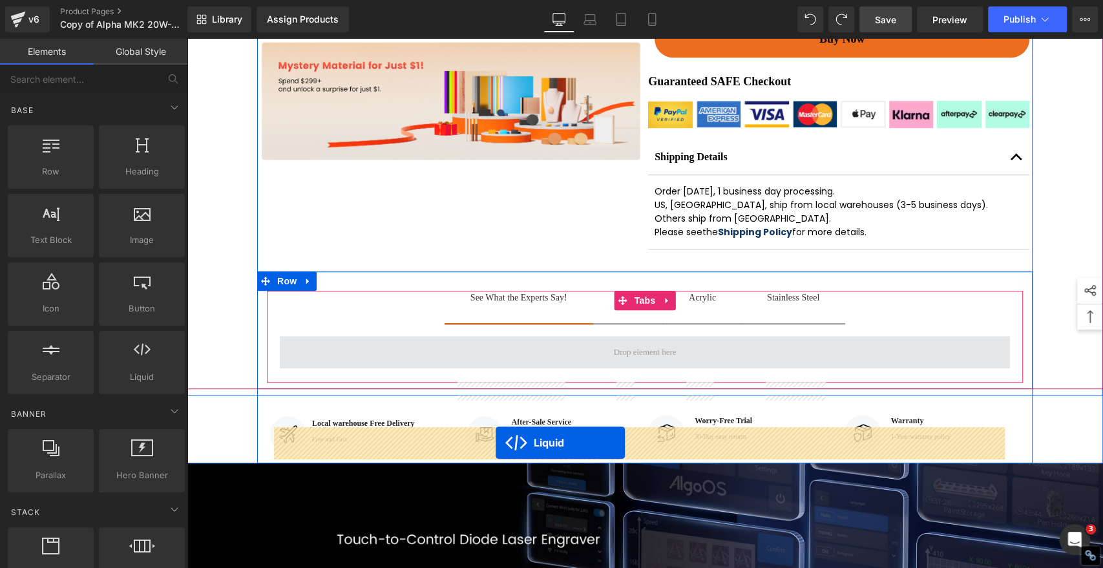
drag, startPoint x: 606, startPoint y: 203, endPoint x: 496, endPoint y: 443, distance: 264.3
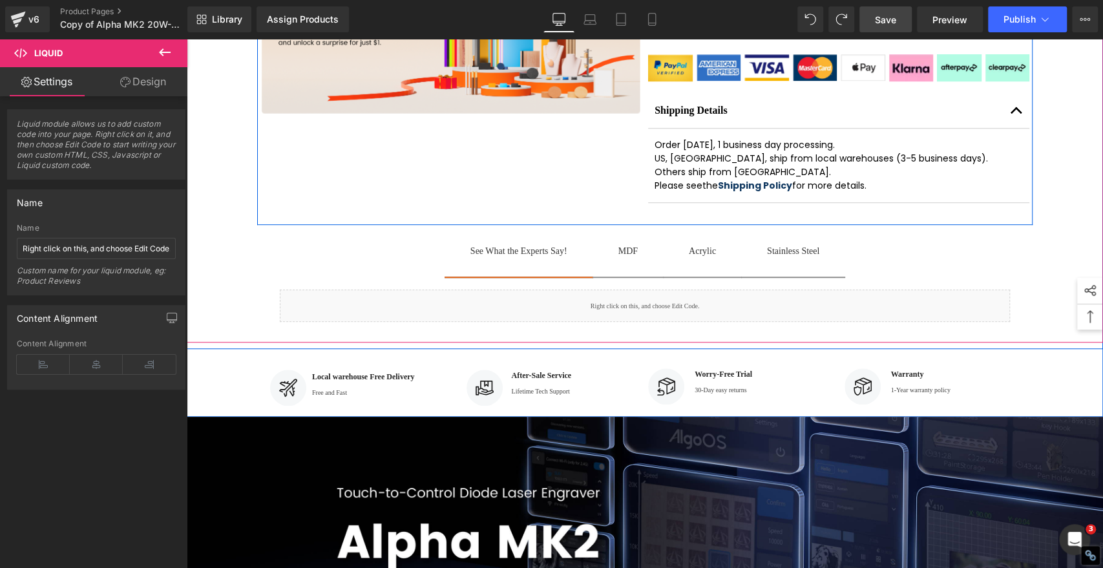
scroll to position [626, 0]
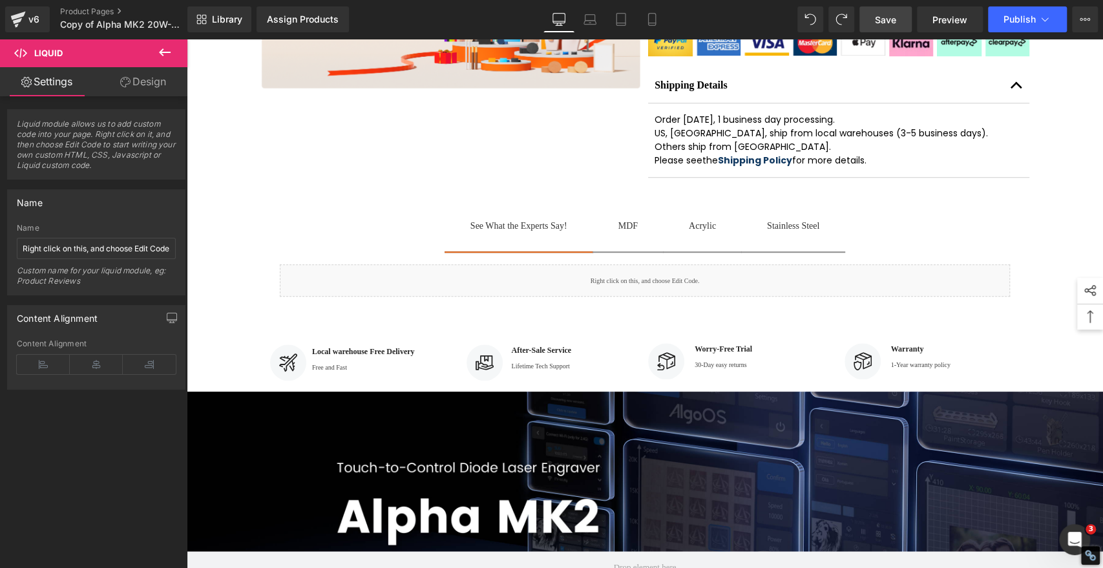
click at [883, 25] on span "Save" at bounding box center [885, 20] width 21 height 14
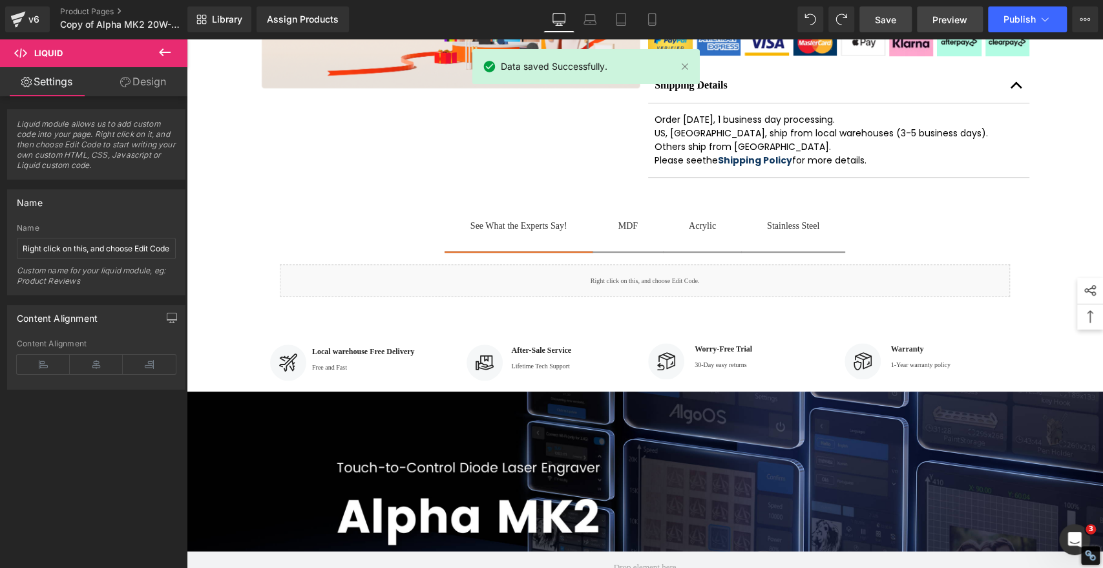
click at [948, 17] on span "Preview" at bounding box center [950, 20] width 35 height 14
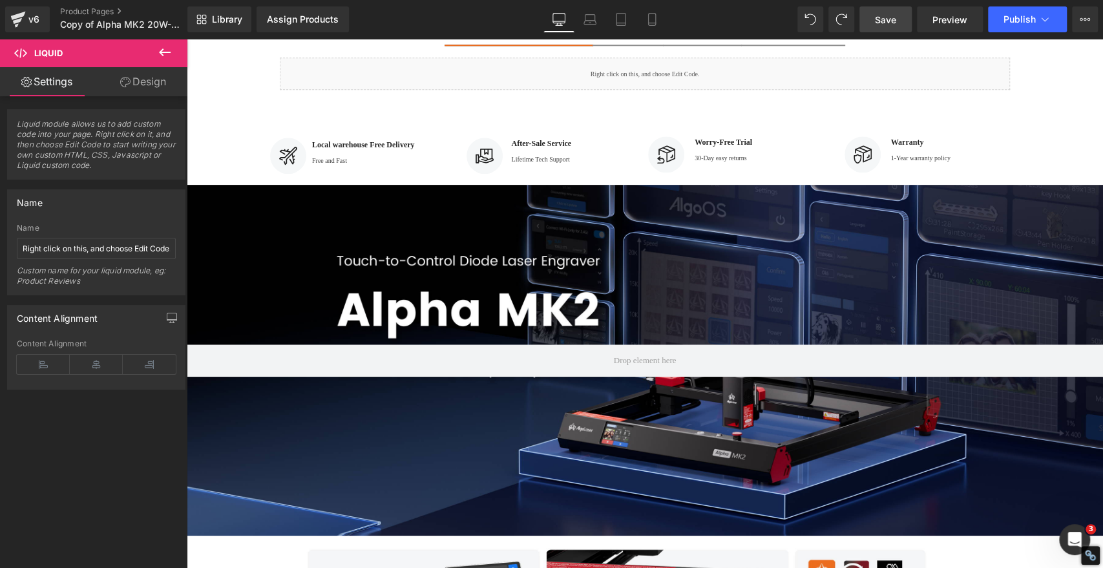
scroll to position [718, 0]
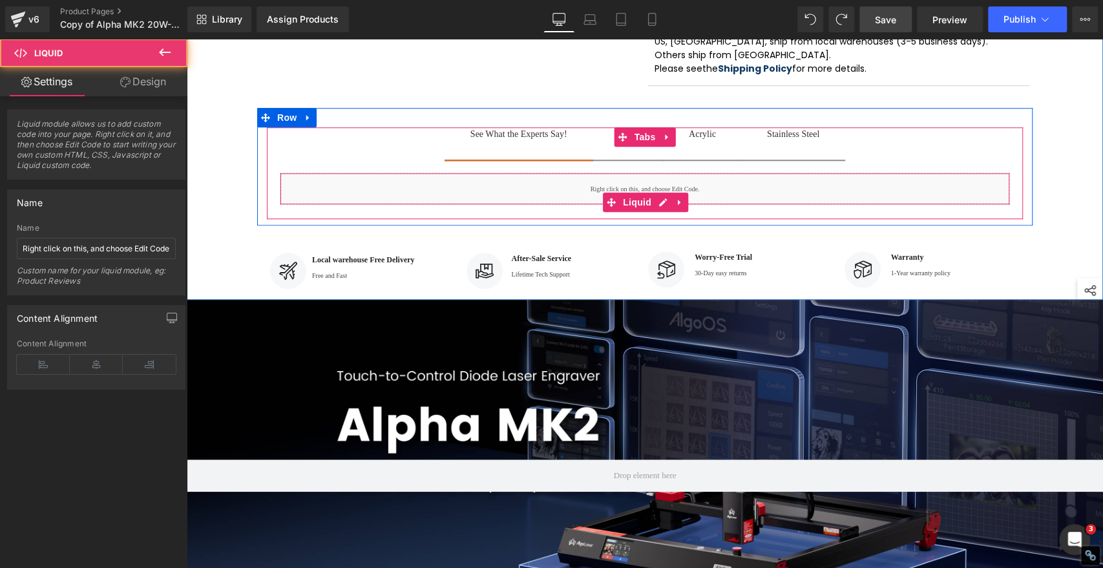
click at [531, 205] on div "Liquid" at bounding box center [645, 189] width 730 height 32
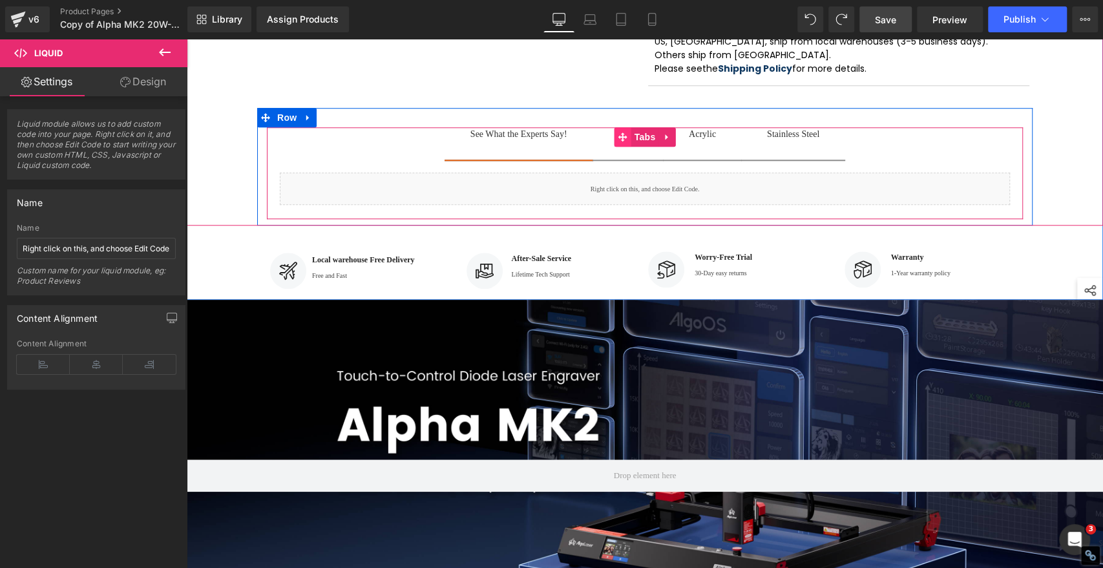
click at [619, 142] on icon at bounding box center [623, 137] width 9 height 10
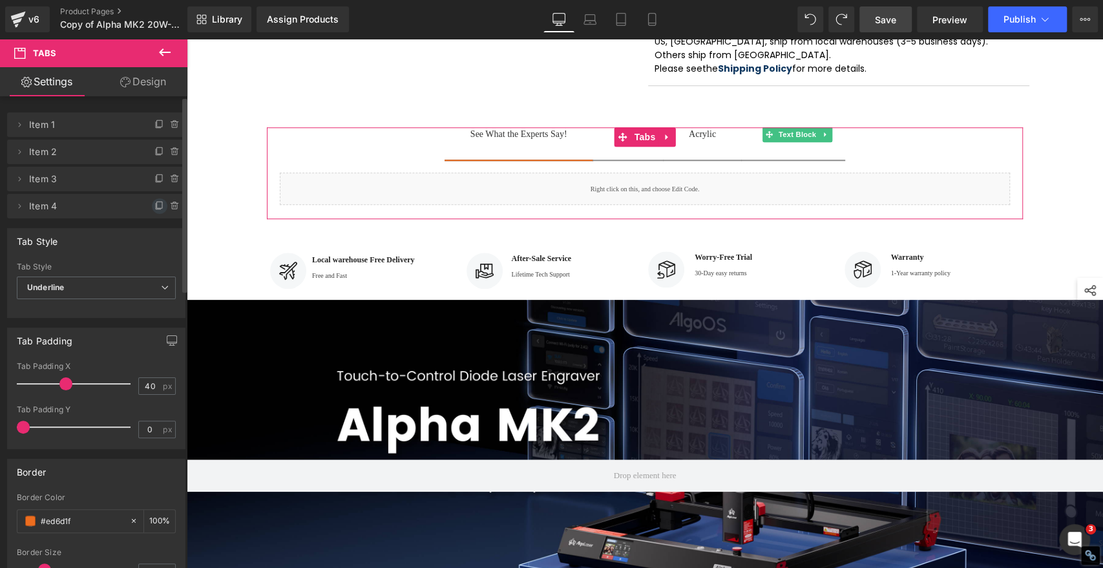
click at [155, 205] on icon at bounding box center [159, 206] width 10 height 10
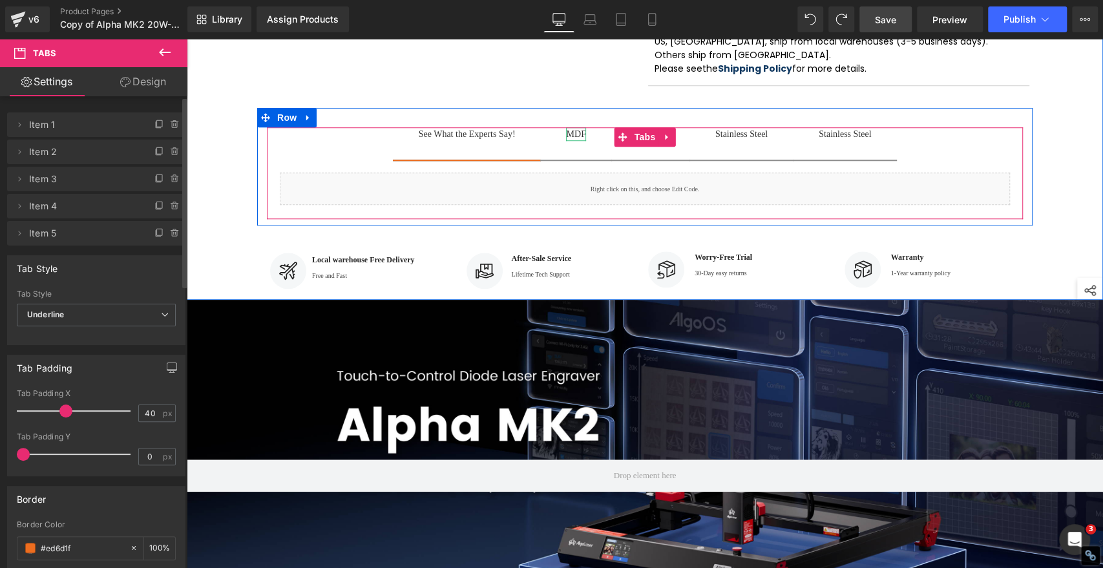
click at [568, 141] on div "MDF" at bounding box center [575, 134] width 19 height 14
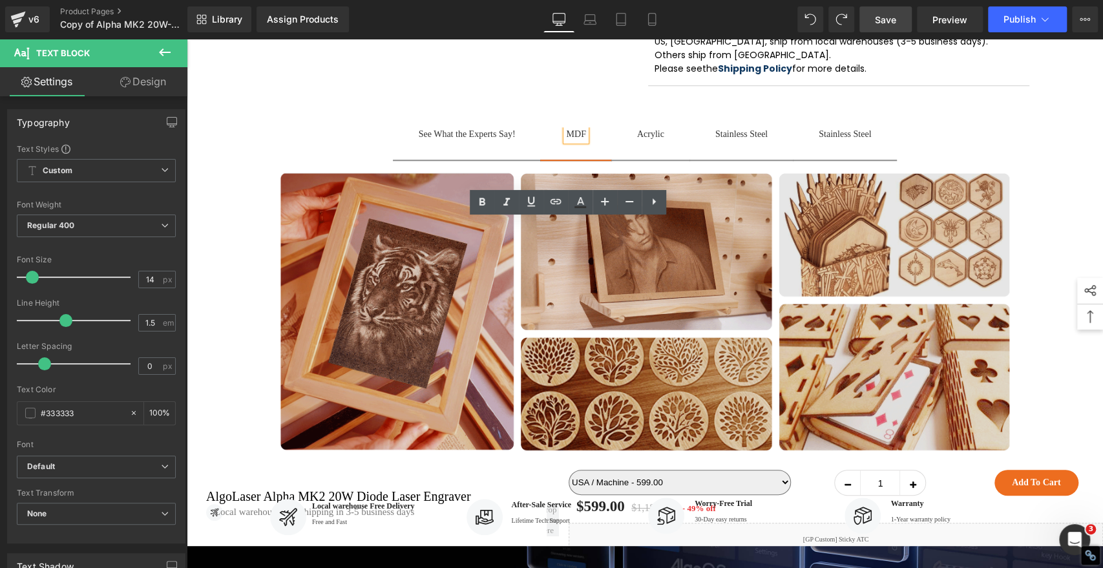
click at [661, 337] on img at bounding box center [645, 312] width 730 height 279
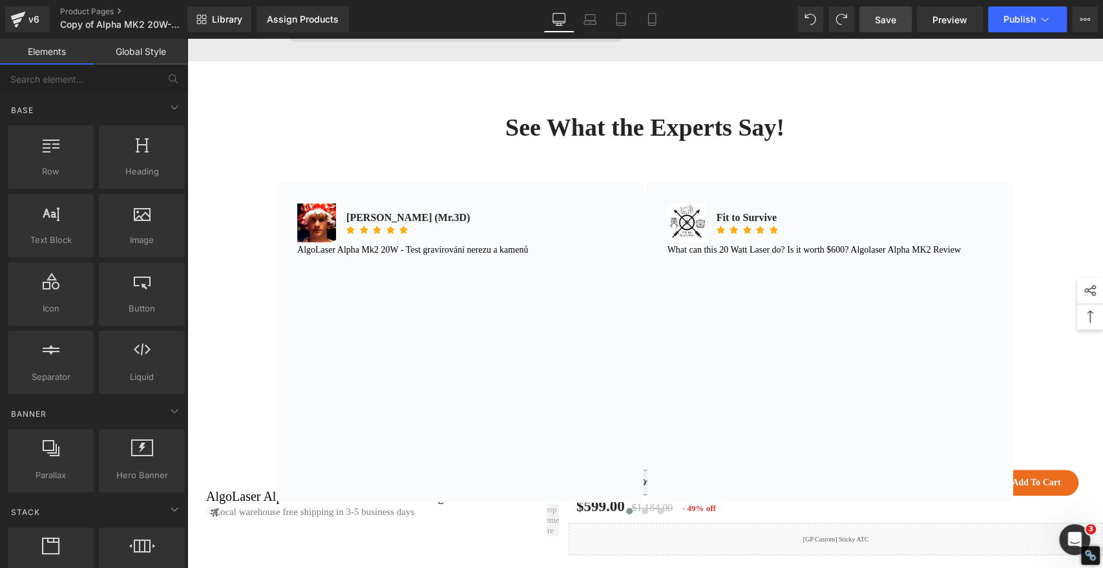
scroll to position [9538, 0]
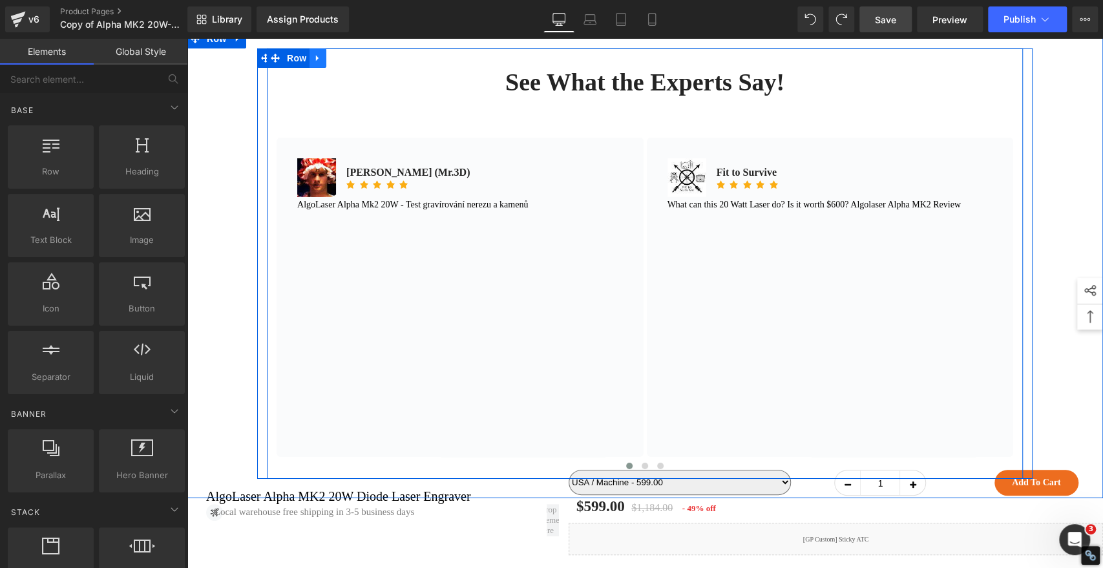
click at [313, 63] on icon at bounding box center [317, 59] width 9 height 10
click at [330, 63] on icon at bounding box center [334, 58] width 9 height 9
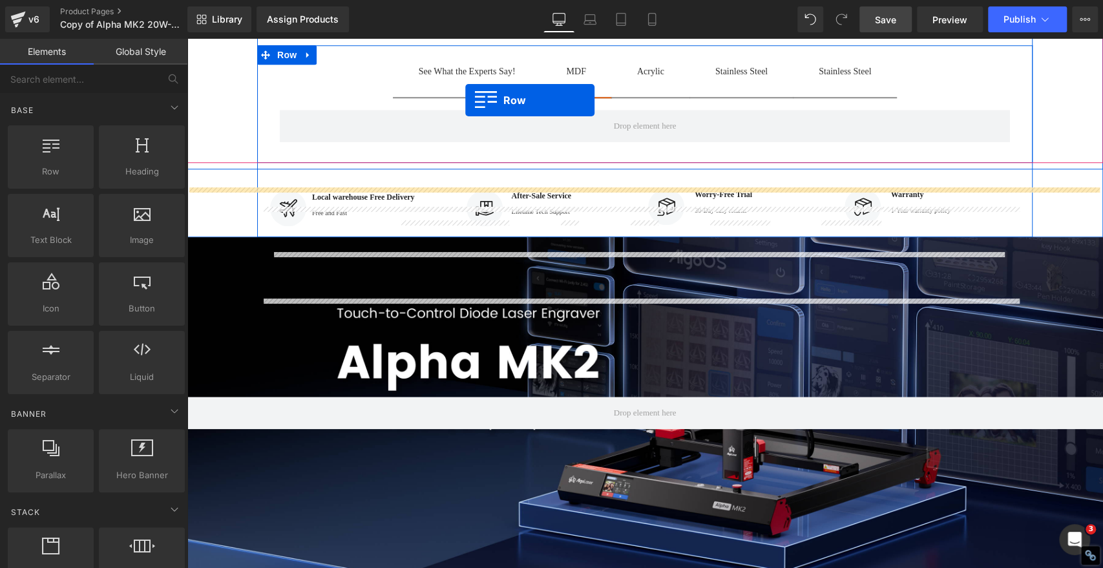
scroll to position [730, 0]
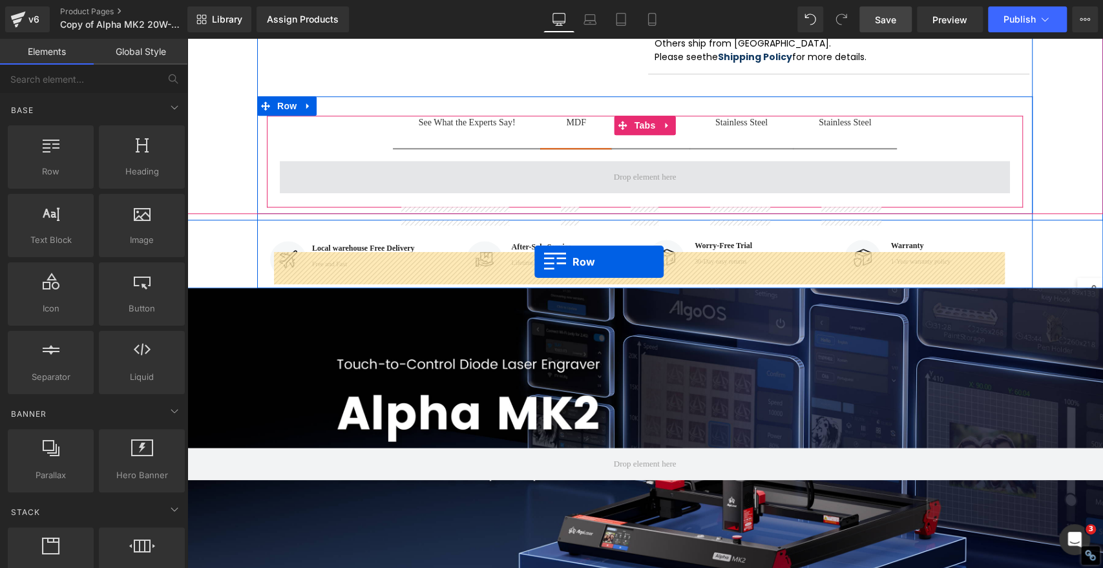
drag, startPoint x: 268, startPoint y: 173, endPoint x: 535, endPoint y: 263, distance: 281.9
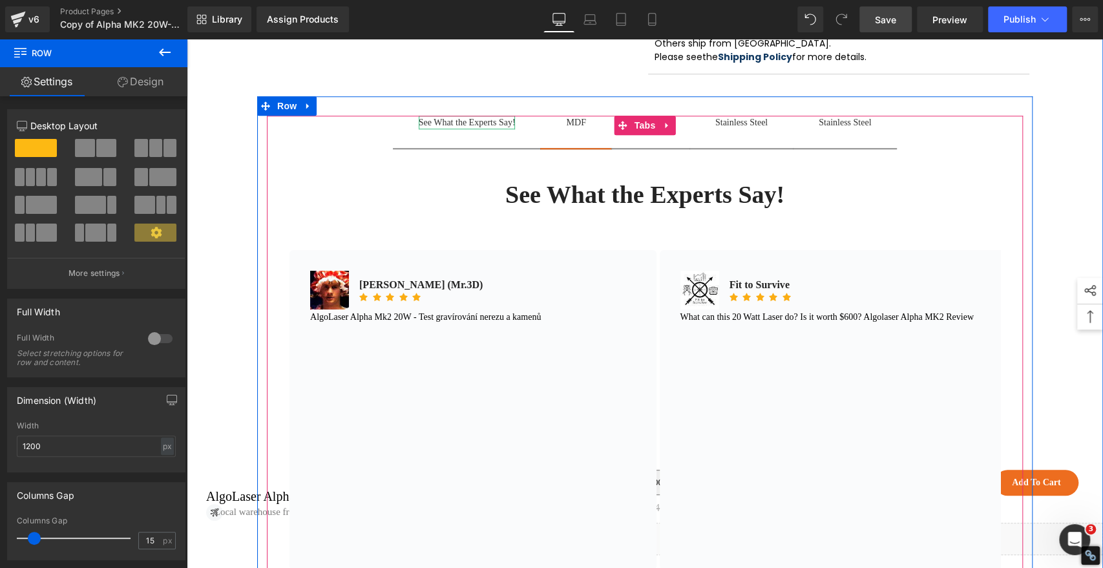
click at [467, 129] on div "See What the Experts Say!" at bounding box center [467, 123] width 97 height 14
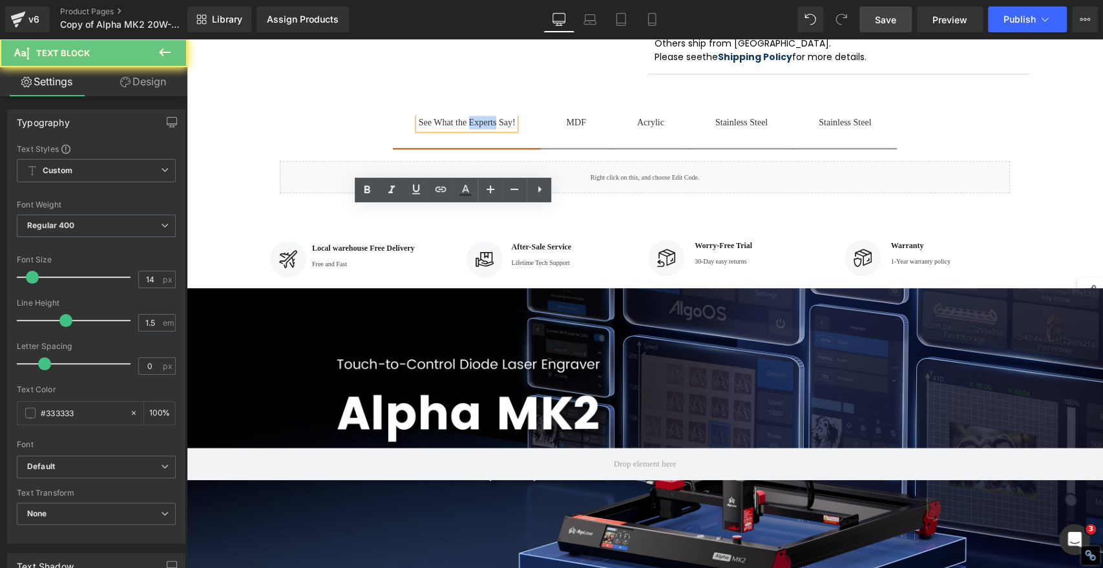
click at [467, 129] on div "See What the Experts Say!" at bounding box center [467, 123] width 97 height 14
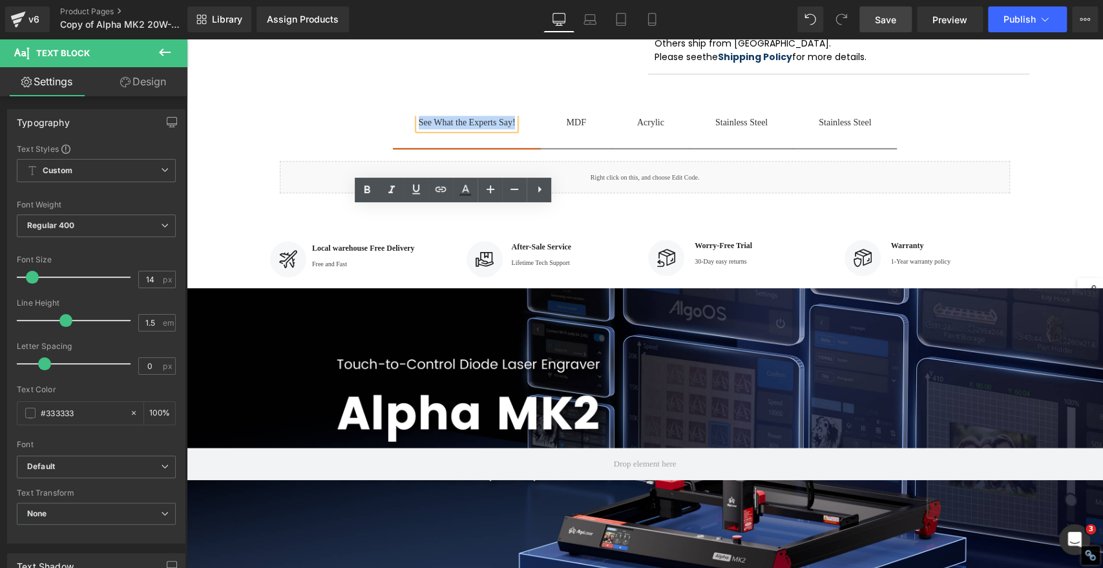
copy div "See What the Experts Say!"
click at [570, 129] on div "MDF" at bounding box center [575, 123] width 19 height 14
click at [571, 129] on div "MDF" at bounding box center [575, 123] width 19 height 14
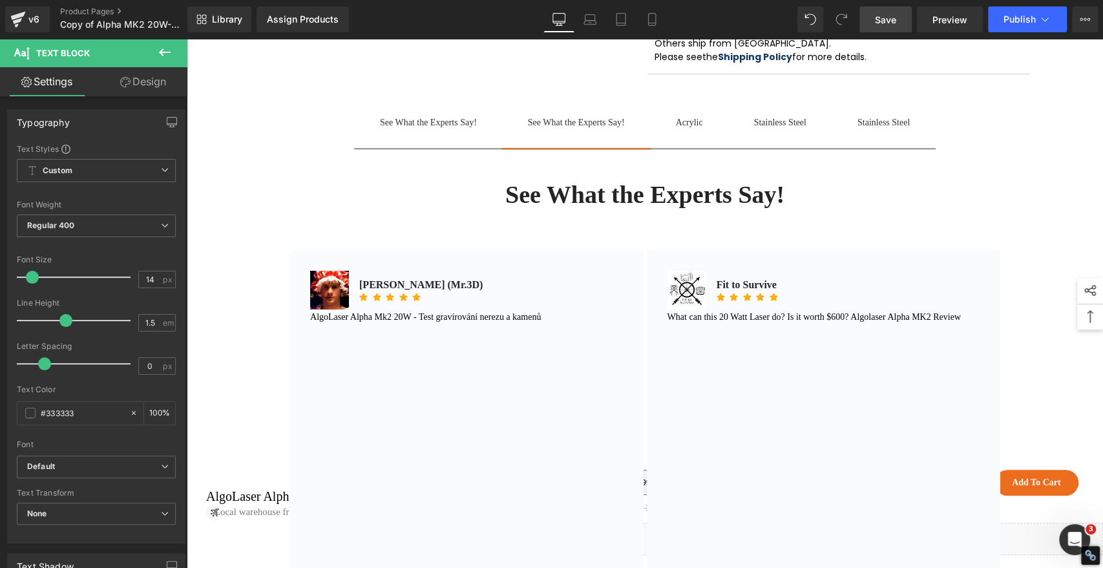
click at [1043, 206] on div "Sale Off" at bounding box center [645, 14] width 916 height 1195
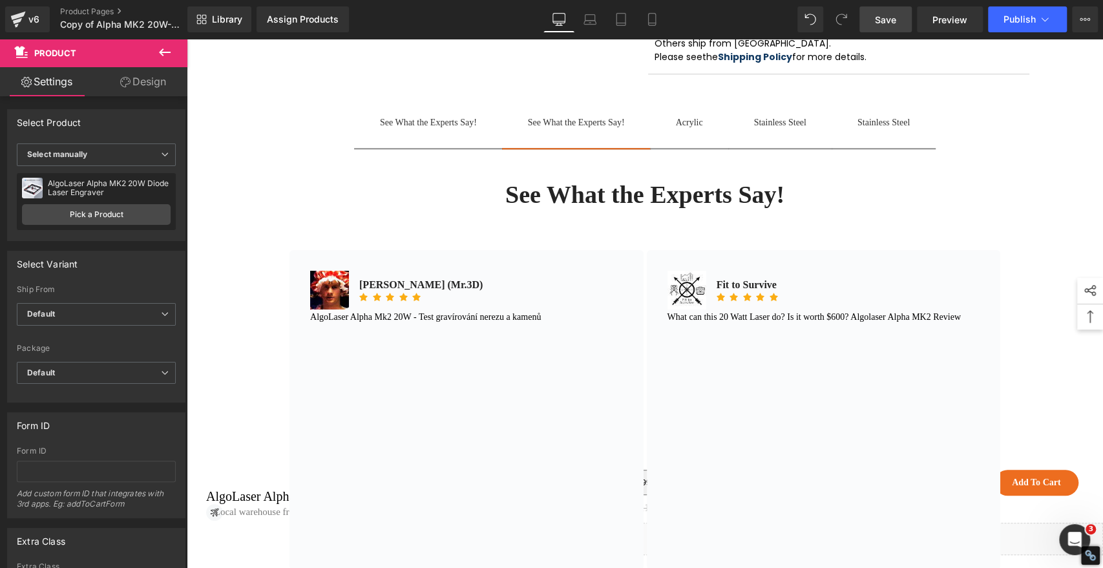
click at [894, 20] on span "Save" at bounding box center [885, 20] width 21 height 14
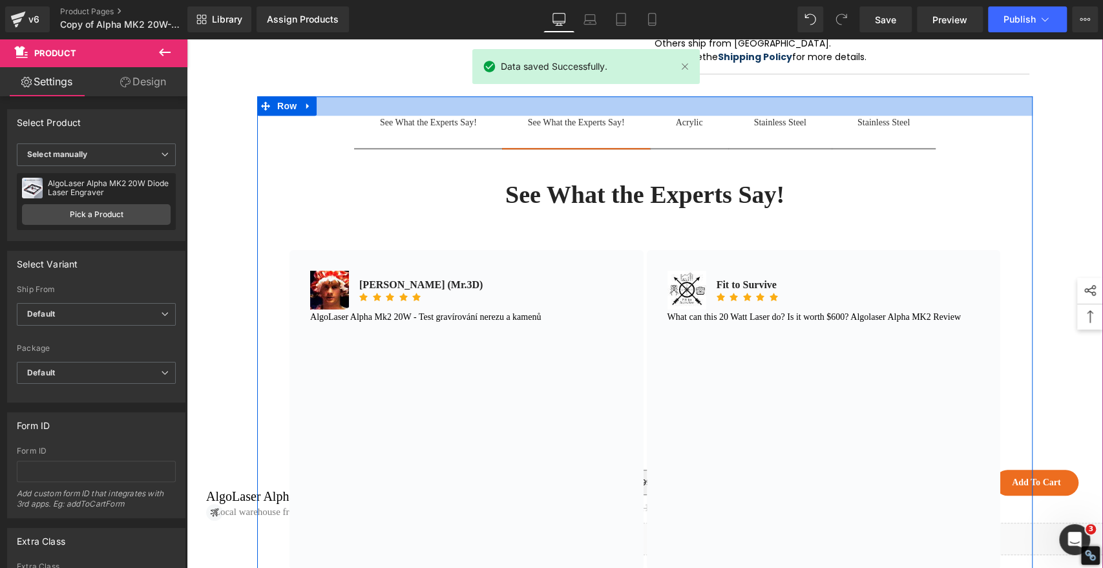
scroll to position [730, 0]
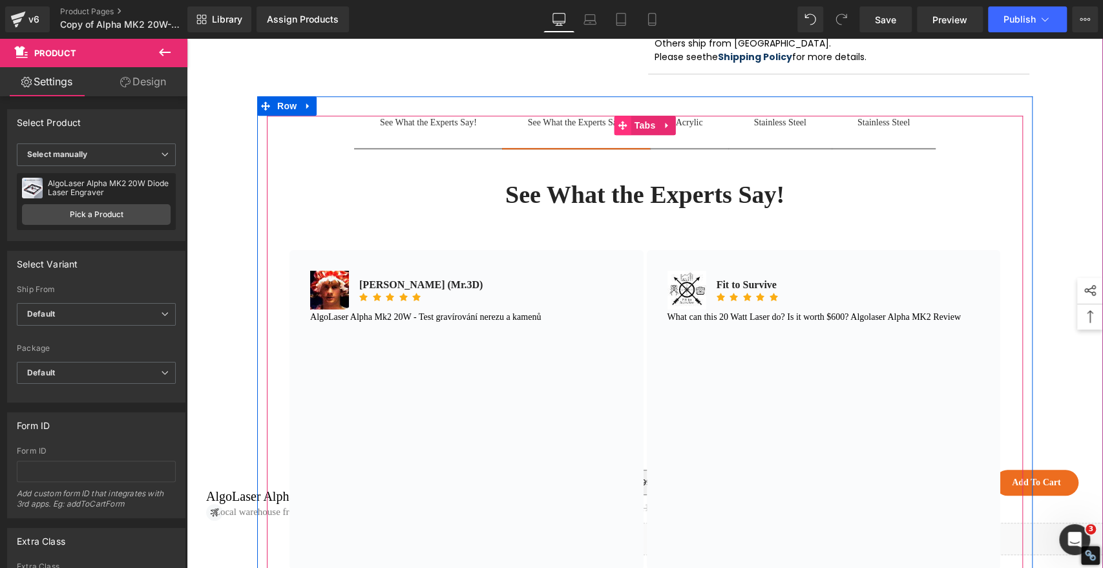
click at [619, 131] on icon at bounding box center [623, 126] width 9 height 10
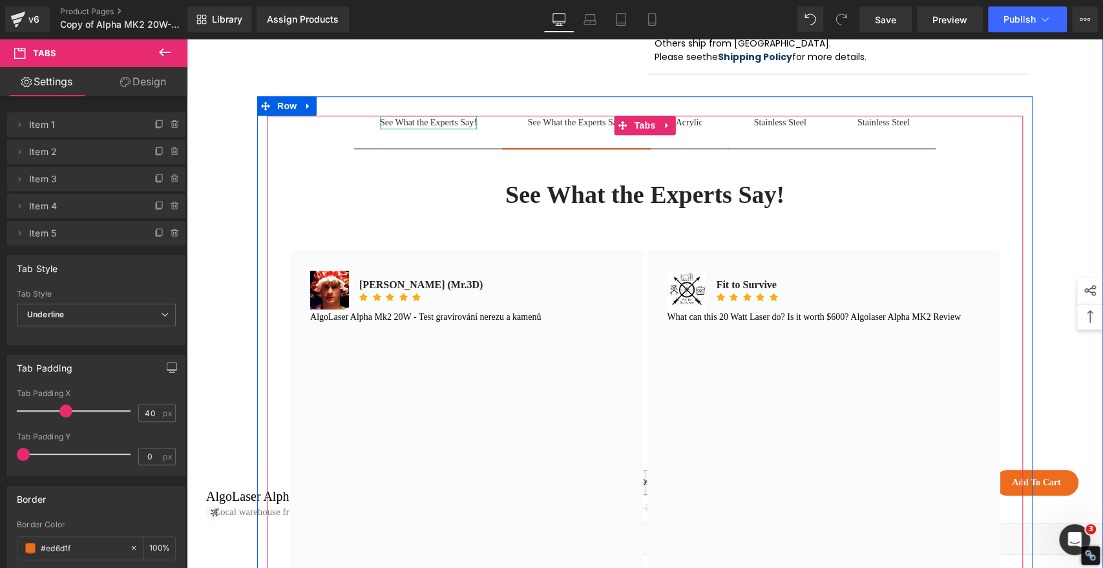
click at [418, 129] on div "See What the Experts Say!" at bounding box center [428, 123] width 97 height 14
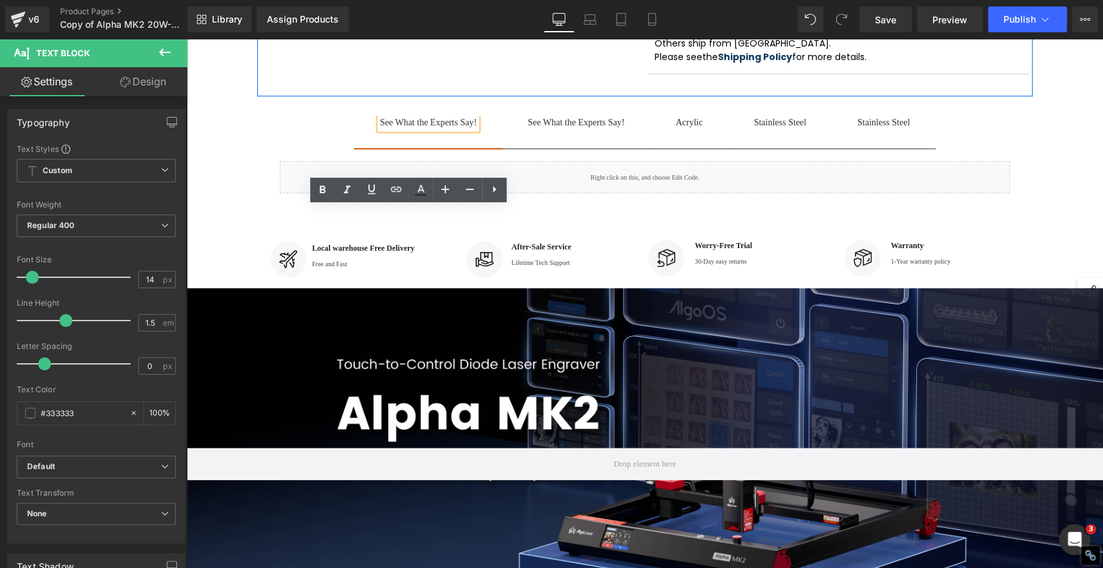
drag, startPoint x: 558, startPoint y: 131, endPoint x: 540, endPoint y: 196, distance: 67.6
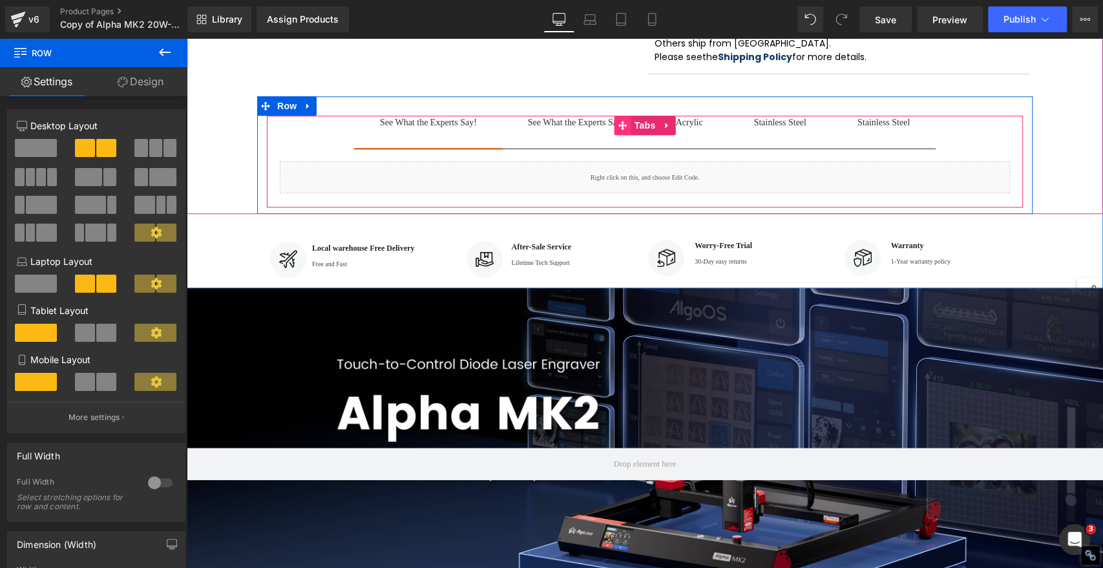
click at [619, 130] on icon at bounding box center [623, 125] width 9 height 9
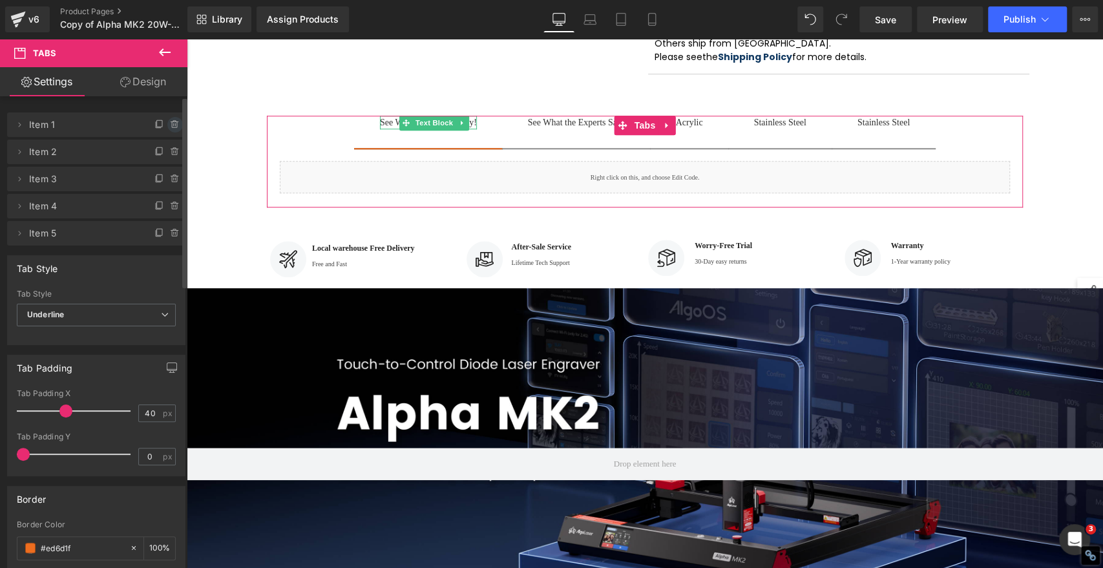
click at [170, 126] on icon at bounding box center [175, 125] width 10 height 10
click at [156, 122] on button "Delete" at bounding box center [161, 125] width 41 height 17
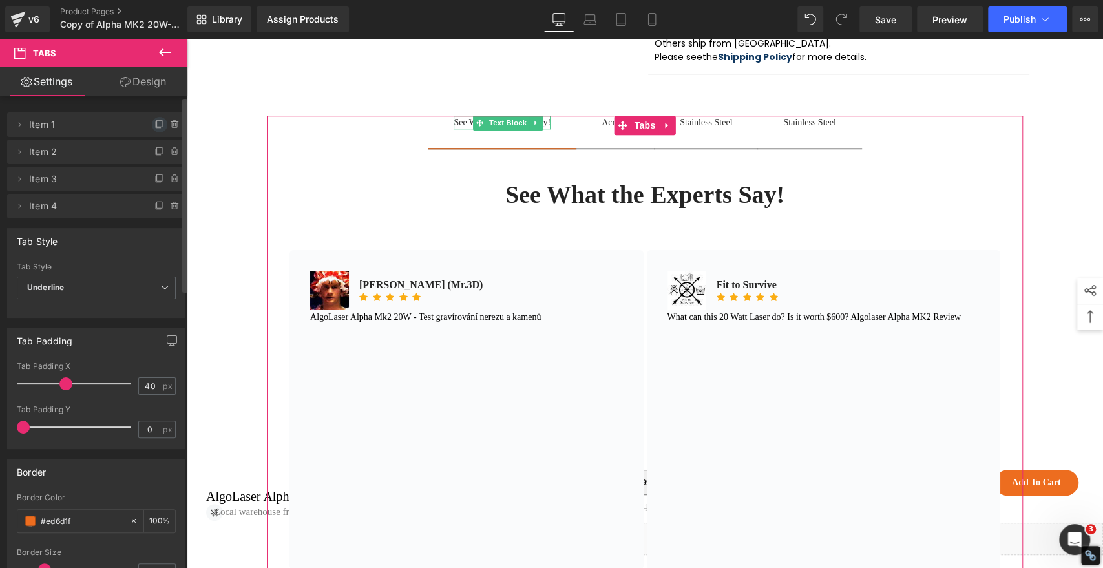
click at [154, 121] on icon at bounding box center [159, 125] width 10 height 10
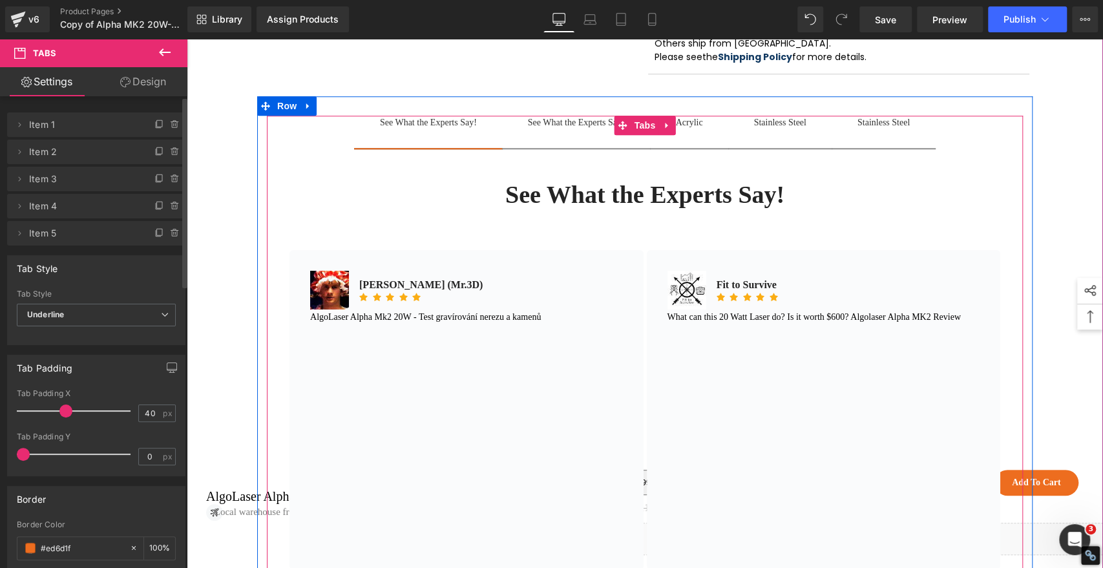
click at [533, 129] on div "See What the Experts Say!" at bounding box center [576, 123] width 97 height 14
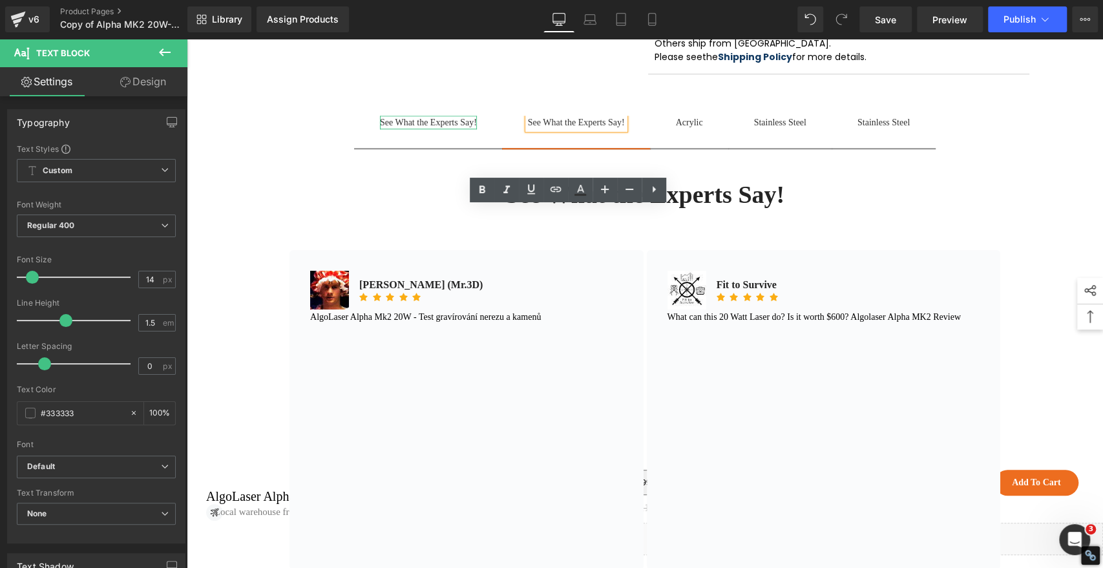
click at [410, 129] on div "See What the Experts Say!" at bounding box center [428, 123] width 97 height 14
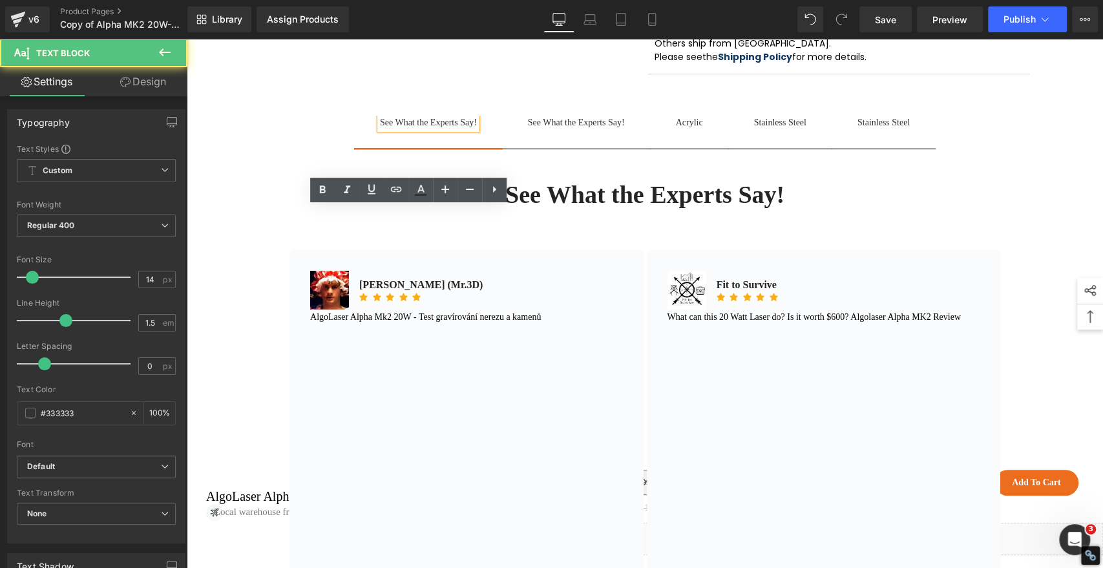
click at [887, 16] on span "Save" at bounding box center [885, 20] width 21 height 14
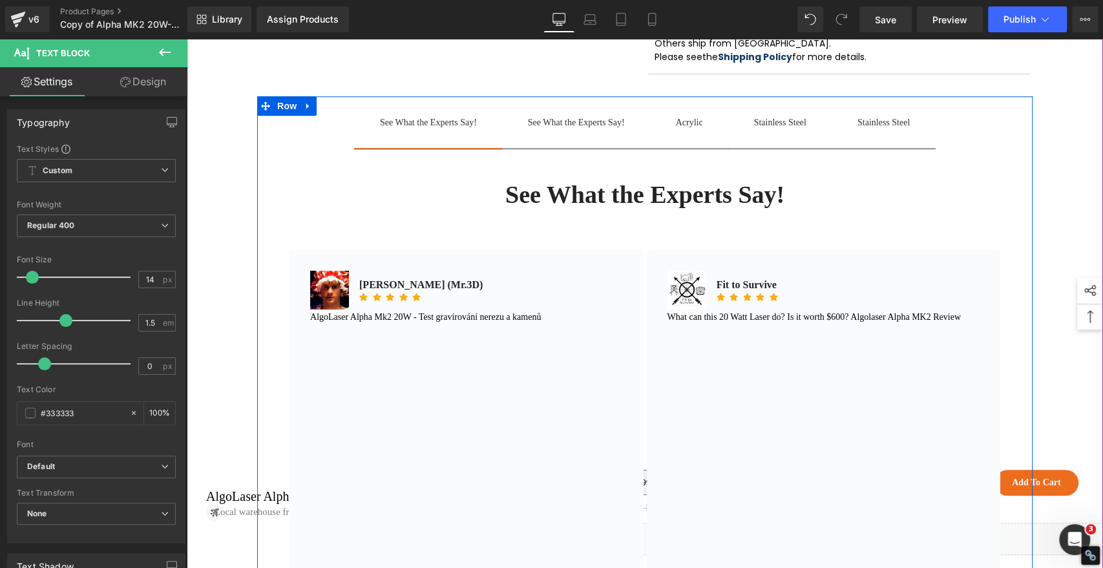
click at [187, 39] on div at bounding box center [187, 39] width 0 height 0
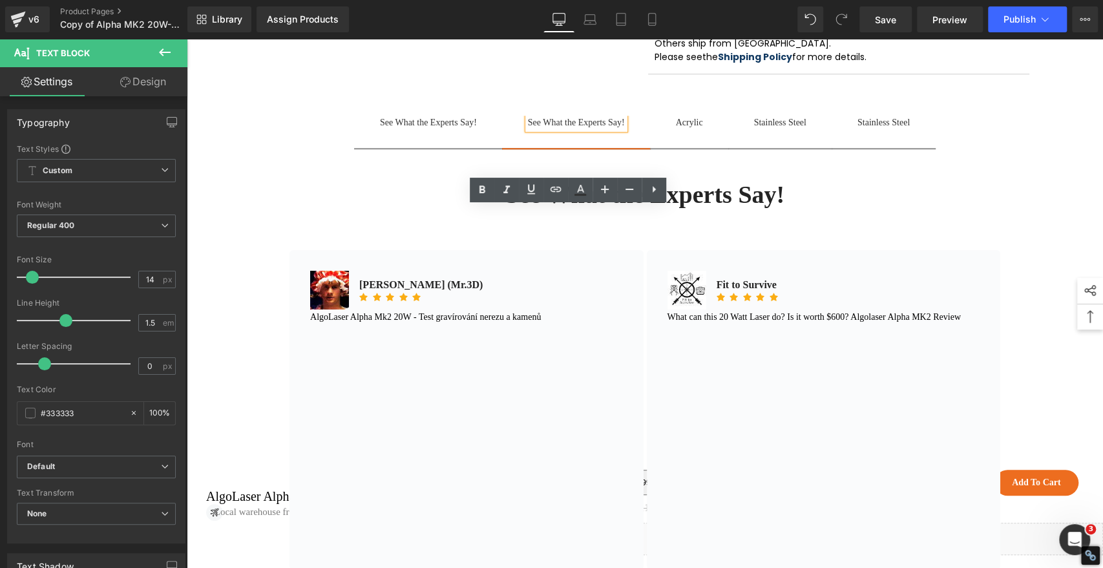
click at [540, 129] on div "See What the Experts Say!" at bounding box center [576, 123] width 97 height 14
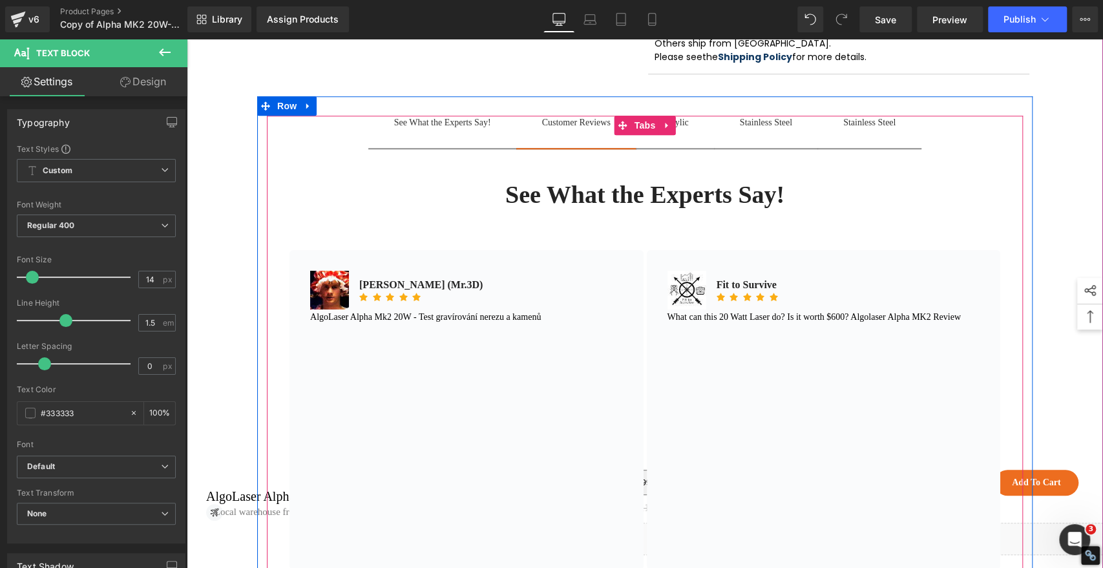
click at [551, 148] on span "Customer Reviews Text Block" at bounding box center [576, 132] width 120 height 32
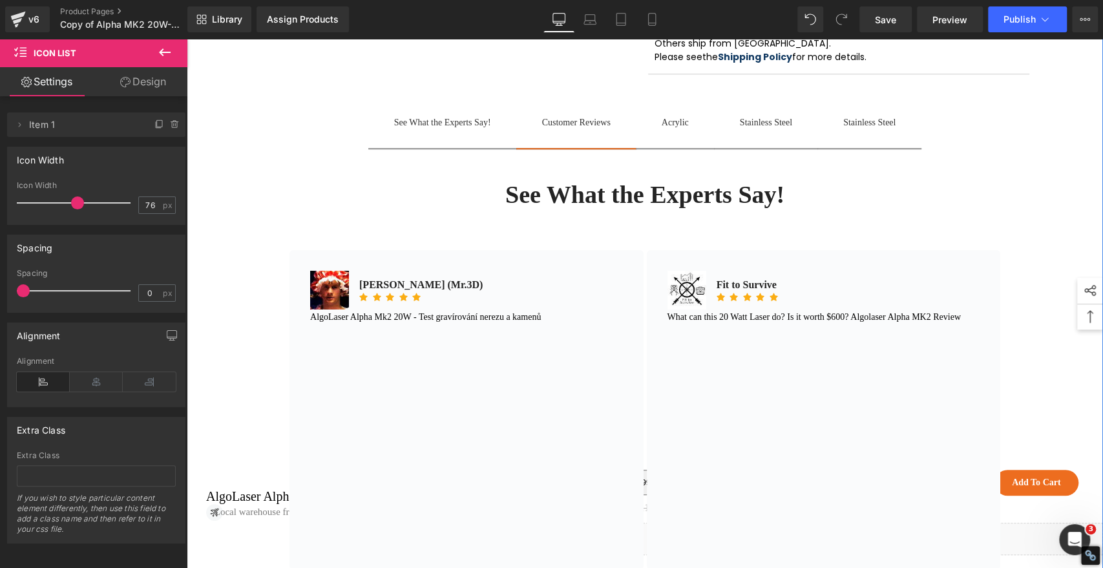
click at [427, 210] on h2 "See What the Experts Say!" at bounding box center [645, 195] width 711 height 30
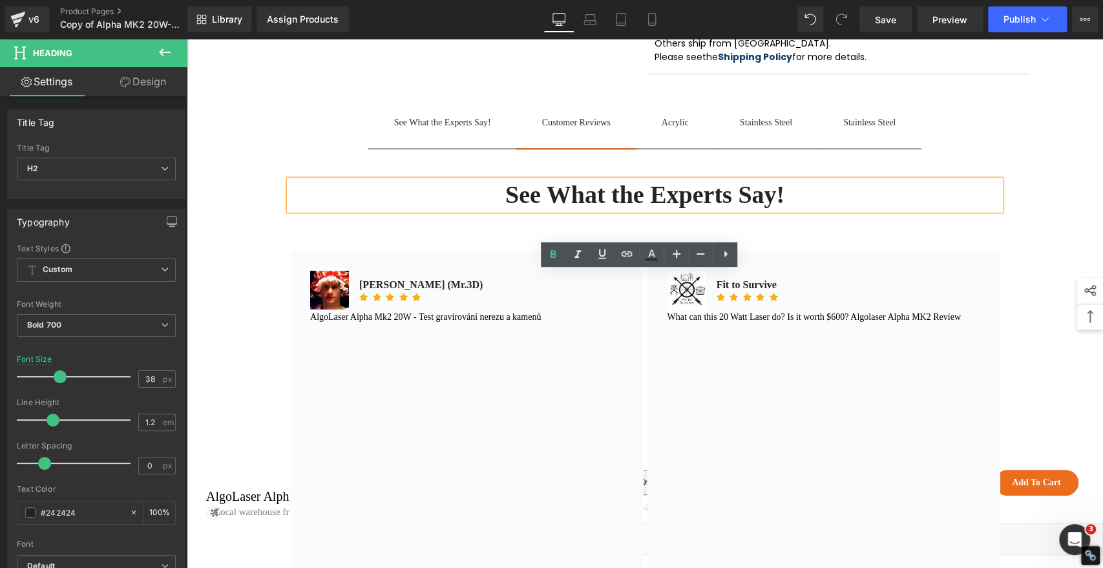
click at [1061, 175] on div "Sale Off" at bounding box center [645, 14] width 916 height 1195
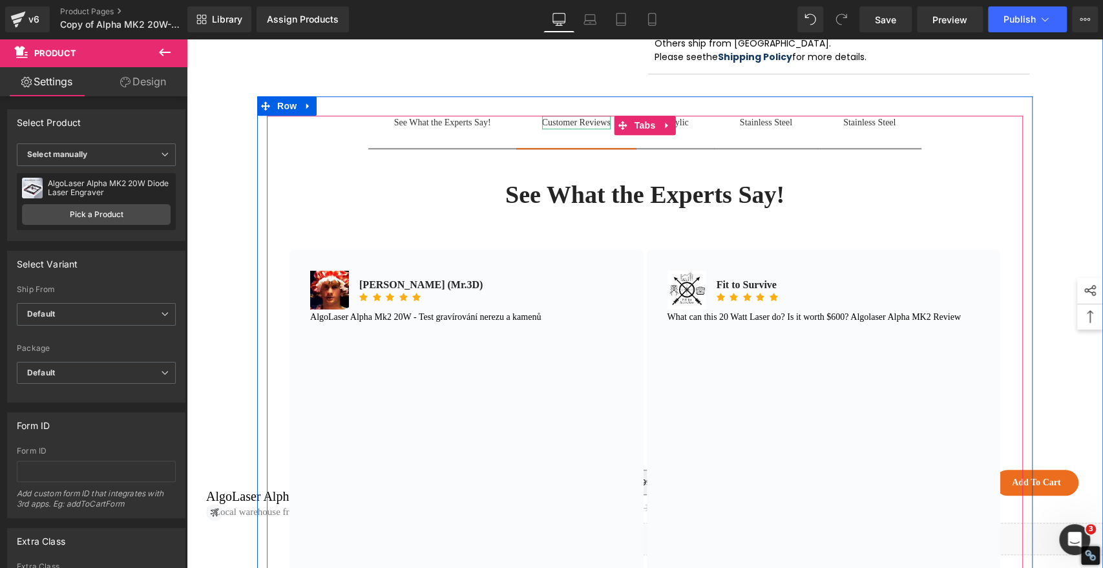
click at [580, 129] on div "Customer Reviews" at bounding box center [576, 123] width 69 height 14
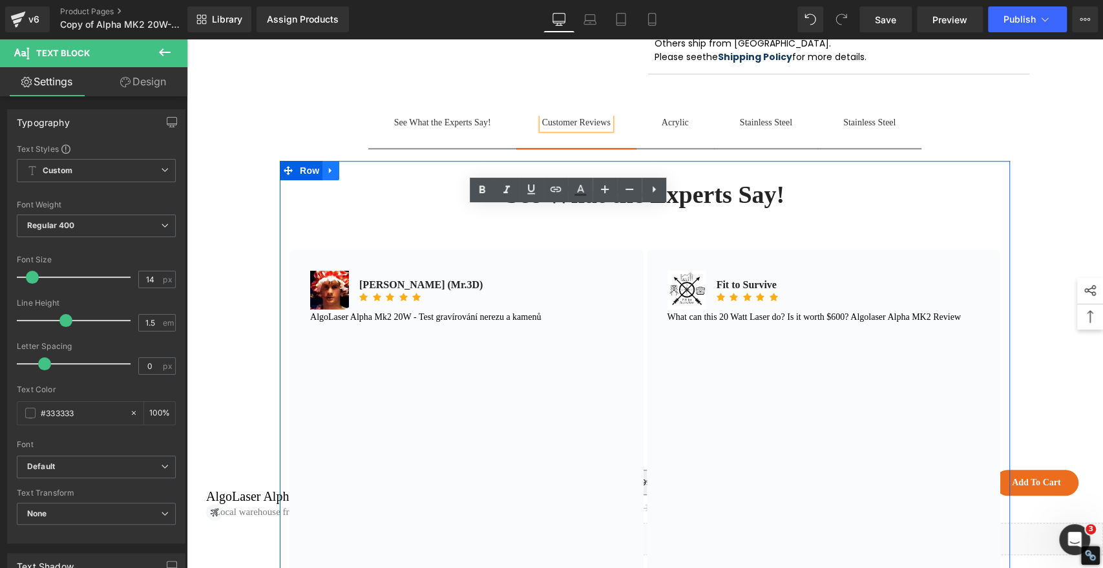
click at [329, 174] on icon at bounding box center [330, 171] width 3 height 6
click at [360, 175] on icon at bounding box center [364, 170] width 9 height 9
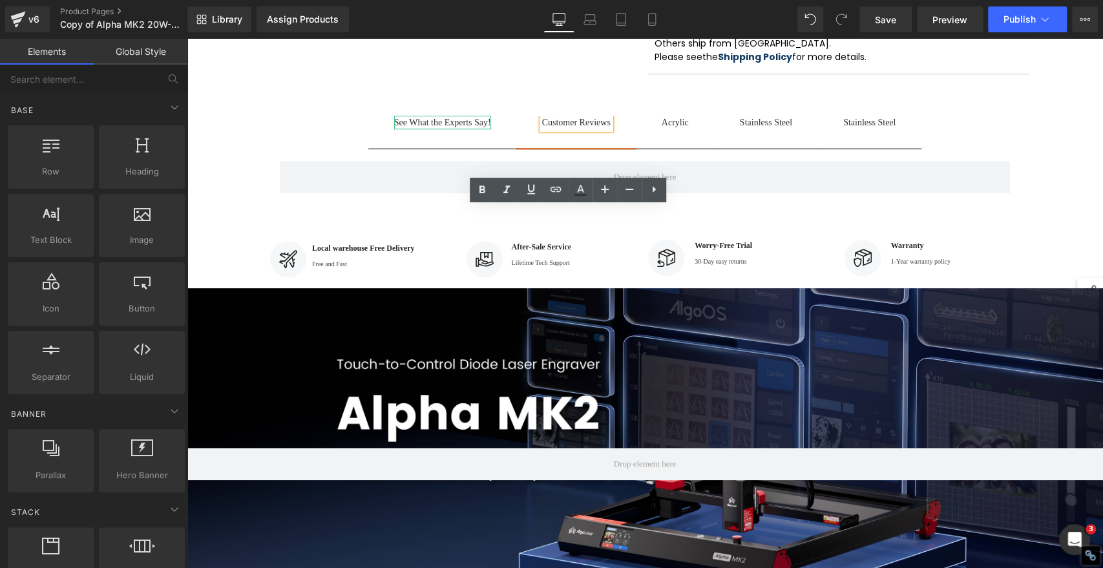
click at [418, 129] on div "See What the Experts Say!" at bounding box center [442, 123] width 97 height 14
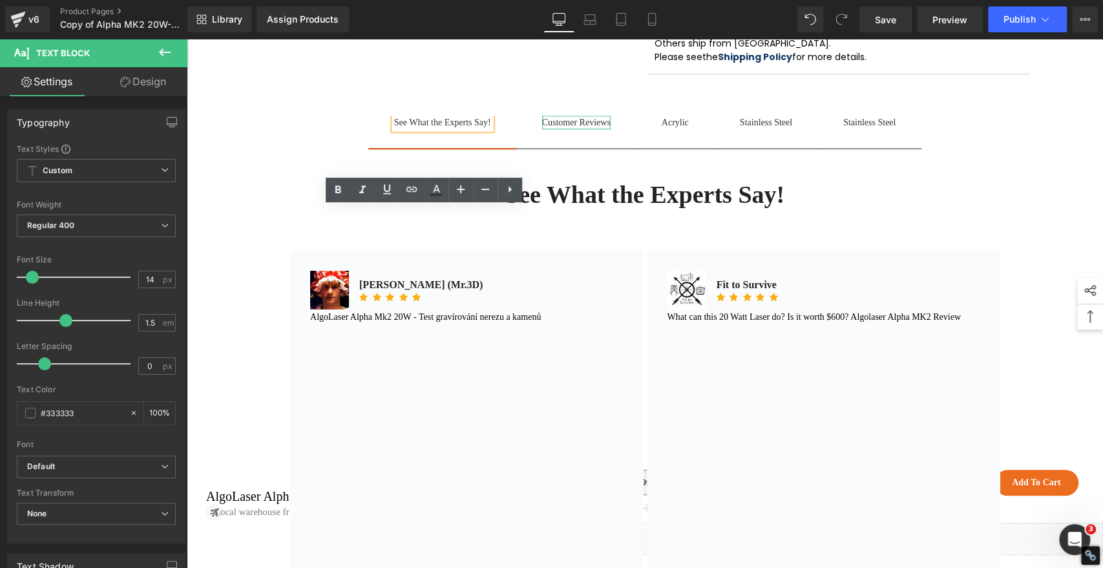
click at [555, 129] on div "Customer Reviews" at bounding box center [576, 123] width 69 height 14
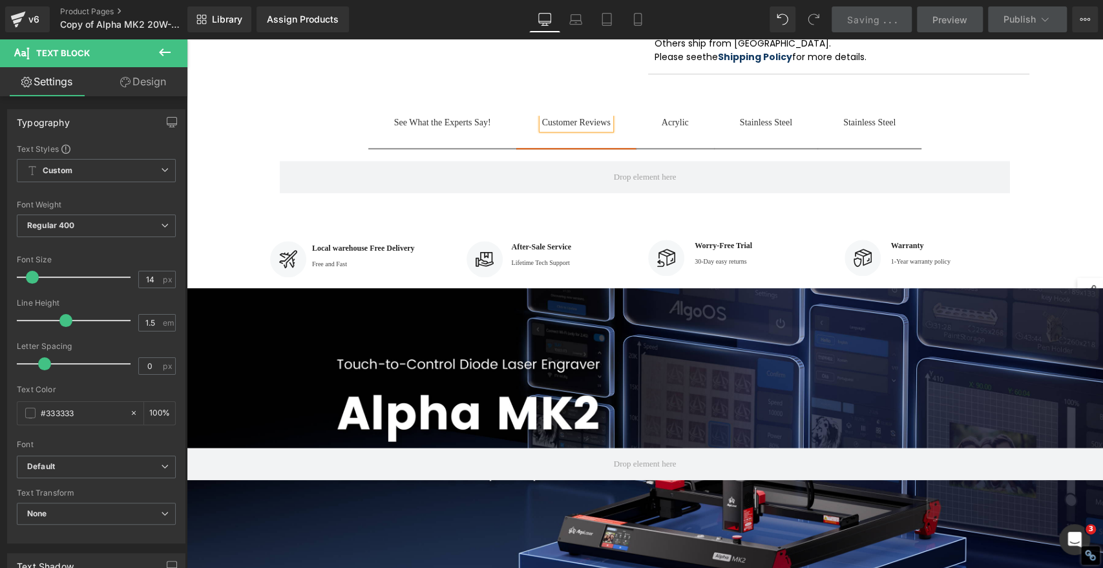
click at [425, 205] on div "See What the Experts Say! Text Block Customer Reviews Text Block Acrylic Text B…" at bounding box center [645, 155] width 776 height 118
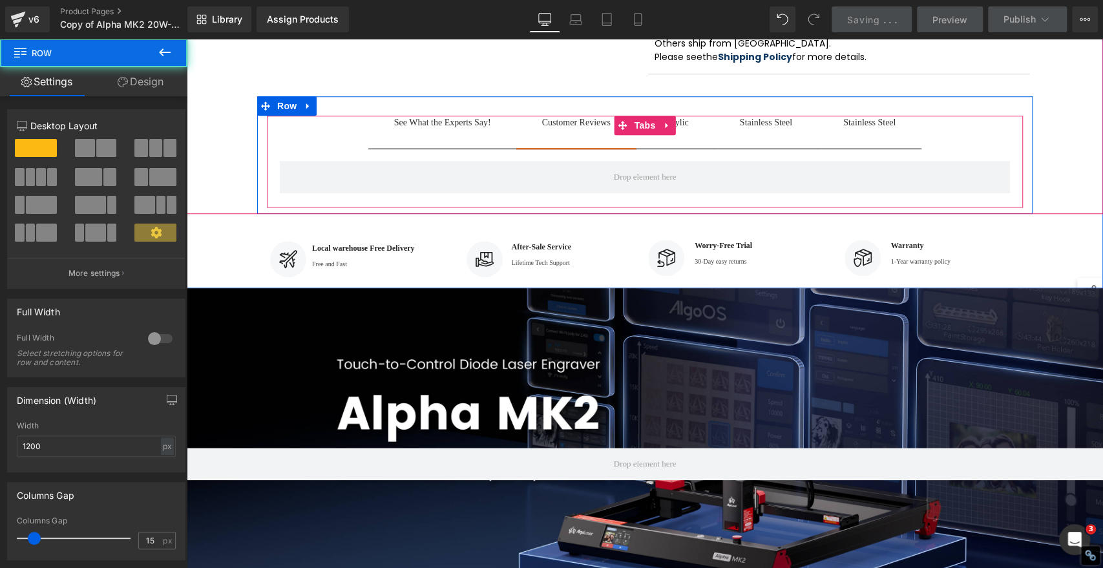
click at [425, 129] on div "See What the Experts Say! Text Block" at bounding box center [442, 123] width 97 height 14
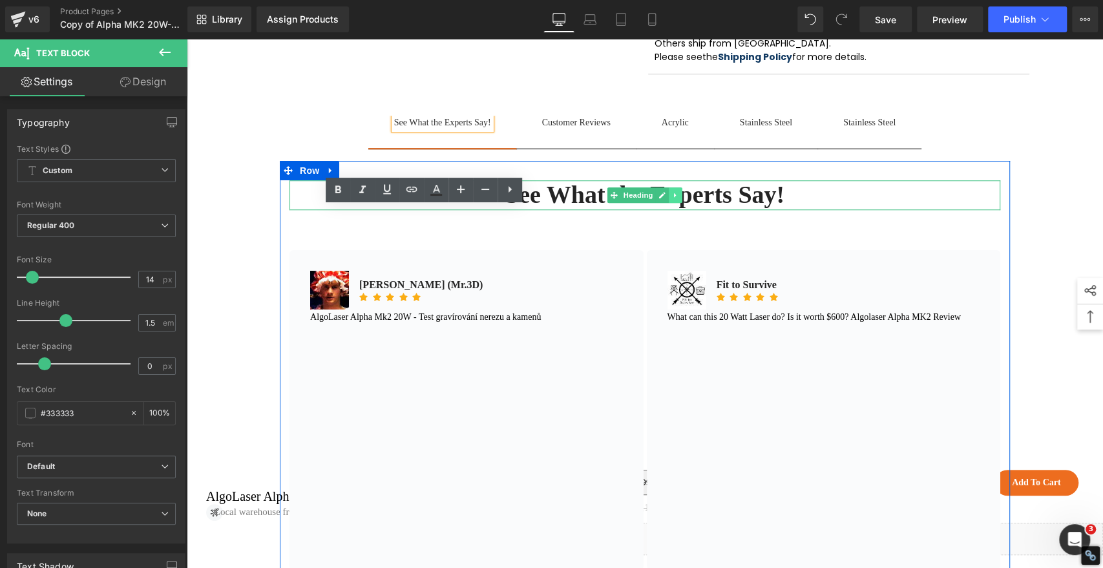
click at [672, 199] on icon at bounding box center [675, 195] width 7 height 8
click at [679, 199] on icon at bounding box center [682, 195] width 7 height 7
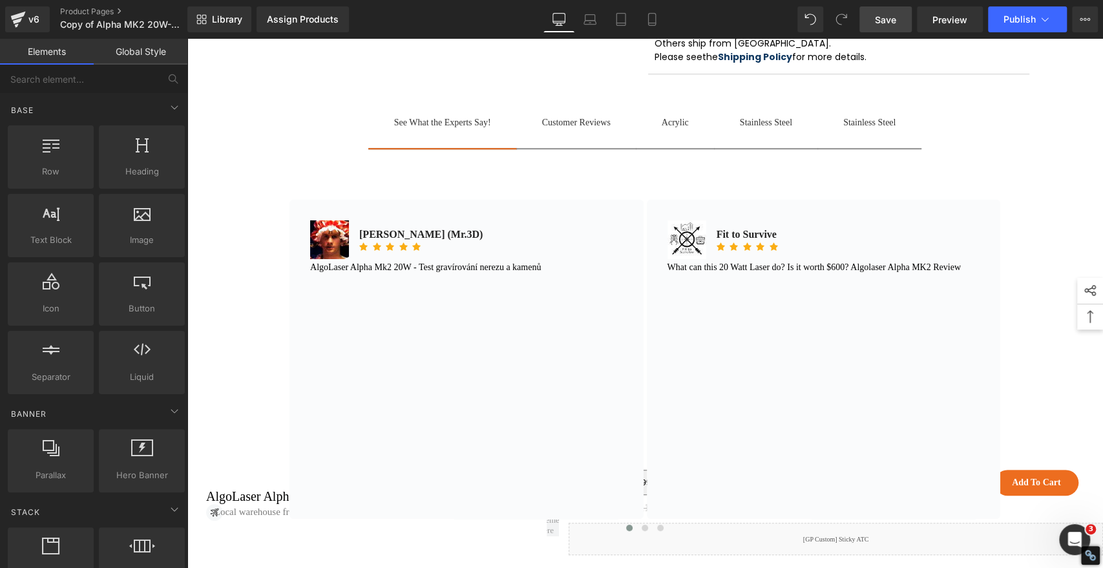
click at [878, 21] on span "Save" at bounding box center [885, 20] width 21 height 14
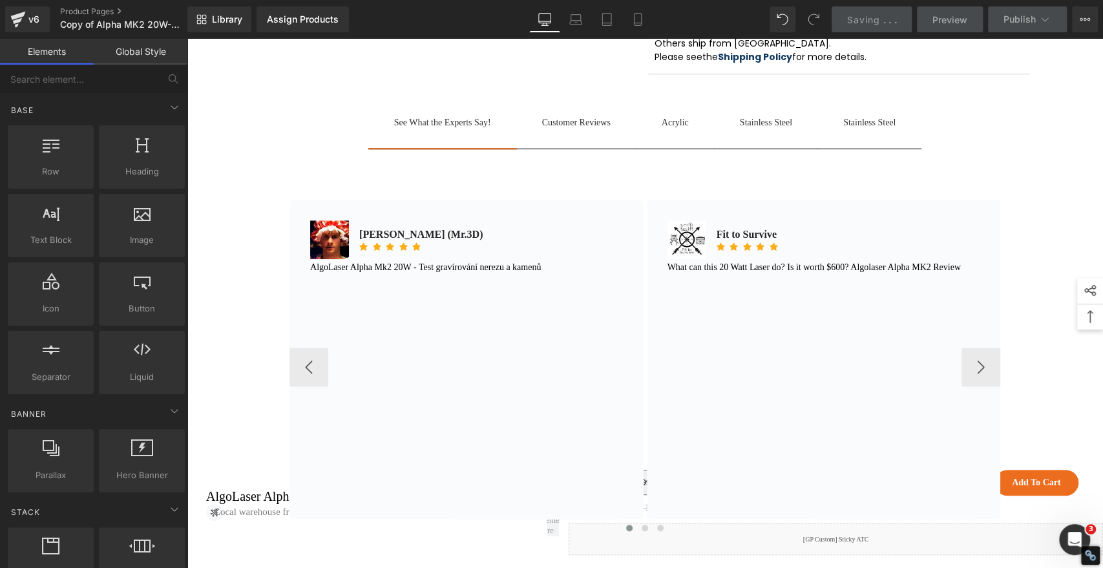
click at [187, 39] on div at bounding box center [187, 39] width 0 height 0
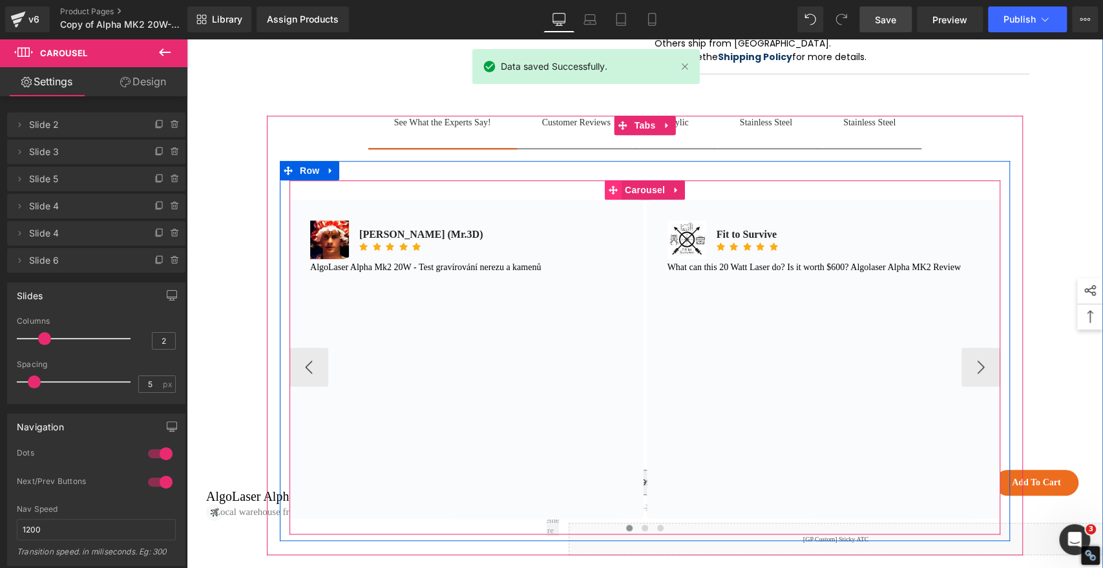
click at [609, 195] on icon at bounding box center [613, 189] width 9 height 9
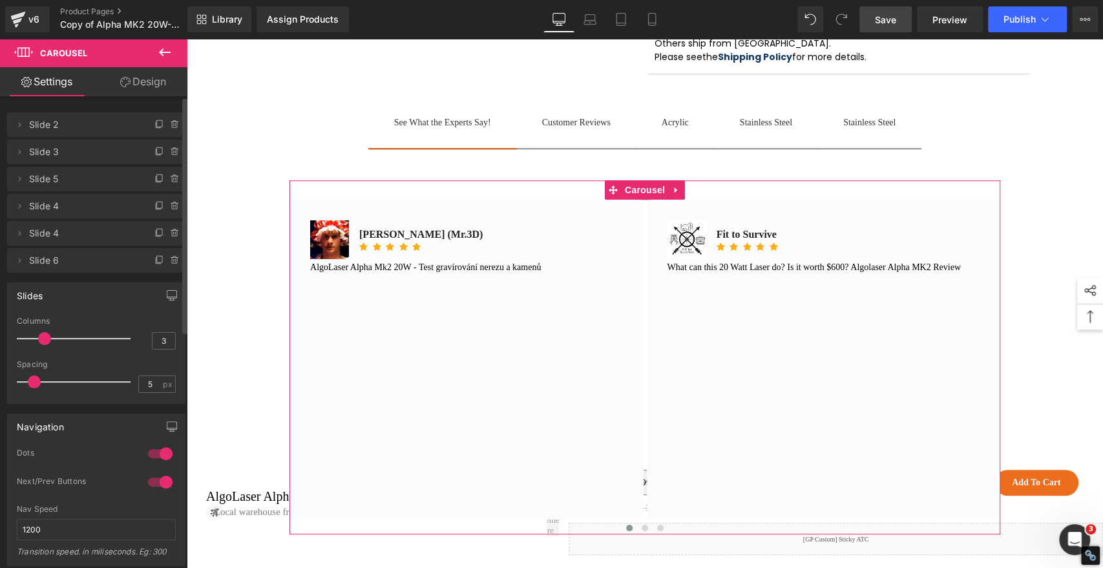
drag, startPoint x: 41, startPoint y: 339, endPoint x: 53, endPoint y: 339, distance: 11.6
click at [53, 339] on div at bounding box center [76, 339] width 107 height 26
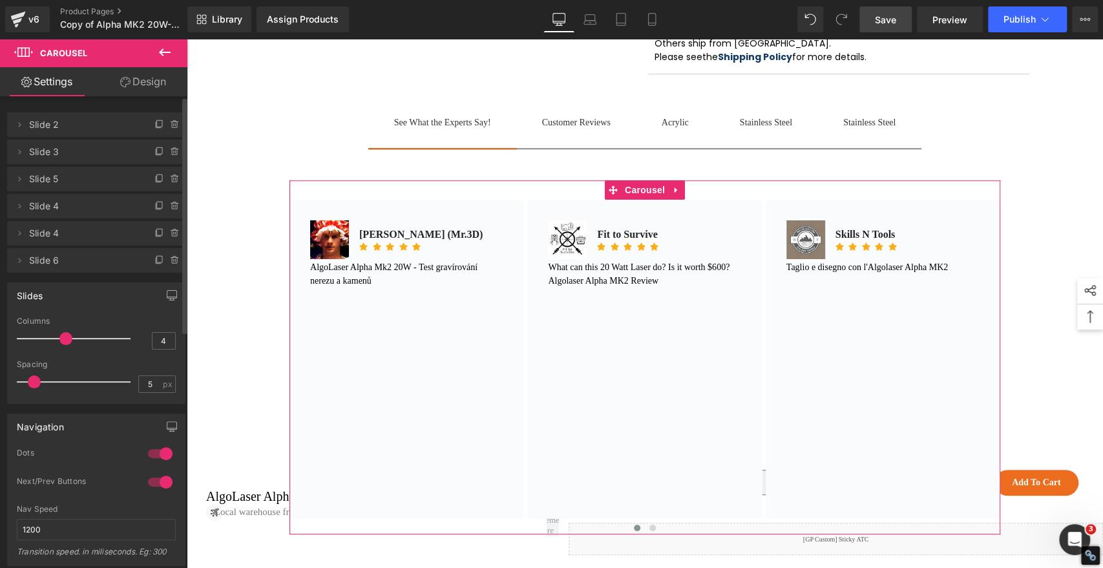
drag, startPoint x: 65, startPoint y: 339, endPoint x: 76, endPoint y: 339, distance: 11.0
click at [76, 339] on div at bounding box center [76, 339] width 107 height 26
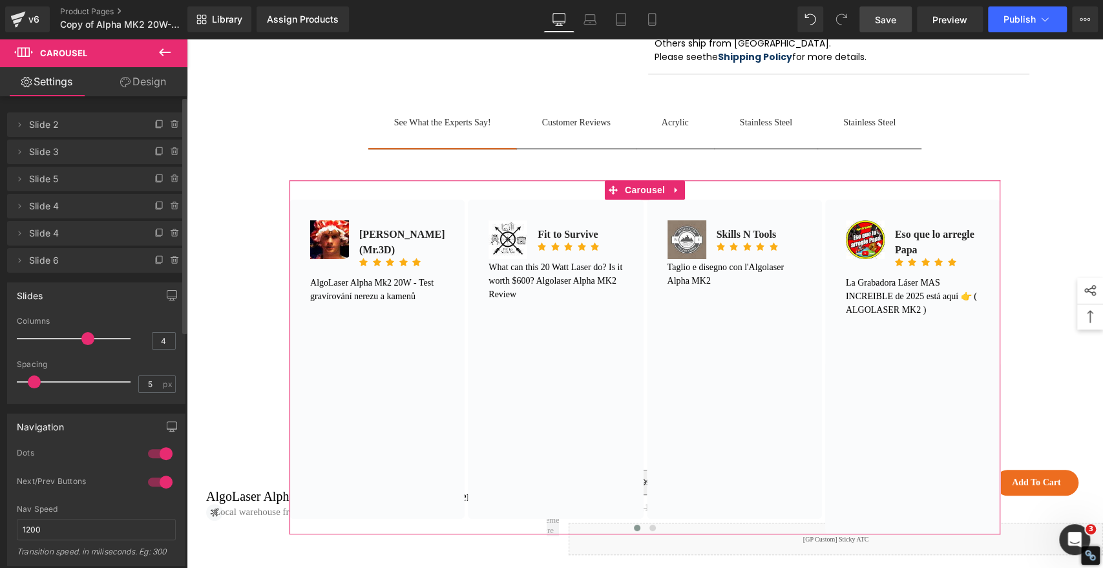
type input "3"
drag, startPoint x: 85, startPoint y: 340, endPoint x: 72, endPoint y: 339, distance: 12.3
click at [72, 339] on div at bounding box center [76, 339] width 107 height 26
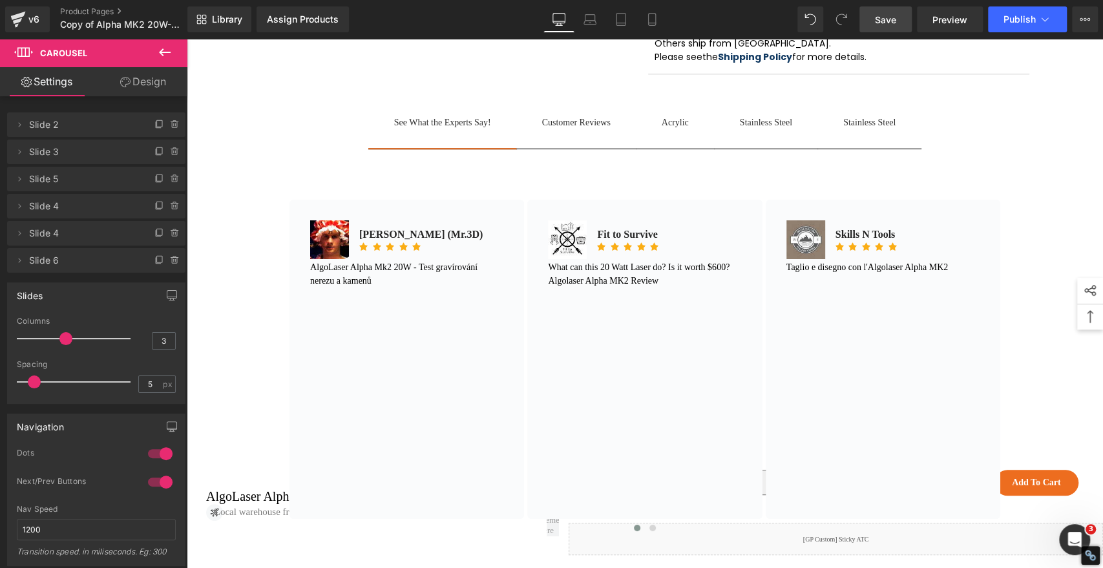
drag, startPoint x: 889, startPoint y: 18, endPoint x: 830, endPoint y: 301, distance: 289.1
click at [889, 18] on span "Save" at bounding box center [885, 20] width 21 height 14
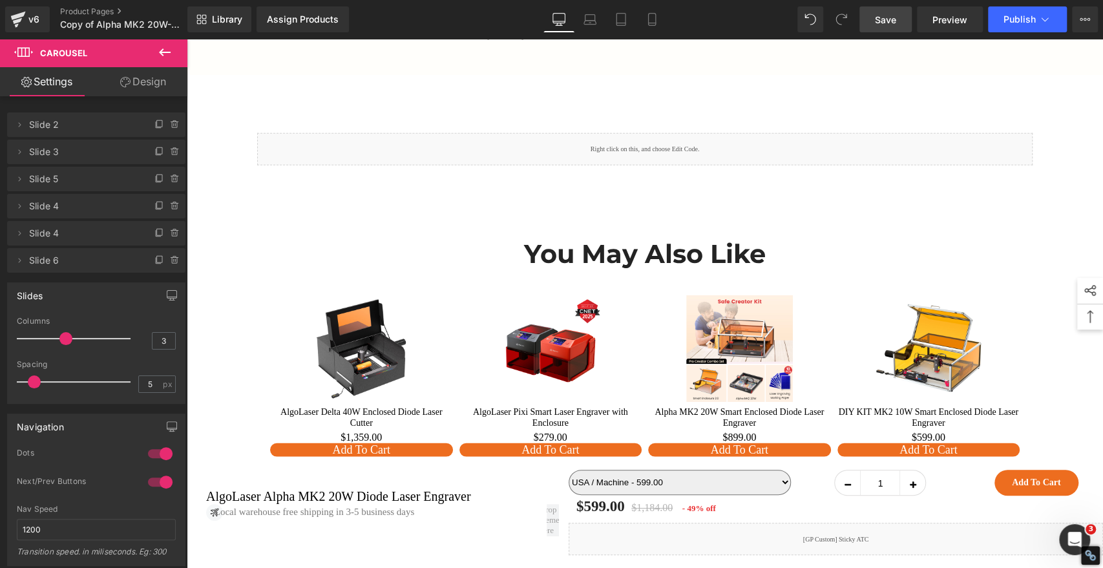
scroll to position [12108, 0]
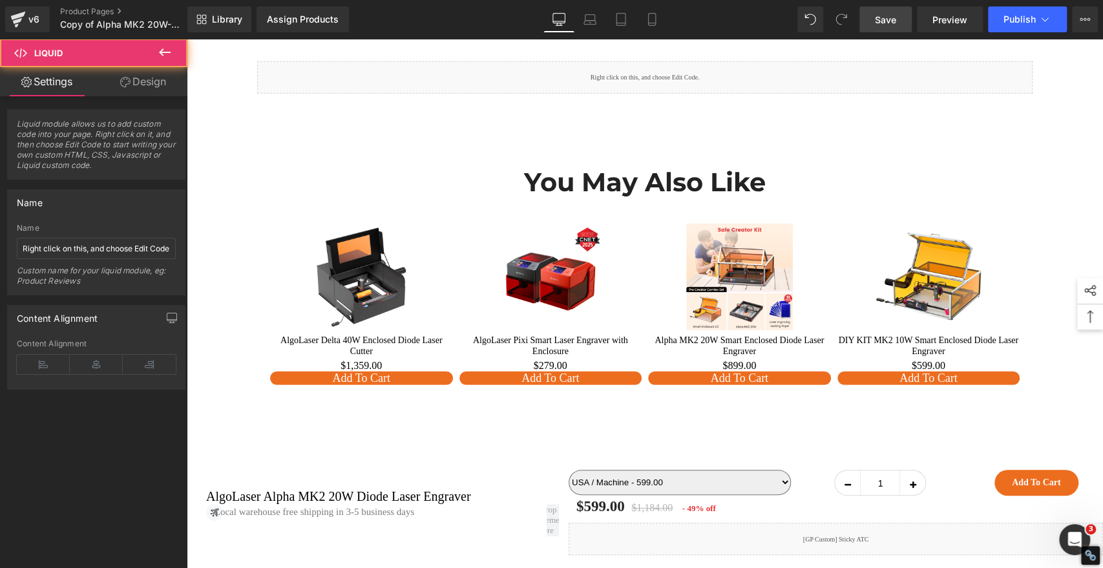
click at [555, 94] on div "Liquid" at bounding box center [645, 77] width 776 height 32
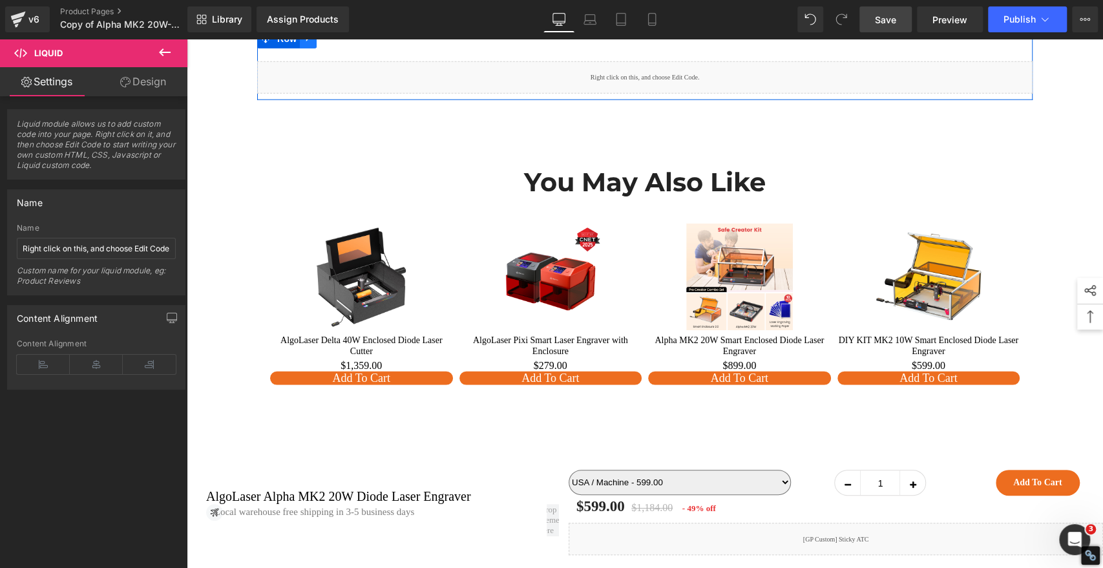
click at [306, 42] on icon at bounding box center [307, 39] width 3 height 6
click at [321, 43] on icon at bounding box center [325, 38] width 9 height 9
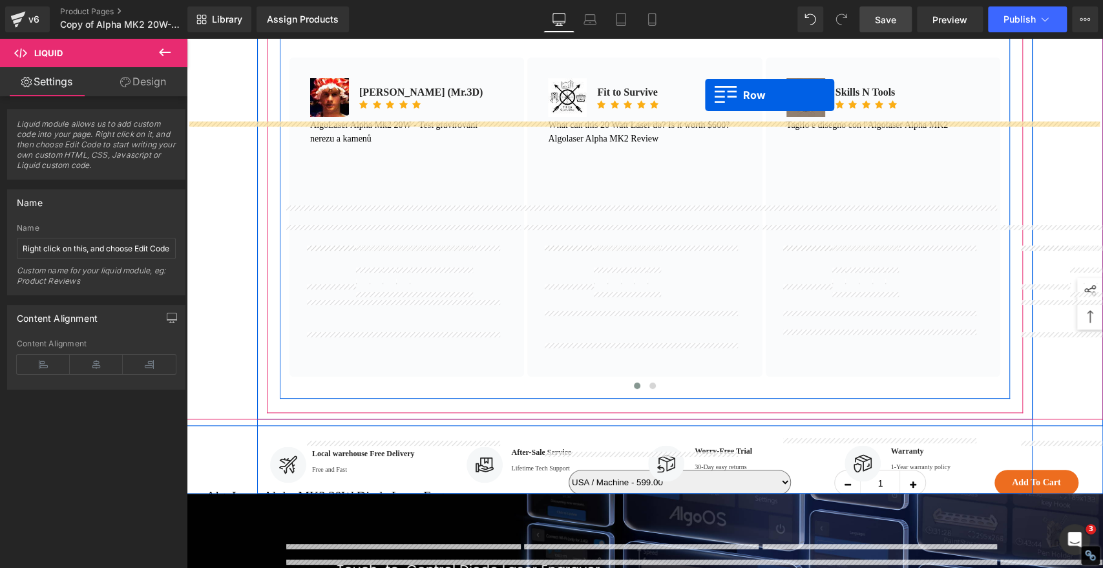
scroll to position [796, 0]
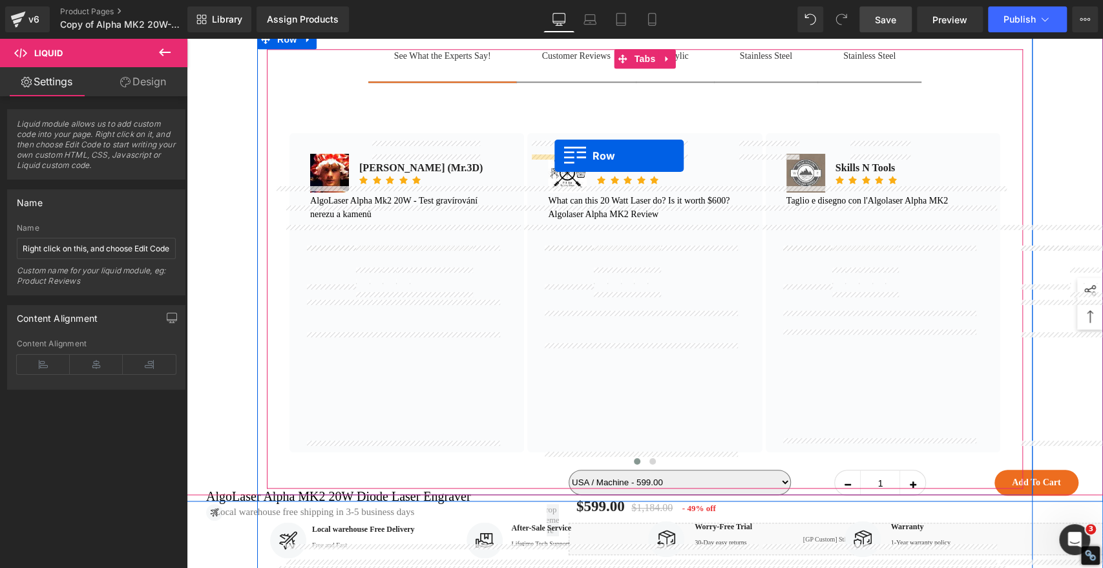
drag, startPoint x: 260, startPoint y: 226, endPoint x: 555, endPoint y: 156, distance: 302.2
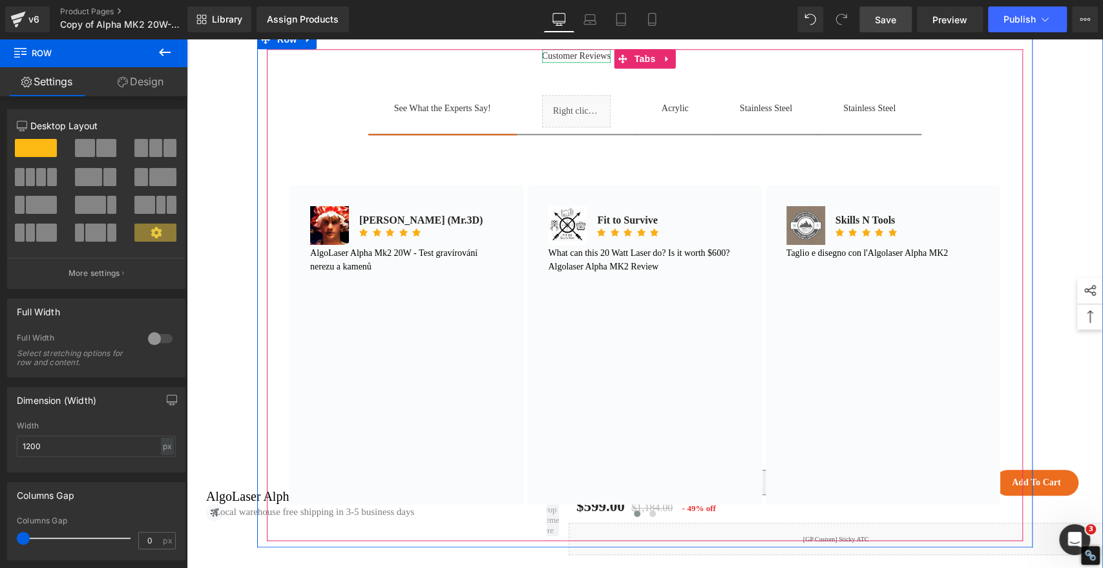
click at [550, 63] on div "Customer Reviews" at bounding box center [576, 56] width 69 height 14
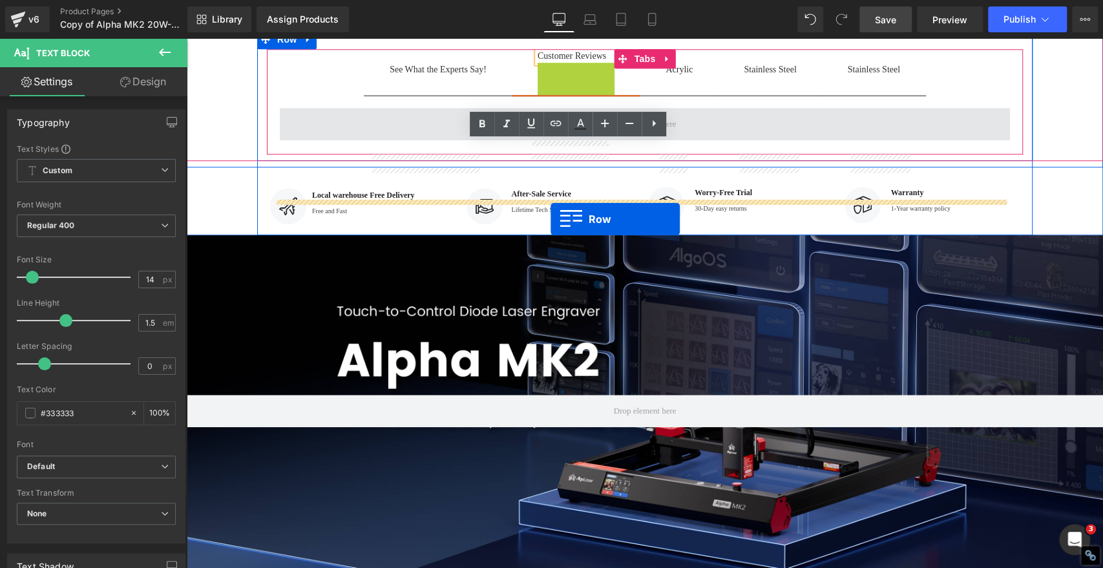
drag, startPoint x: 538, startPoint y: 166, endPoint x: 550, endPoint y: 218, distance: 53.6
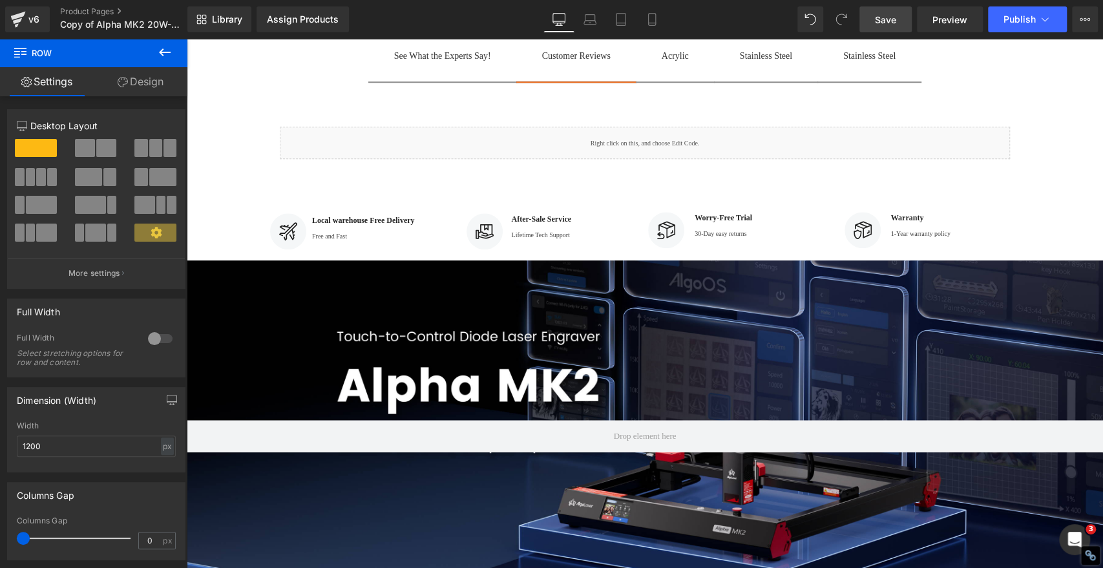
click at [884, 17] on span "Save" at bounding box center [885, 20] width 21 height 14
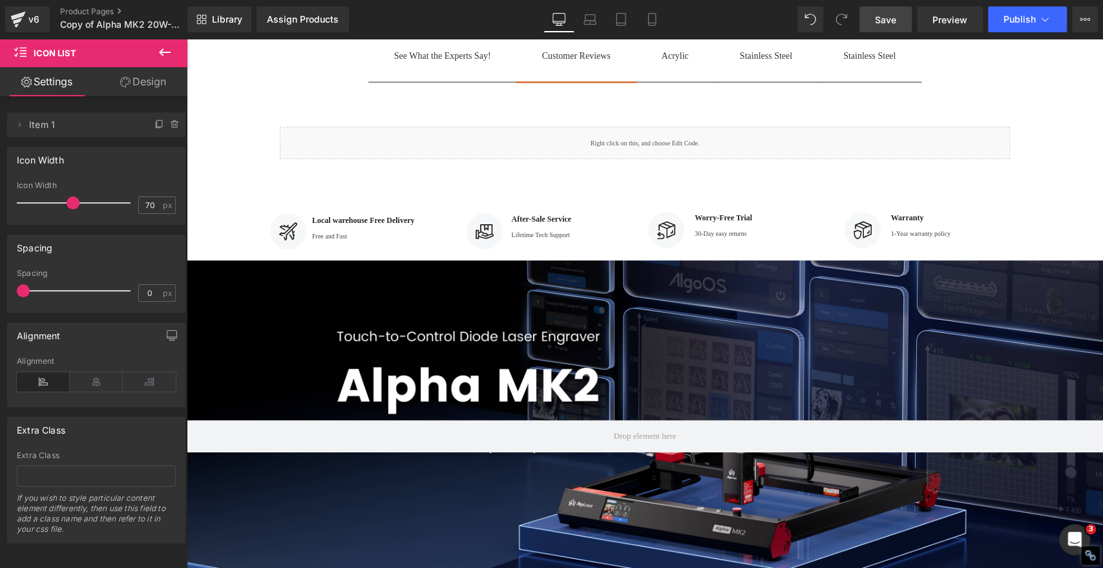
click at [686, 64] on div at bounding box center [586, 67] width 228 height 36
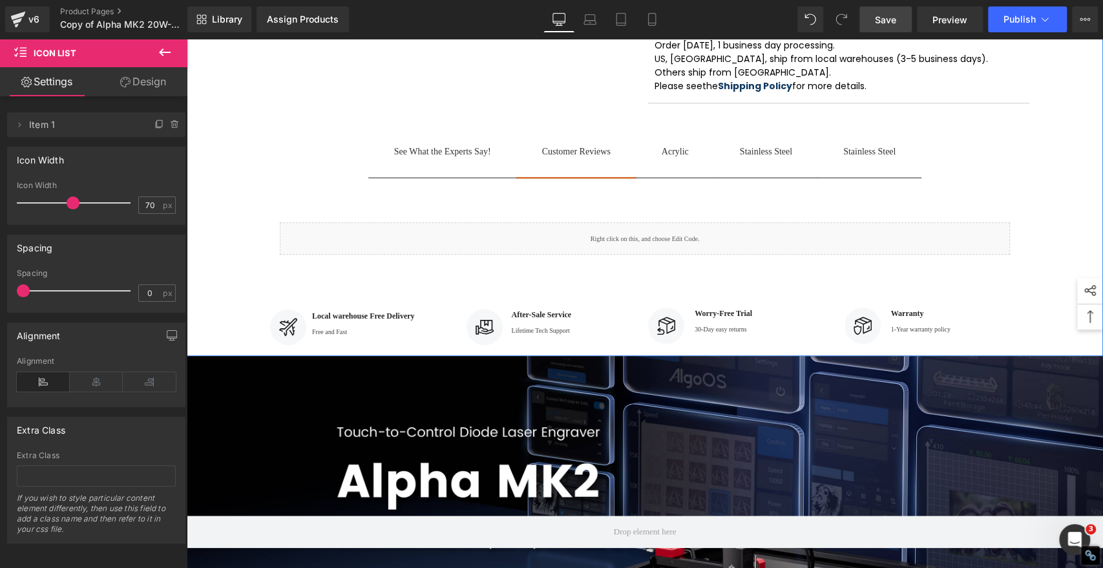
scroll to position [724, 0]
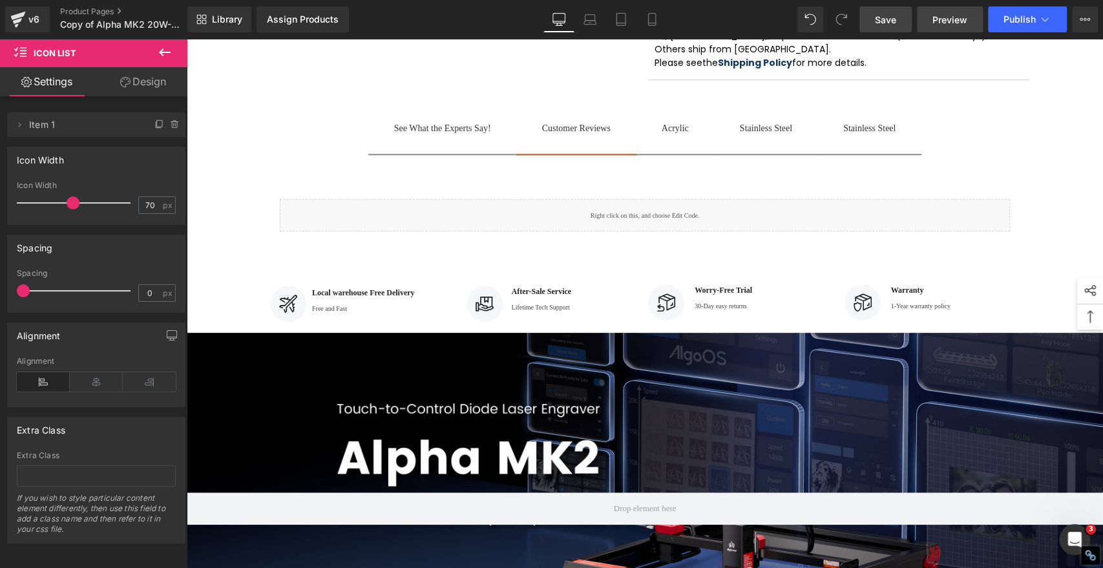
click at [939, 17] on span "Preview" at bounding box center [950, 20] width 35 height 14
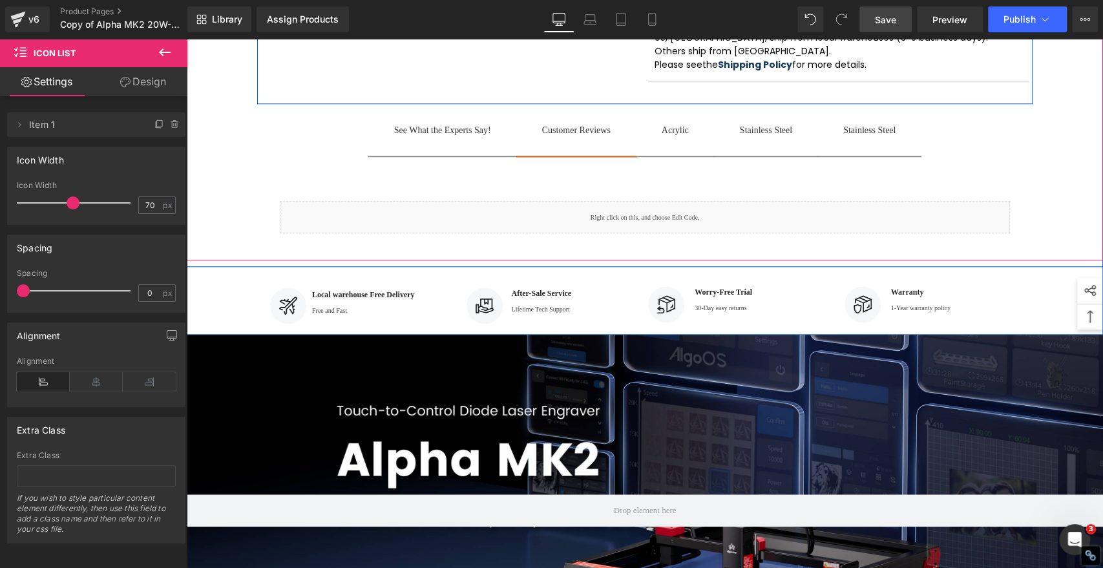
scroll to position [796, 0]
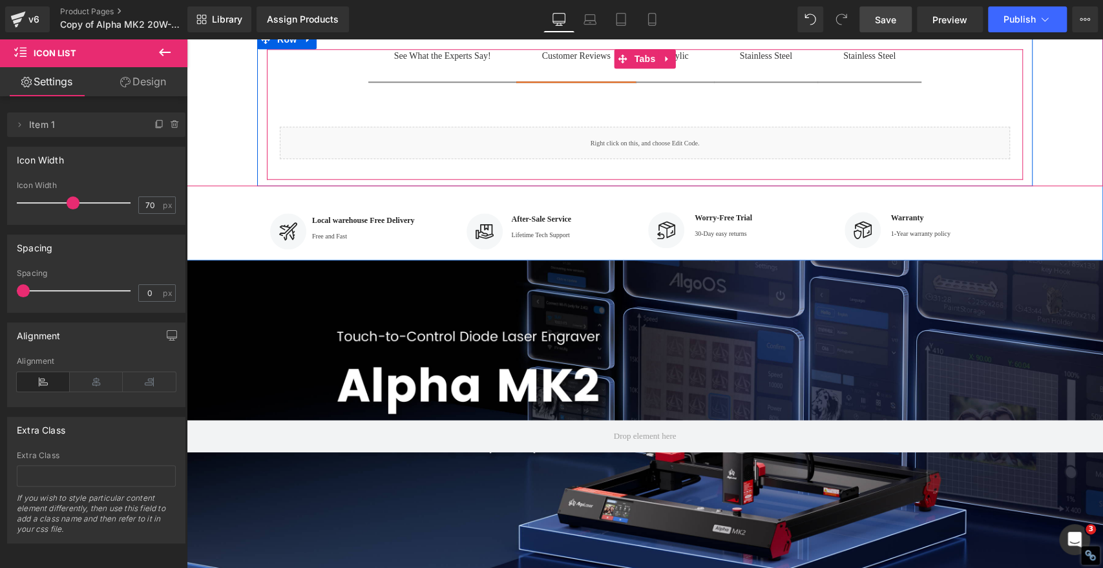
drag, startPoint x: 419, startPoint y: 157, endPoint x: 422, endPoint y: 142, distance: 15.1
click at [419, 81] on span "See What the Experts Say! Text Block" at bounding box center [442, 65] width 149 height 32
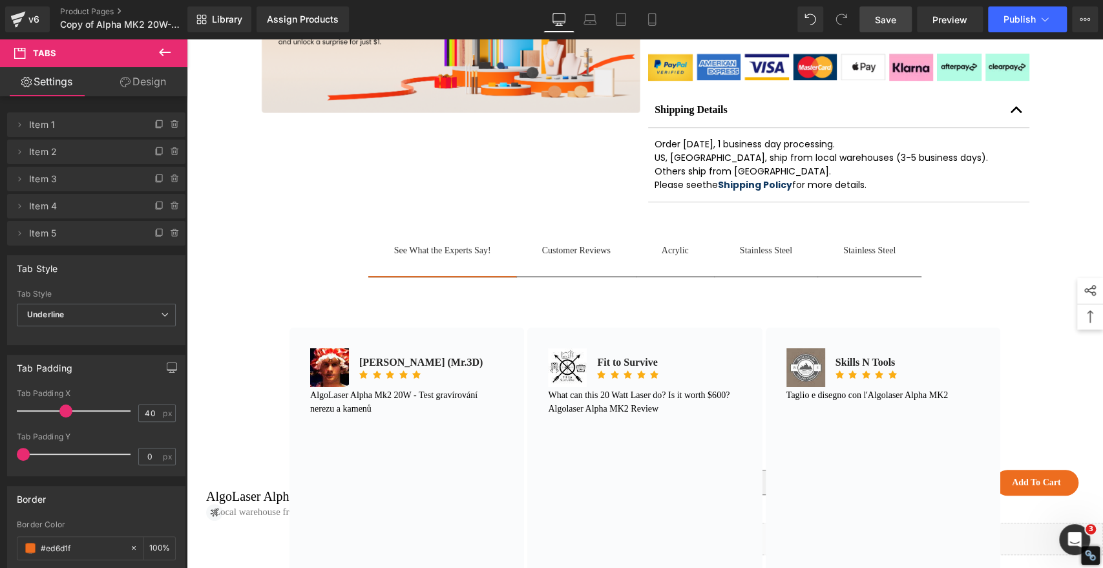
scroll to position [595, 0]
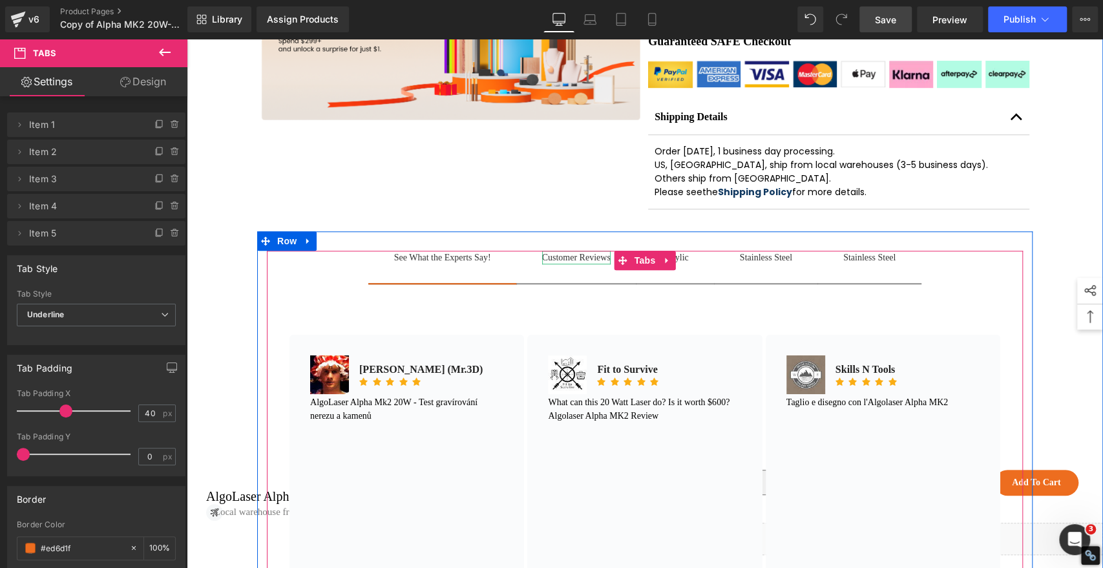
drag, startPoint x: 556, startPoint y: 355, endPoint x: 546, endPoint y: 359, distance: 10.8
click at [556, 264] on div at bounding box center [576, 262] width 69 height 3
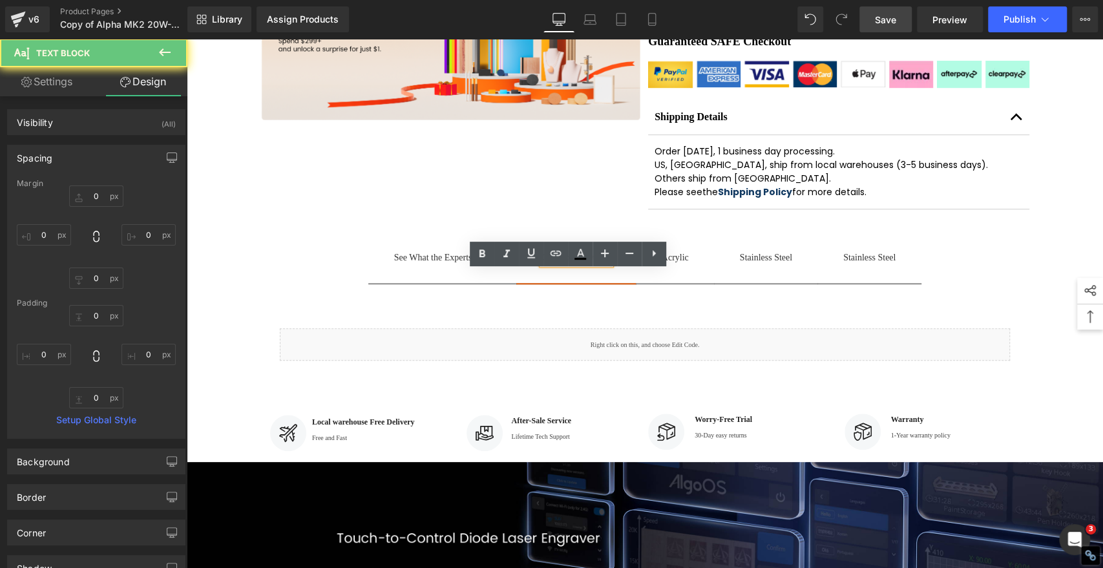
scroll to position [666, 0]
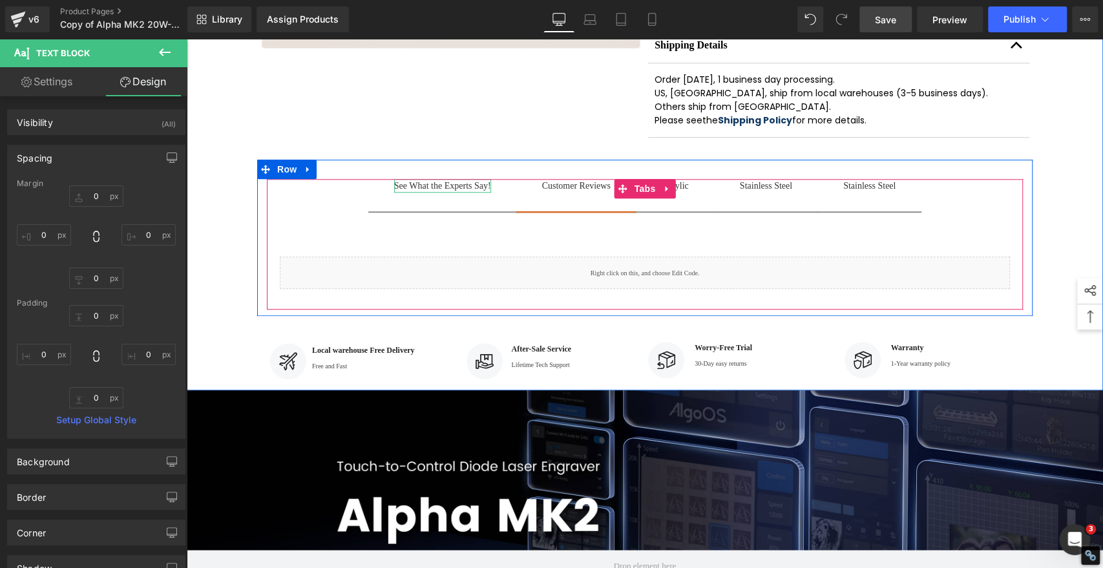
click at [423, 193] on div "See What the Experts Say!" at bounding box center [442, 186] width 97 height 14
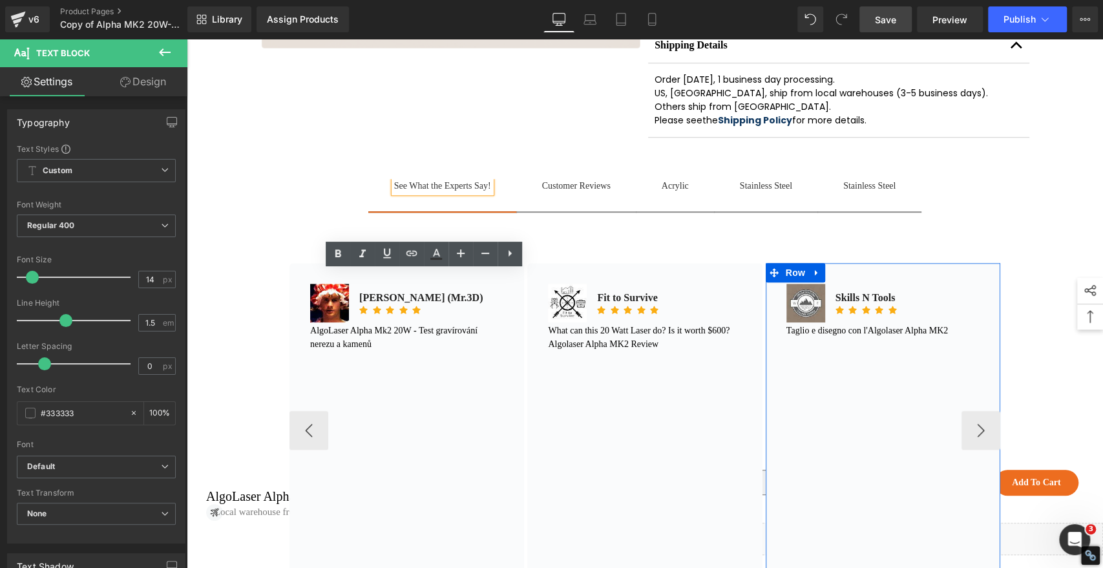
scroll to position [738, 0]
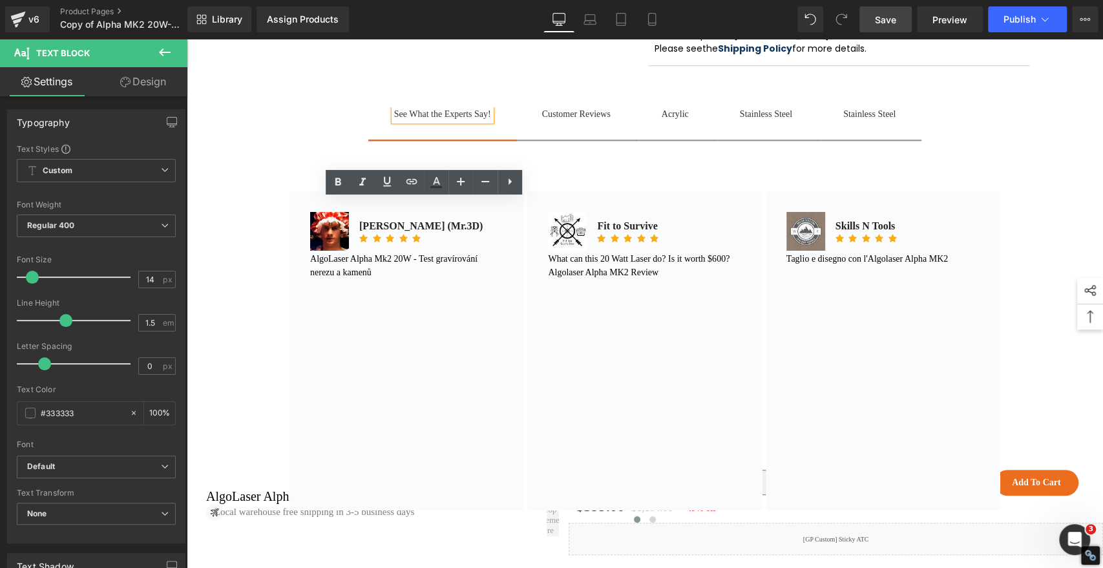
click at [672, 140] on span "Acrylic Text Block" at bounding box center [675, 123] width 79 height 32
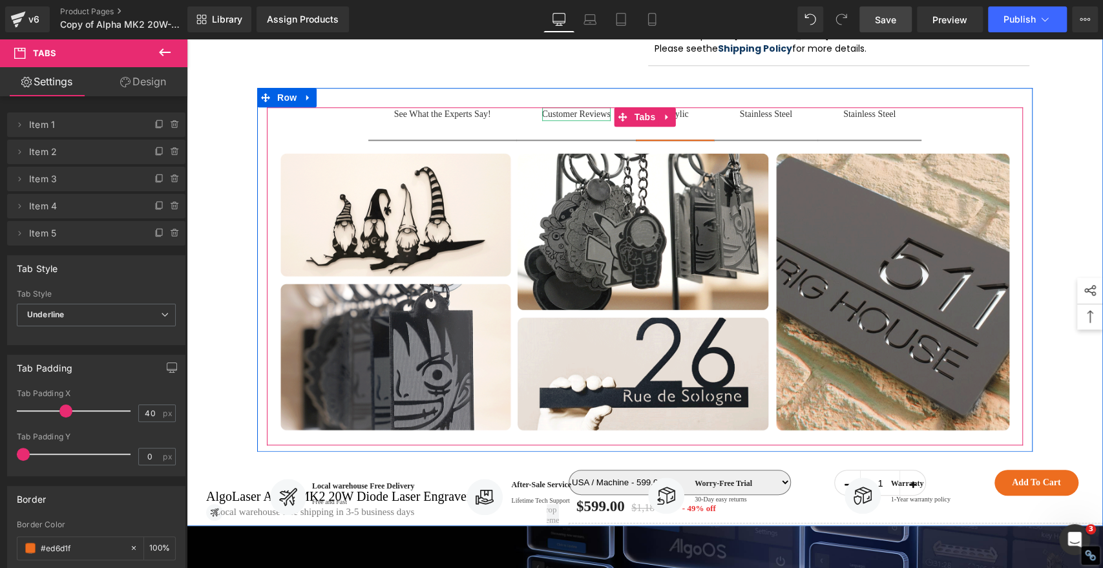
click at [579, 121] on div "Customer Reviews" at bounding box center [576, 114] width 69 height 14
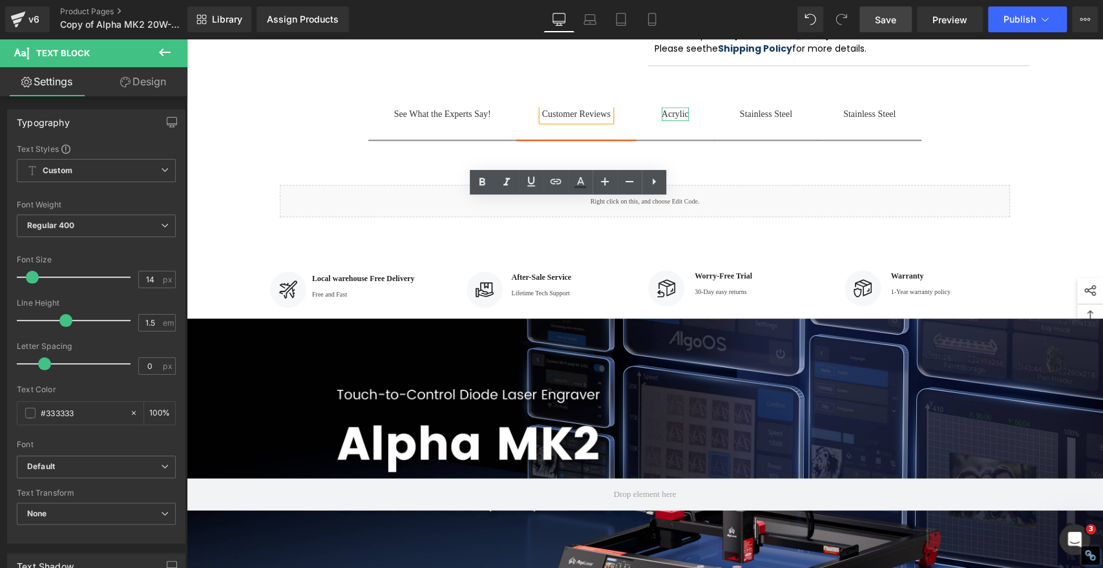
click at [681, 121] on div "Acrylic" at bounding box center [675, 114] width 27 height 14
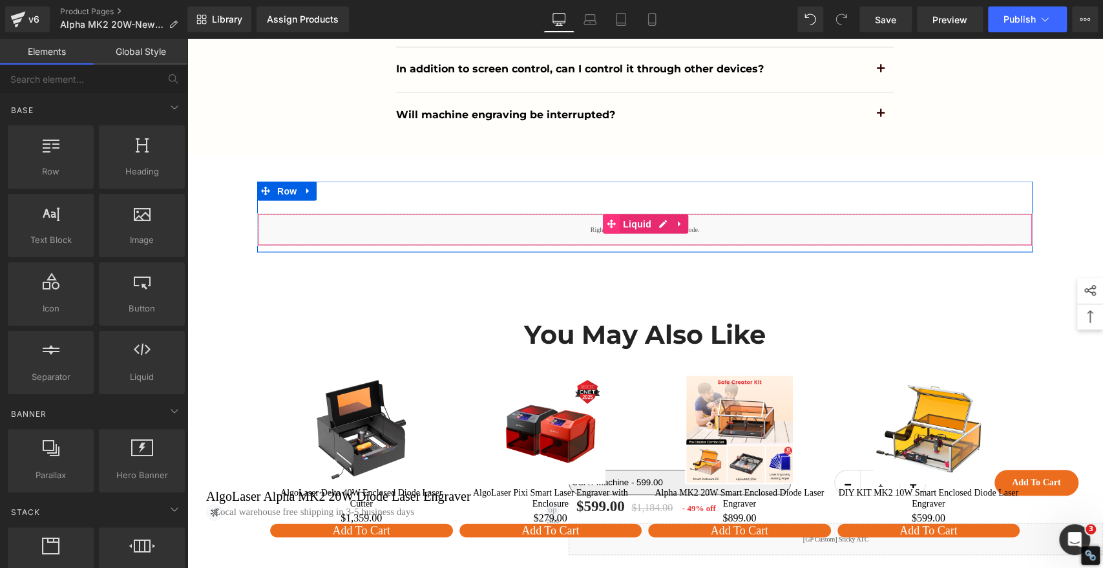
click at [607, 228] on icon at bounding box center [611, 223] width 9 height 9
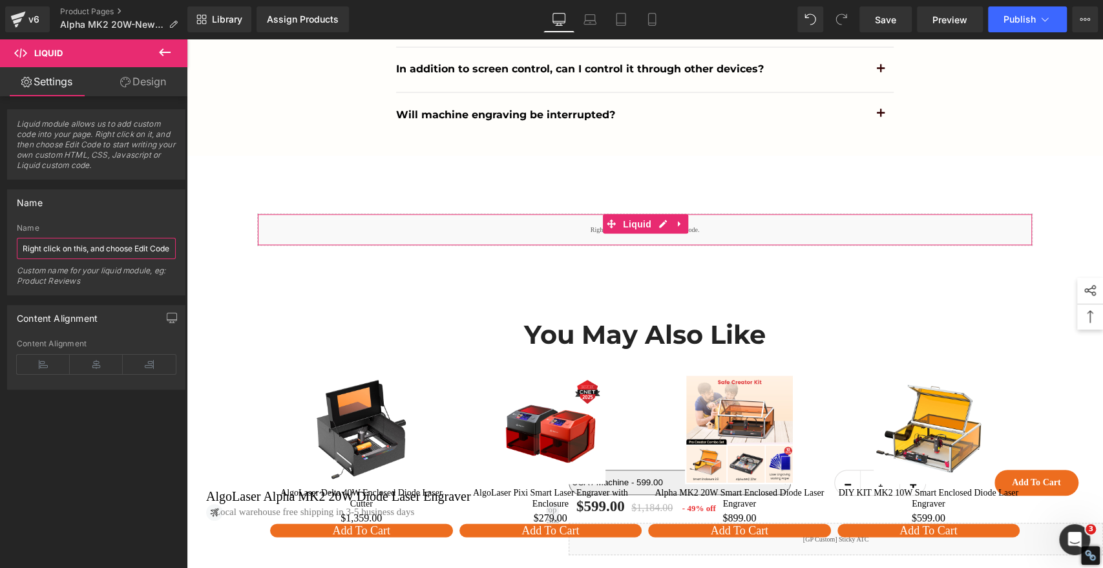
scroll to position [0, 9]
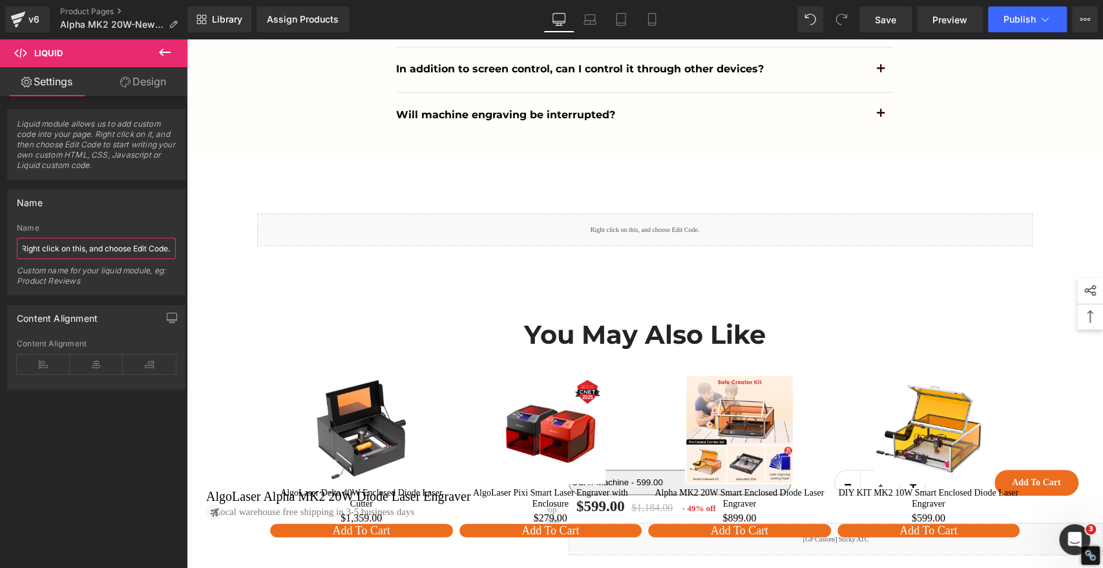
drag, startPoint x: 255, startPoint y: 287, endPoint x: 231, endPoint y: 250, distance: 43.9
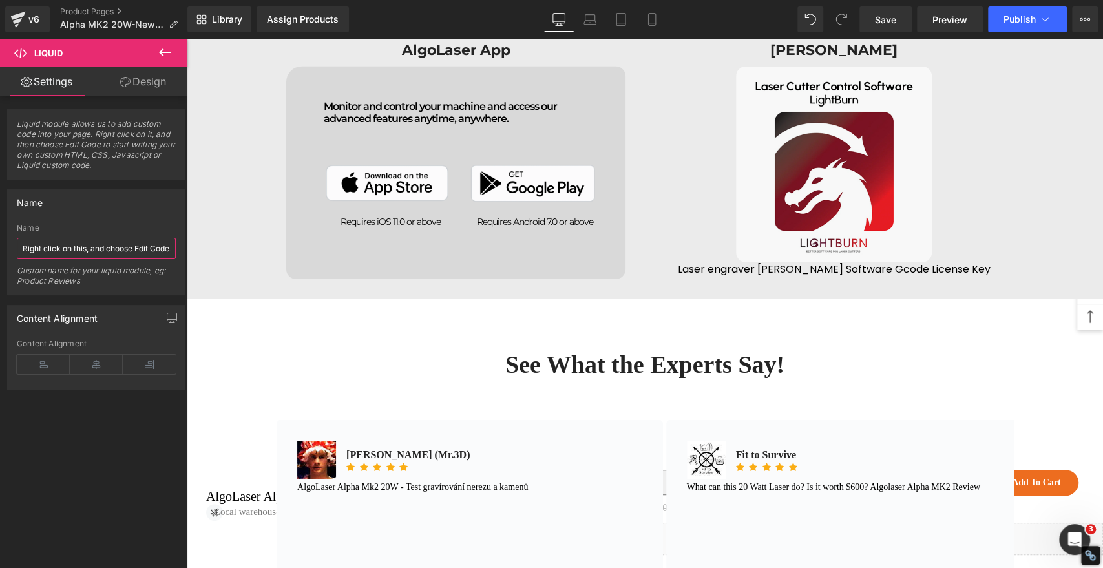
scroll to position [9381, 0]
